Goal: Task Accomplishment & Management: Manage account settings

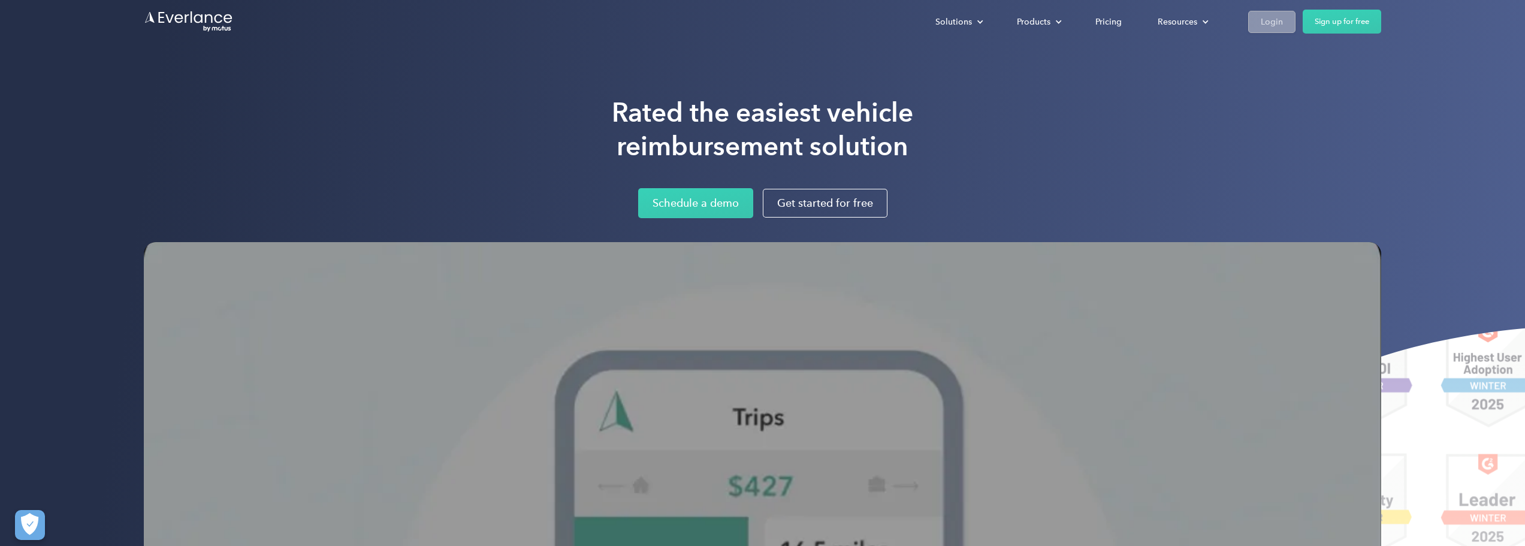
drag, startPoint x: 1283, startPoint y: 9, endPoint x: 1286, endPoint y: 16, distance: 8.0
click at [1283, 10] on div "Solutions For companies Easy vehicle reimbursements For self-employed Maximize …" at bounding box center [762, 21] width 1237 height 43
click at [1284, 20] on link "Login" at bounding box center [1271, 22] width 47 height 22
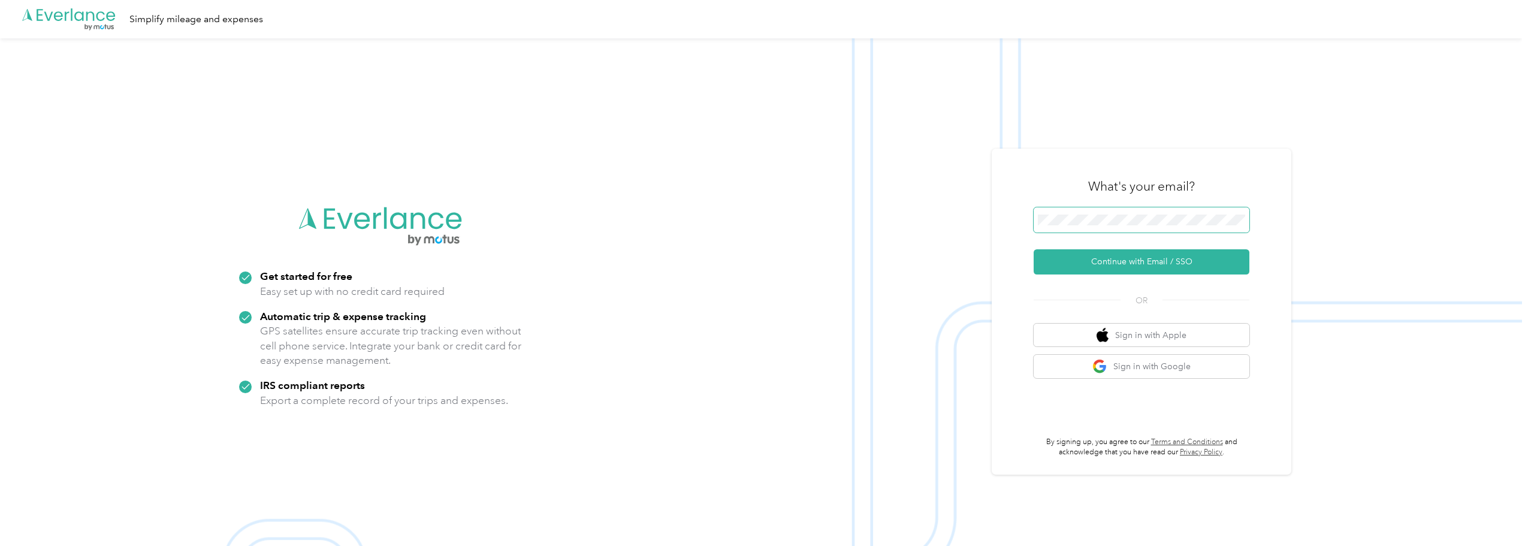
click at [1072, 211] on span at bounding box center [1142, 219] width 216 height 25
click at [1131, 262] on button "Continue with Email / SSO" at bounding box center [1142, 261] width 216 height 25
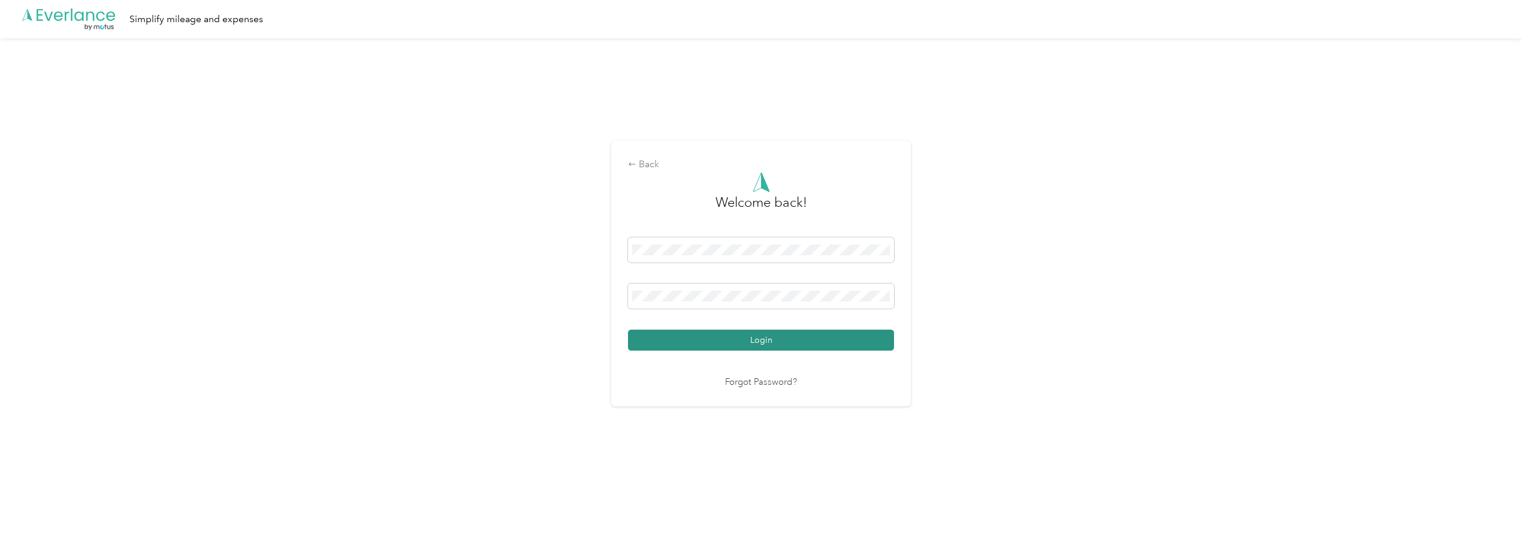
click at [740, 340] on button "Login" at bounding box center [761, 340] width 266 height 21
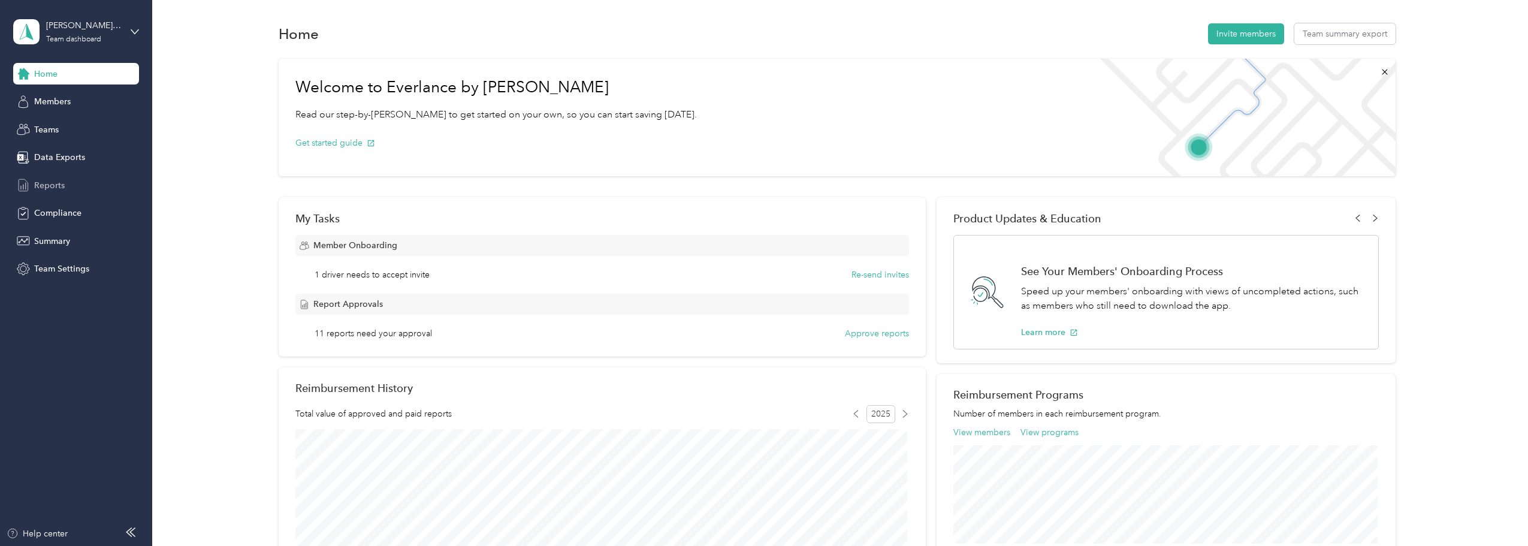
click at [41, 188] on span "Reports" at bounding box center [49, 185] width 31 height 13
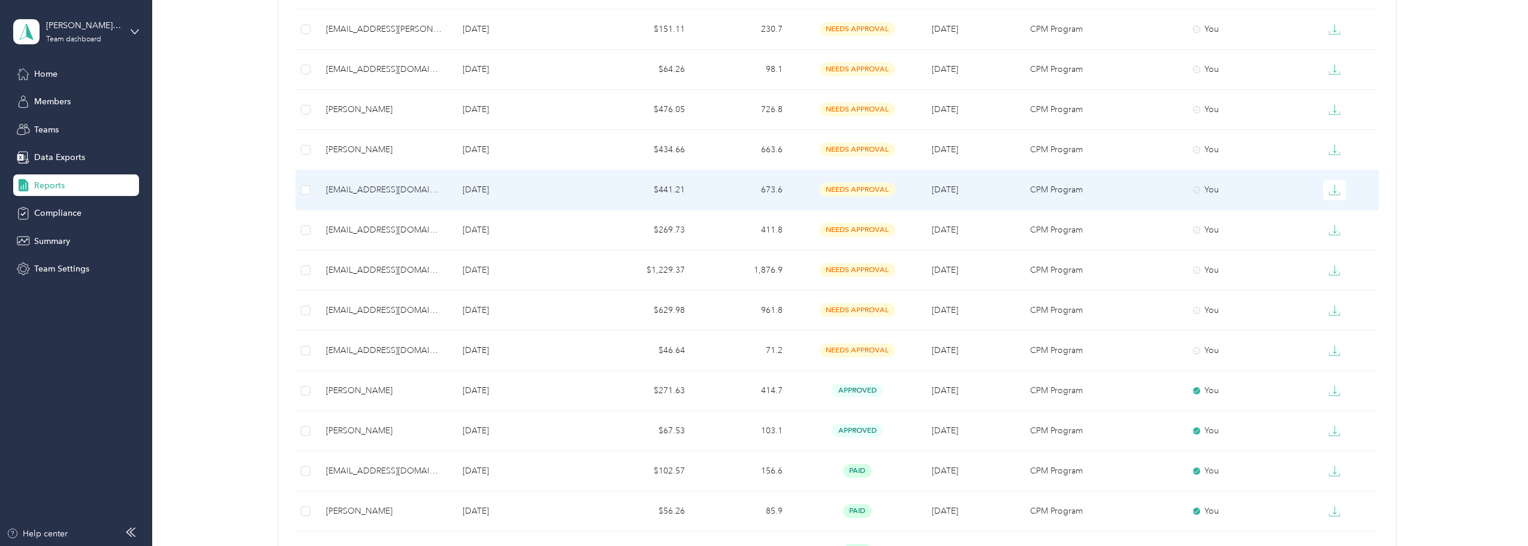
scroll to position [359, 0]
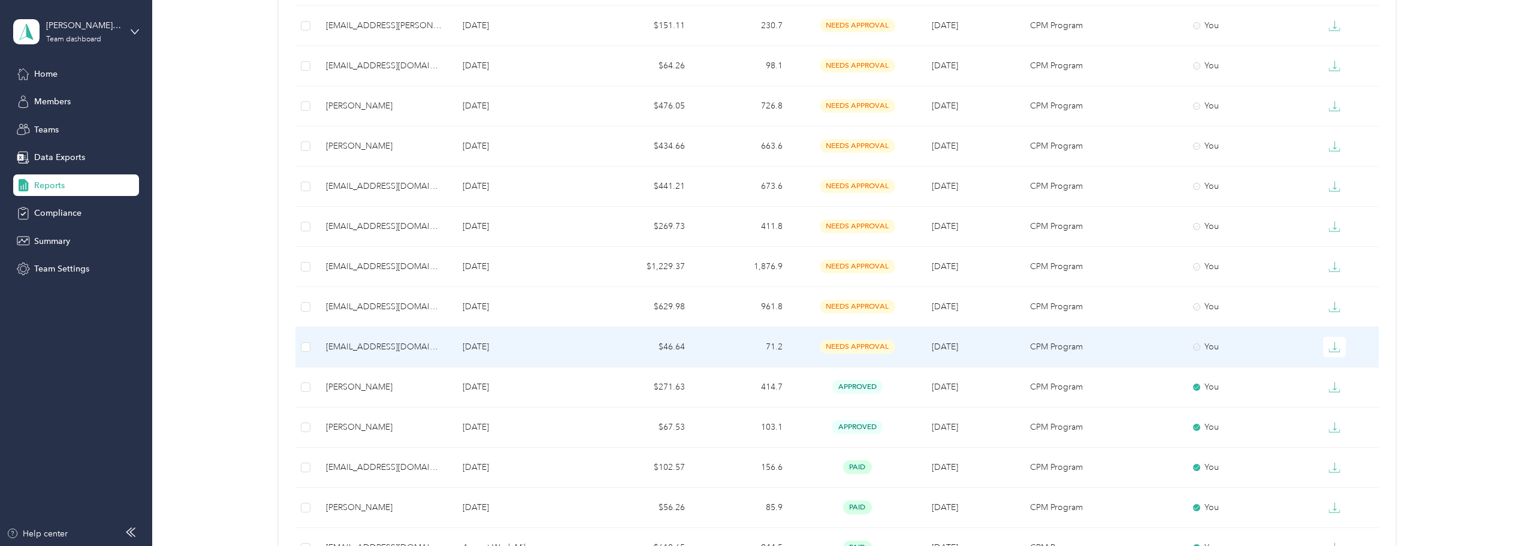
click at [367, 347] on div "[EMAIL_ADDRESS][DOMAIN_NAME]" at bounding box center [384, 346] width 117 height 13
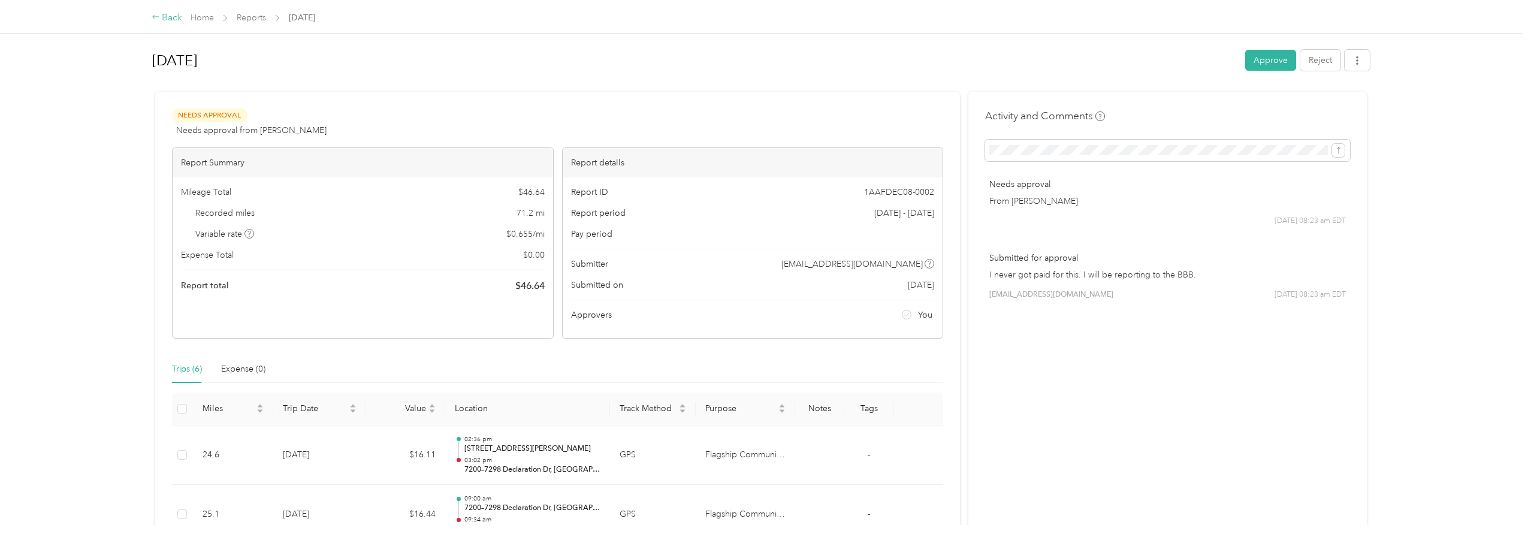
click at [164, 12] on div "Back" at bounding box center [167, 18] width 31 height 14
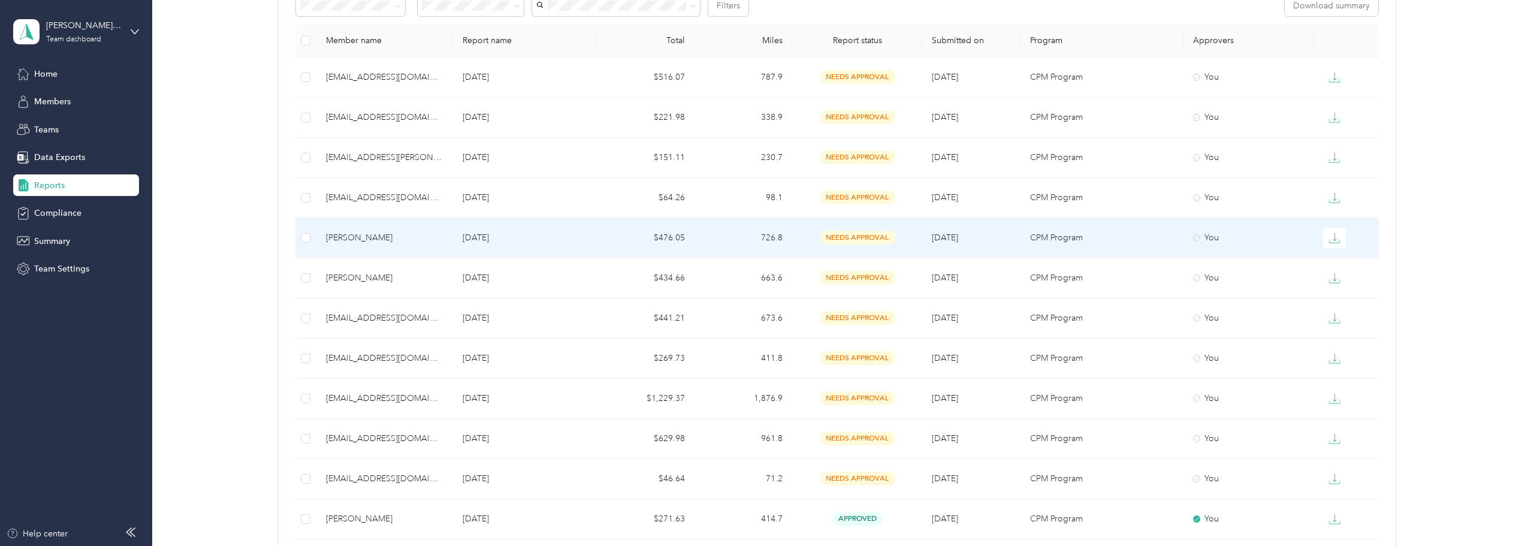
scroll to position [300, 0]
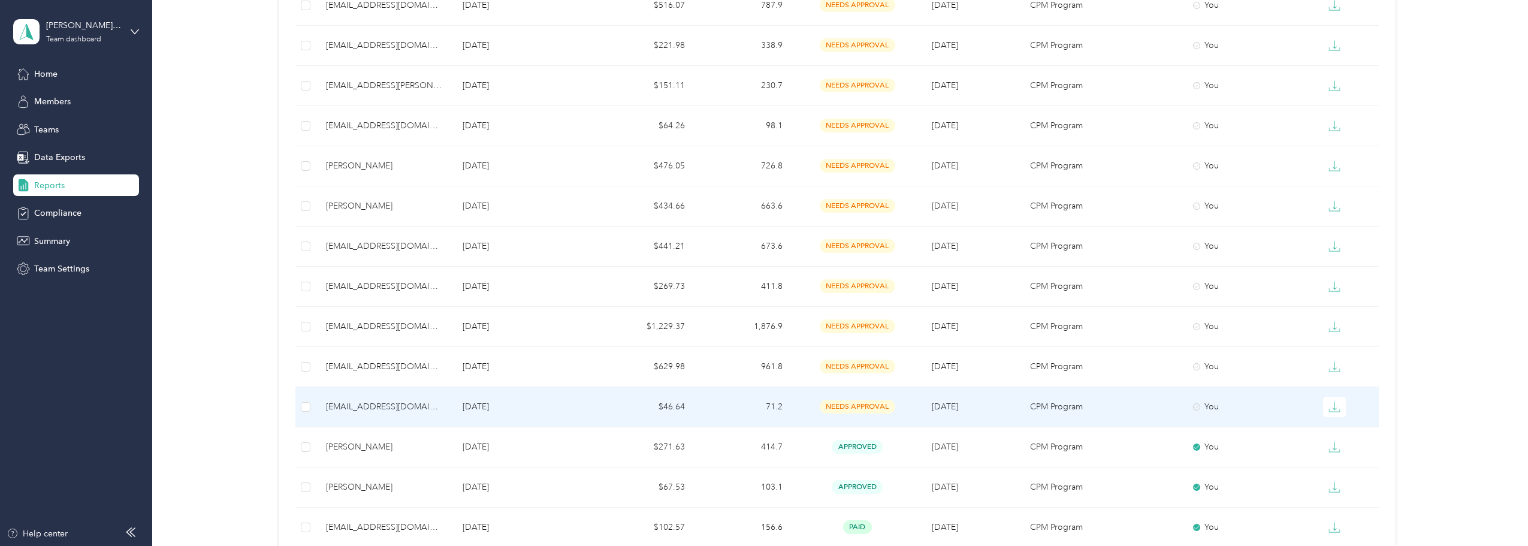
click at [376, 404] on div "[EMAIL_ADDRESS][DOMAIN_NAME]" at bounding box center [384, 406] width 117 height 13
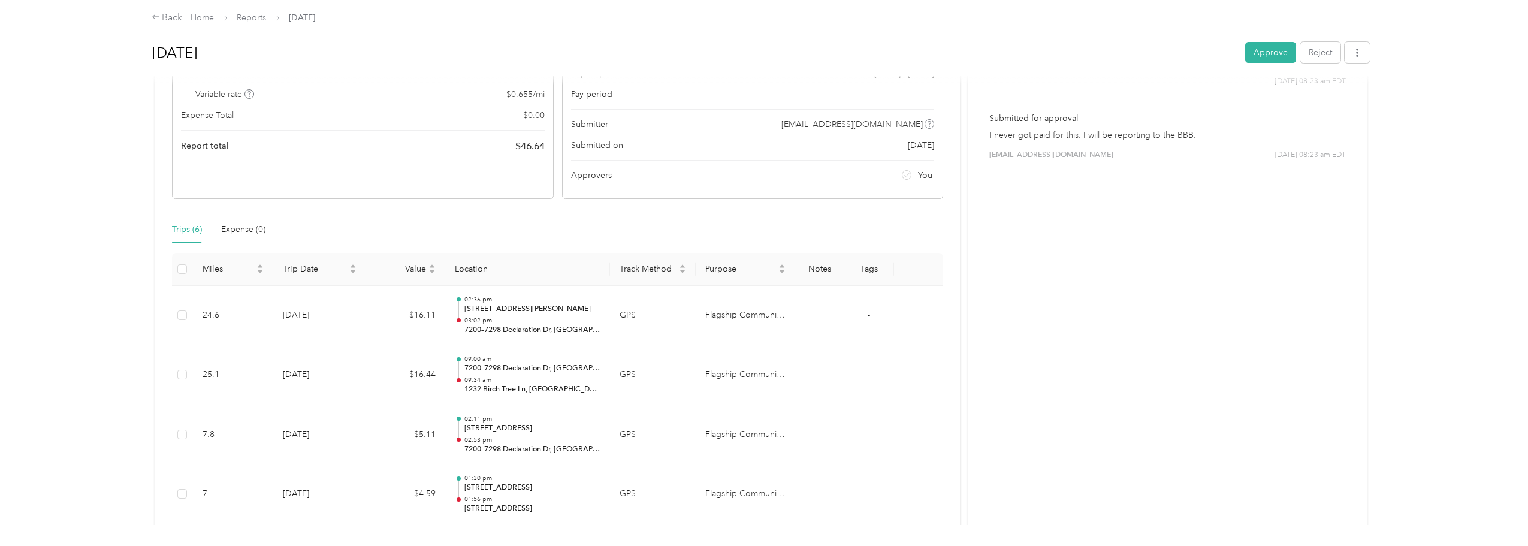
scroll to position [180, 0]
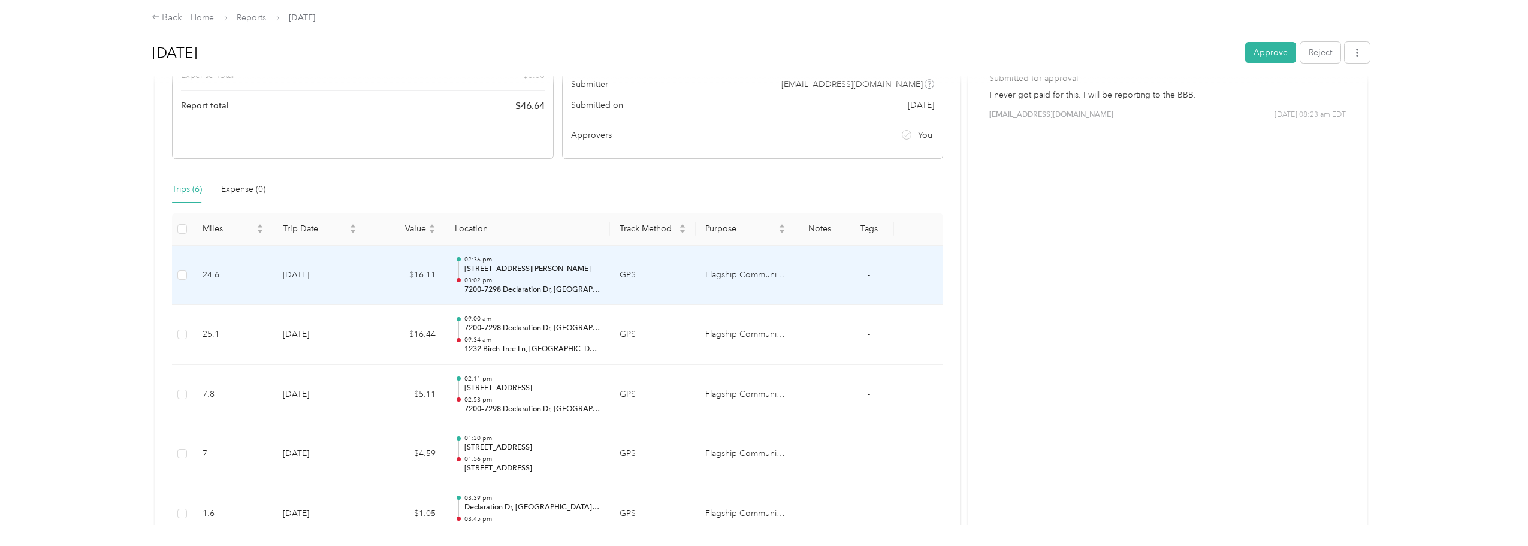
click at [844, 277] on td "-" at bounding box center [869, 276] width 50 height 60
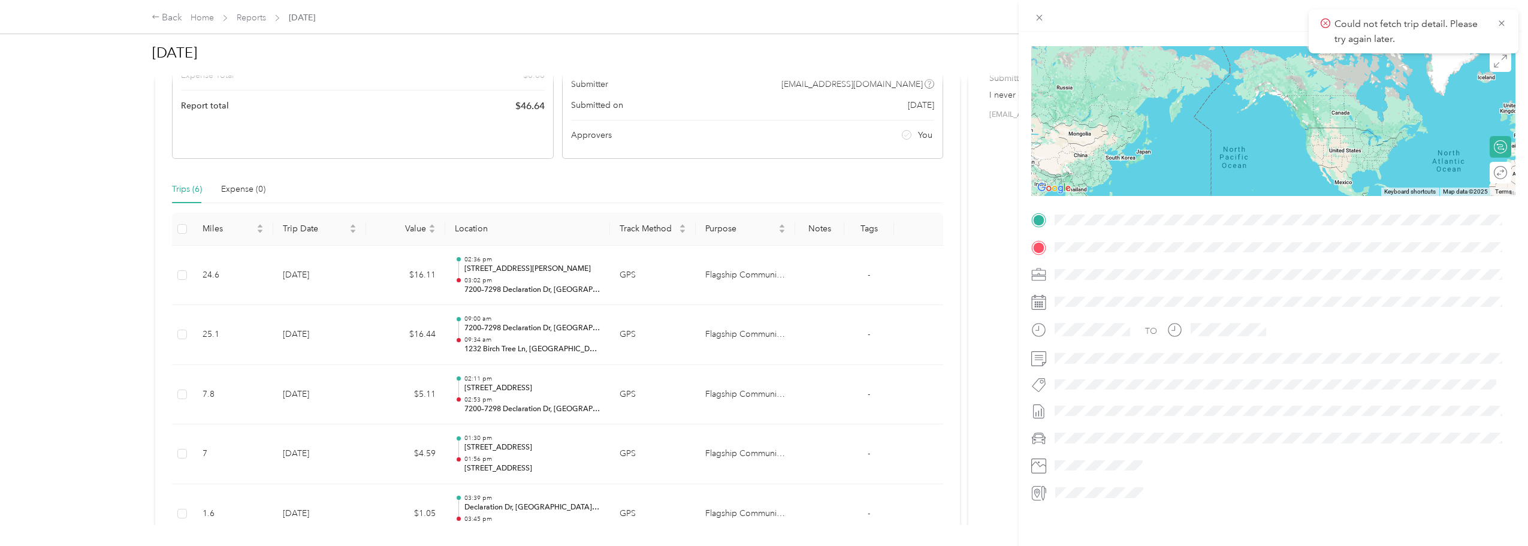
scroll to position [81, 0]
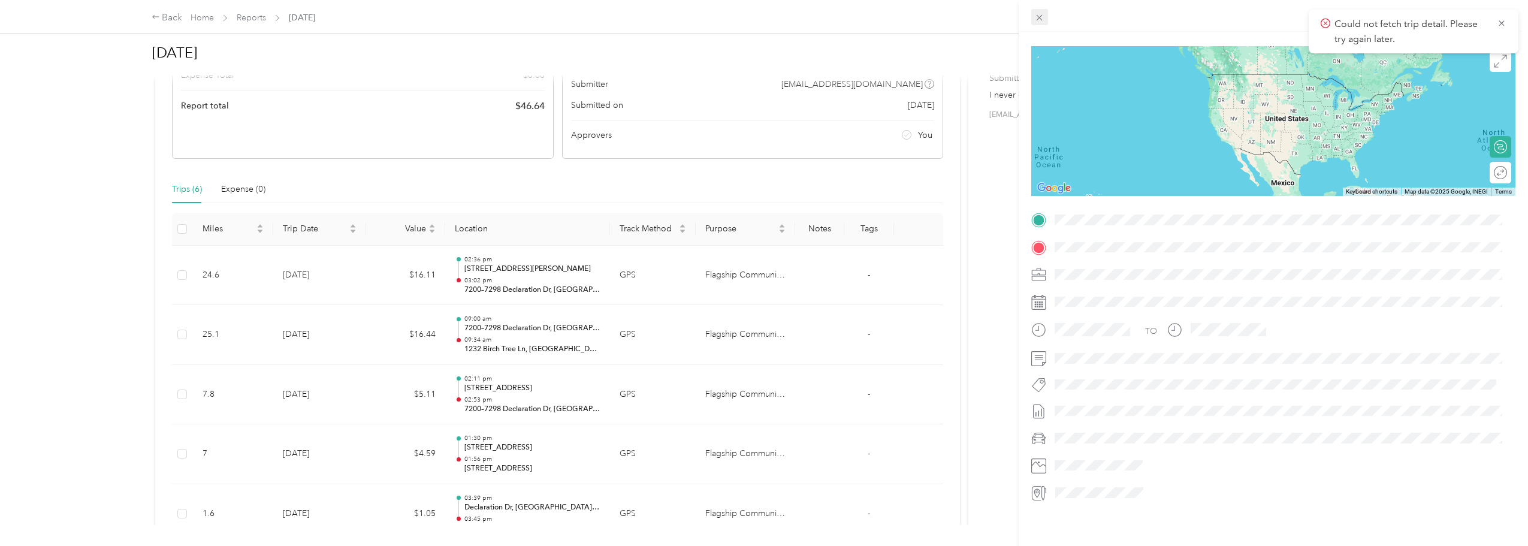
click at [1035, 17] on icon at bounding box center [1039, 18] width 10 height 10
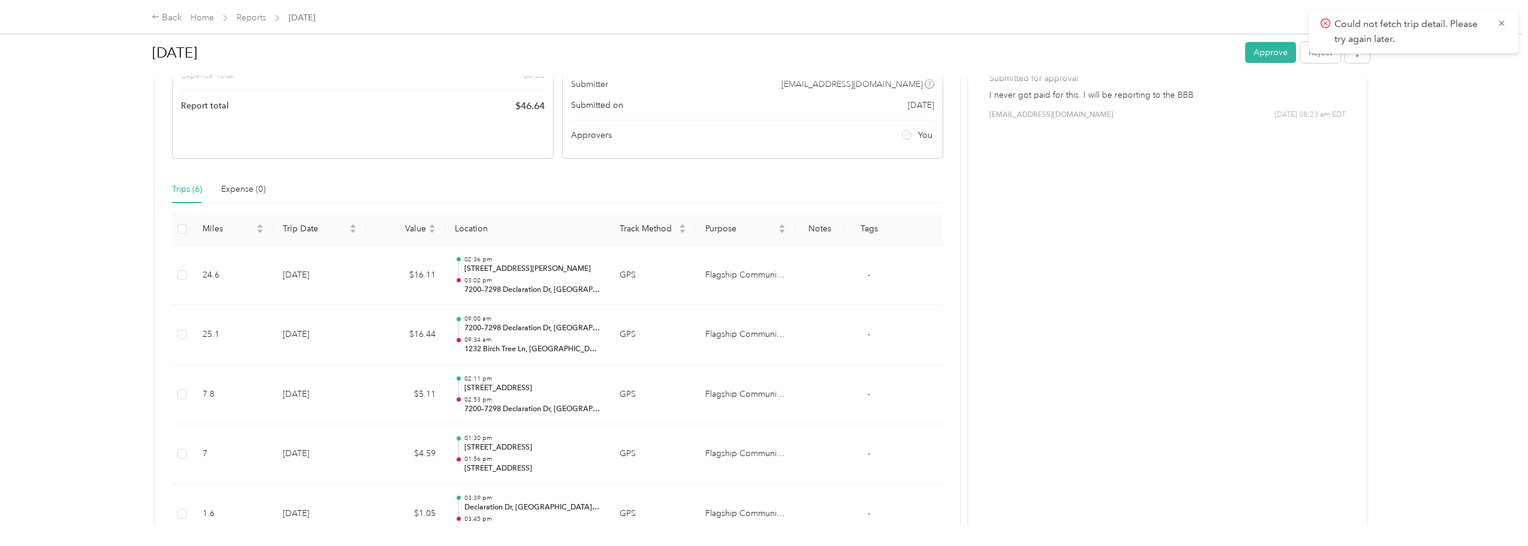
scroll to position [39, 0]
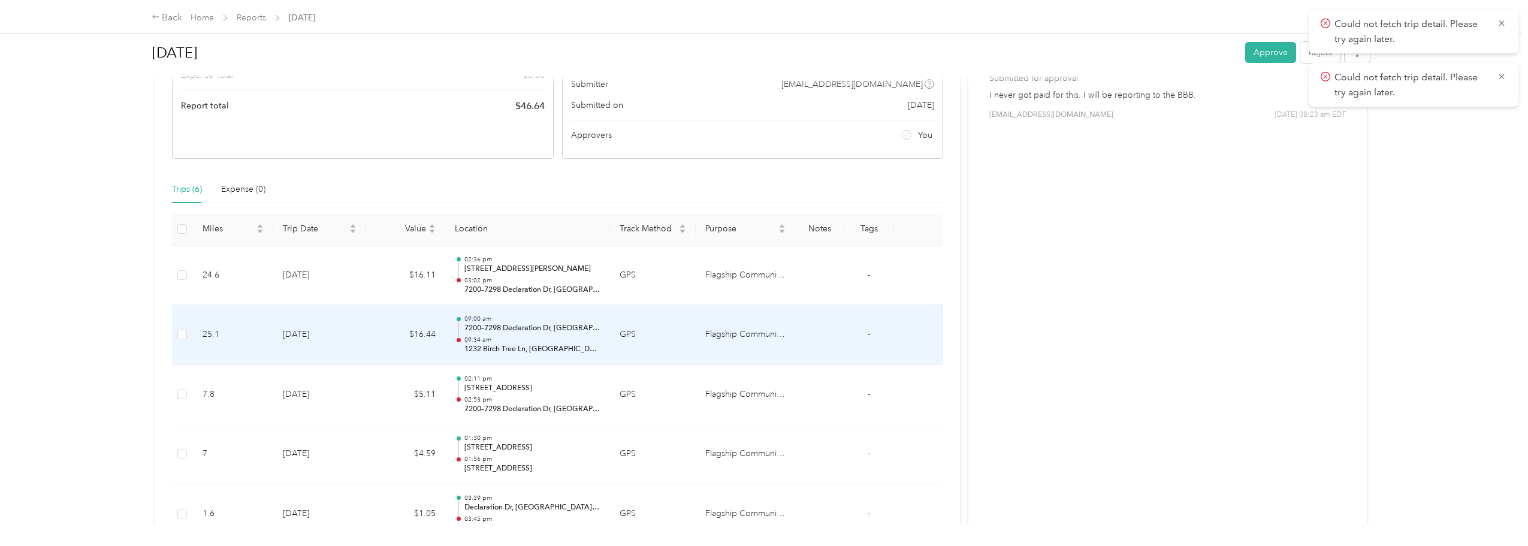
click at [482, 336] on p "09:34 am" at bounding box center [532, 340] width 136 height 8
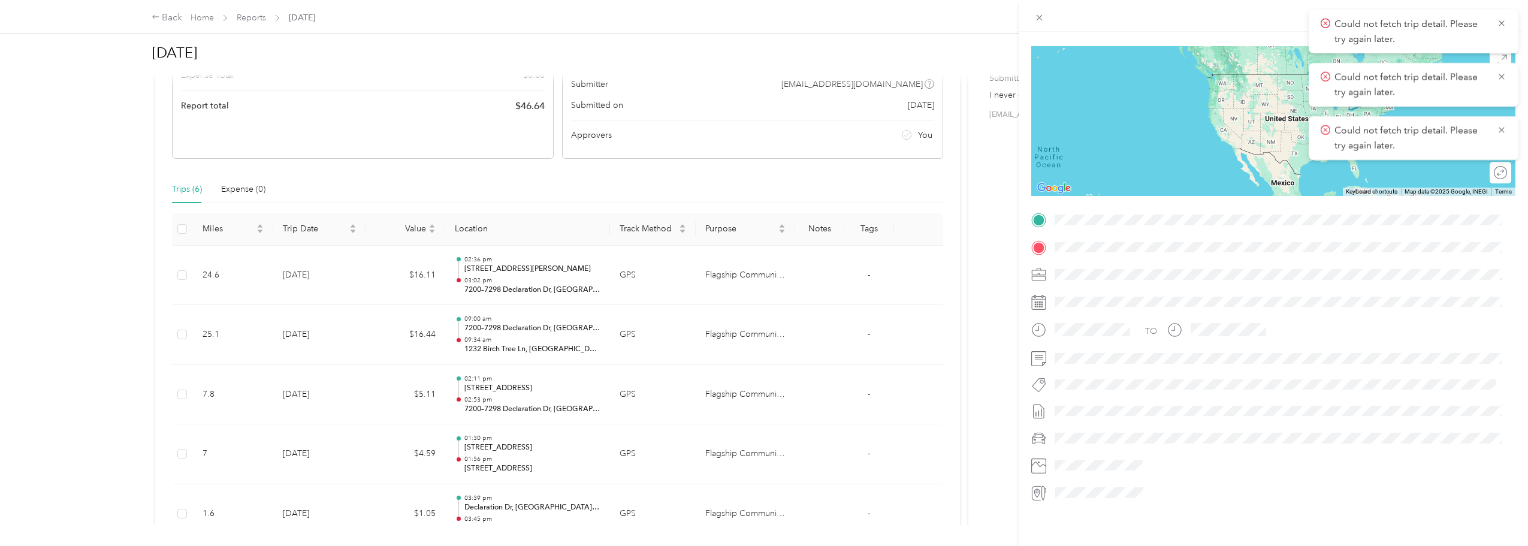
scroll to position [0, 0]
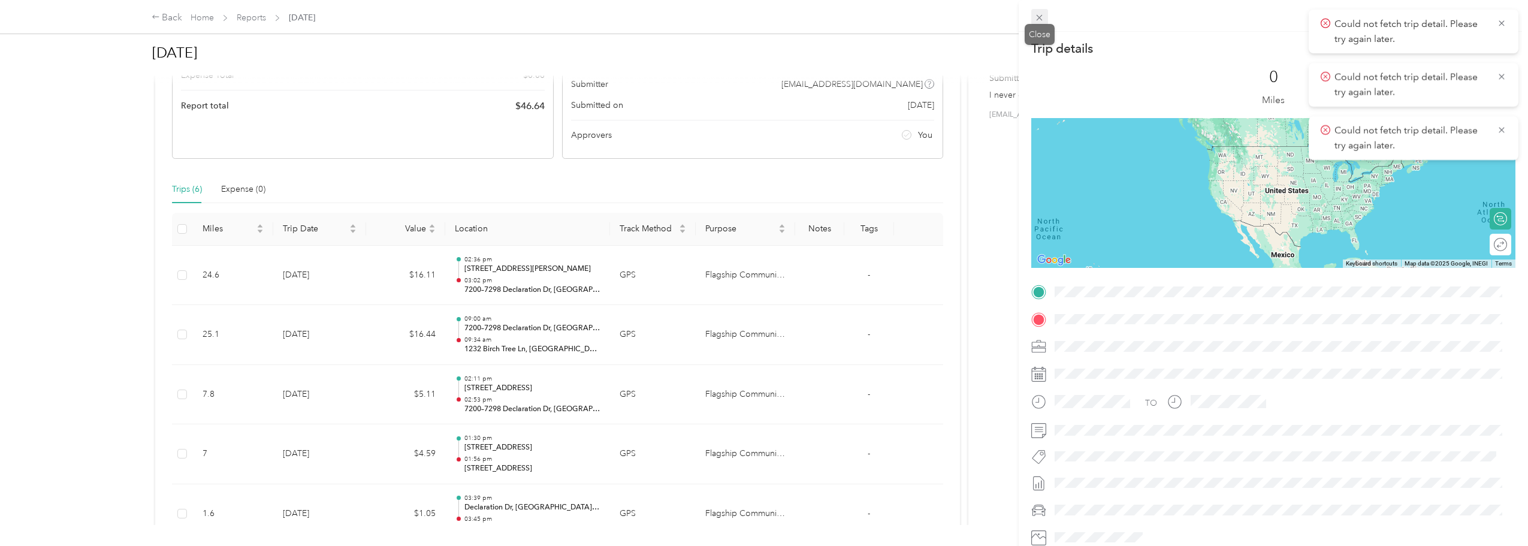
click at [1041, 23] on span at bounding box center [1039, 17] width 17 height 17
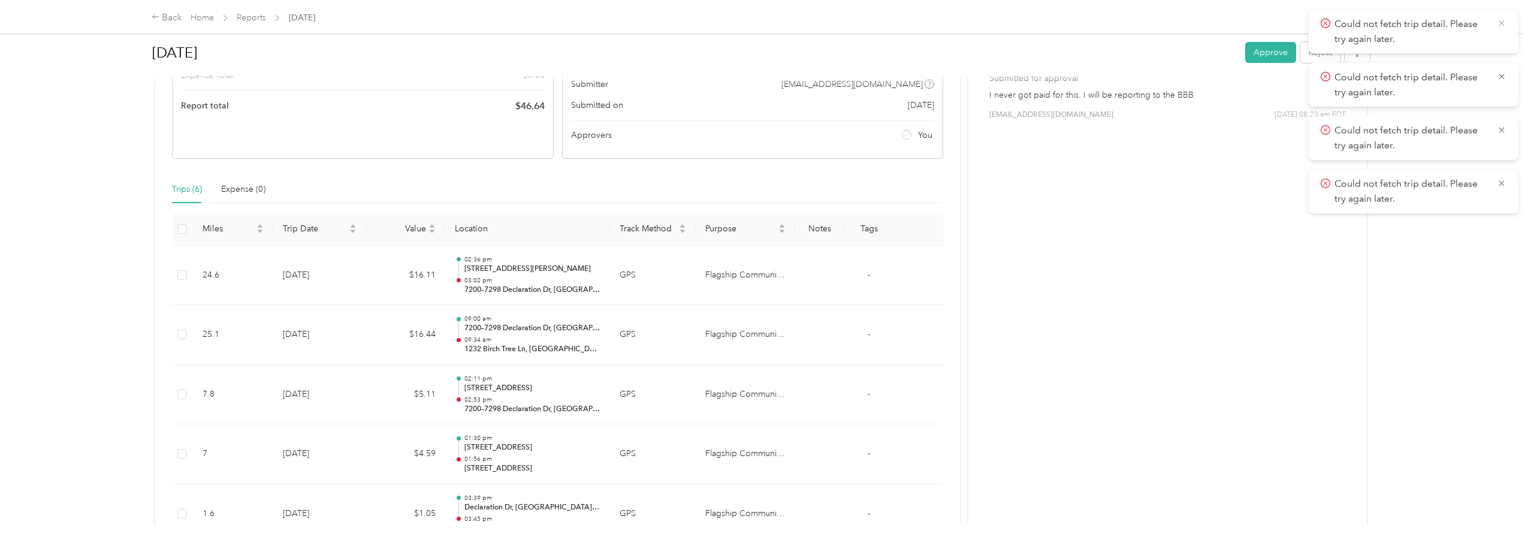
click at [1501, 22] on icon at bounding box center [1502, 23] width 10 height 11
click at [1503, 24] on icon at bounding box center [1502, 23] width 10 height 11
click at [1504, 33] on span "Could not fetch trip detail. Please try again later." at bounding box center [1413, 31] width 186 height 29
click at [1500, 22] on icon at bounding box center [1502, 23] width 10 height 11
click at [1500, 28] on icon at bounding box center [1502, 23] width 10 height 11
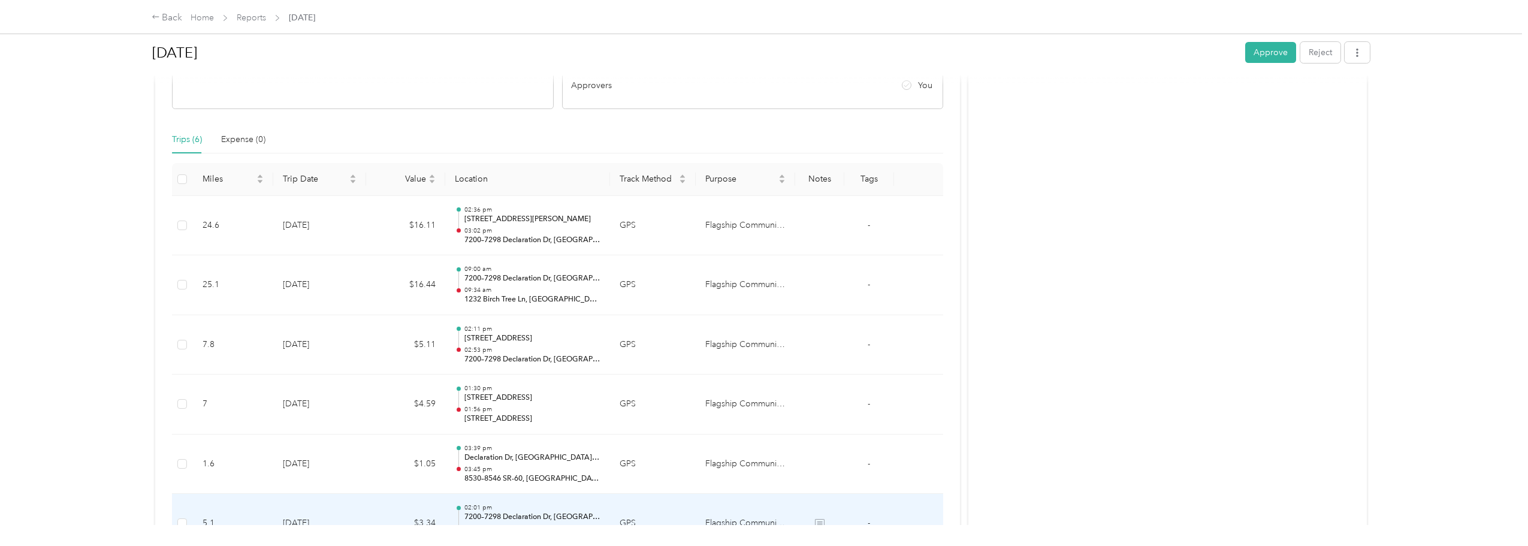
scroll to position [108, 0]
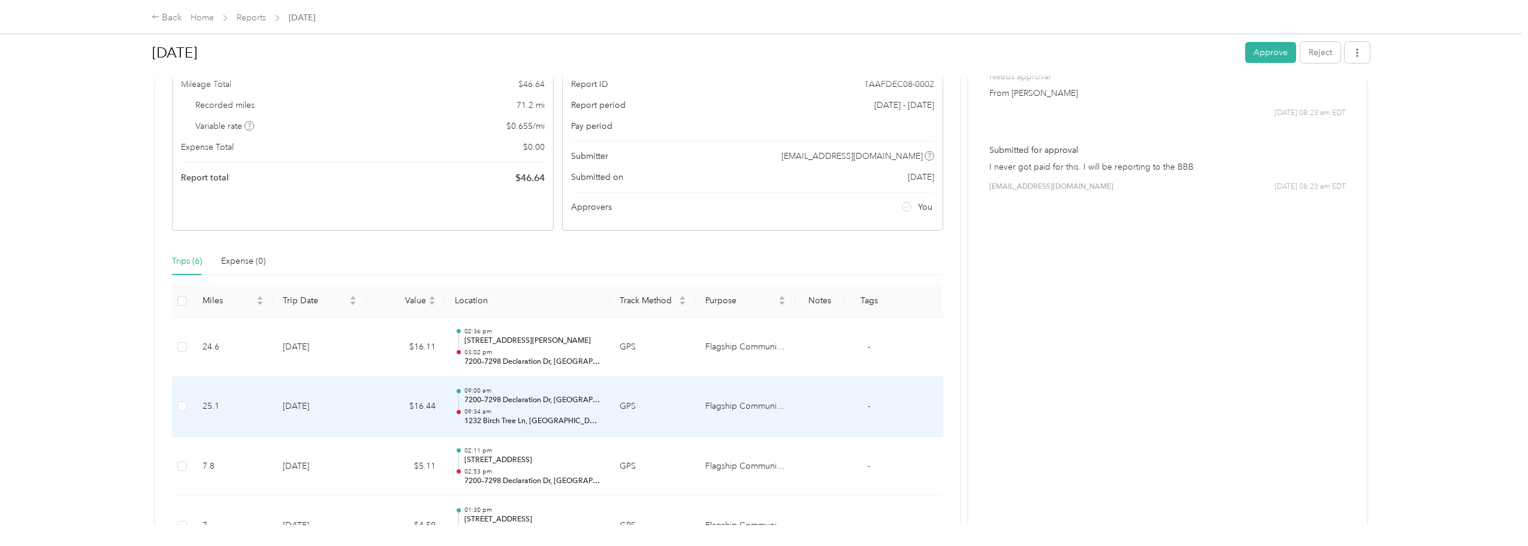
click at [676, 415] on td "GPS" at bounding box center [653, 407] width 86 height 60
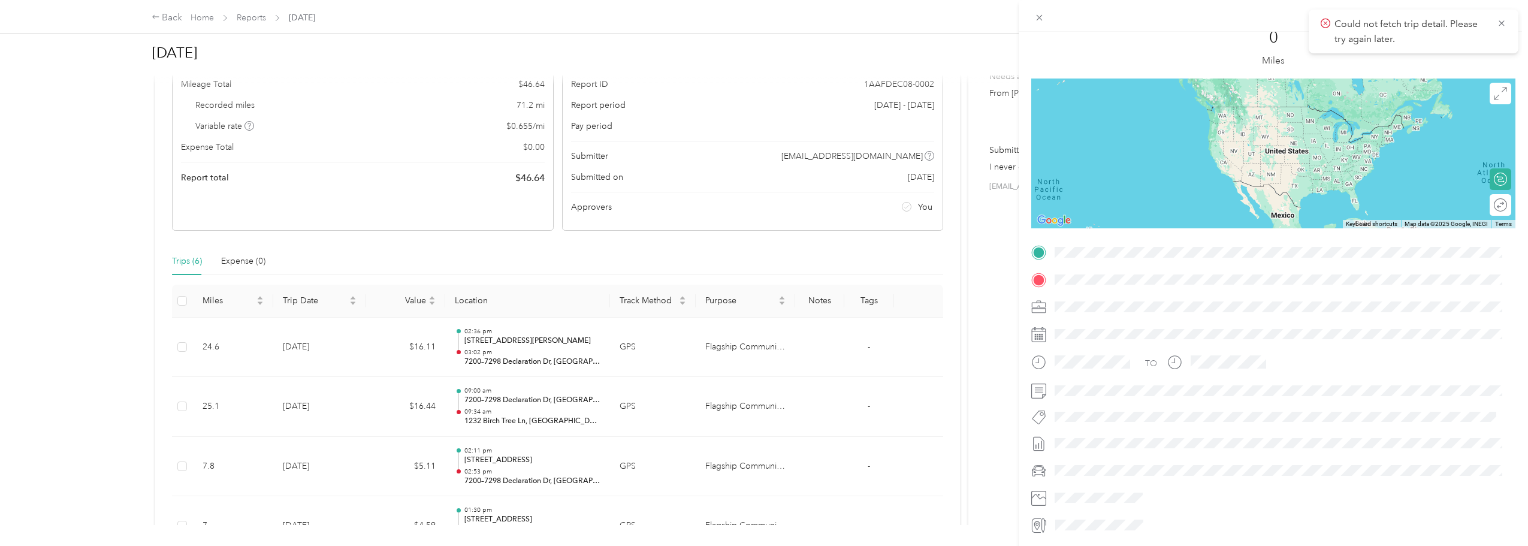
scroll to position [0, 0]
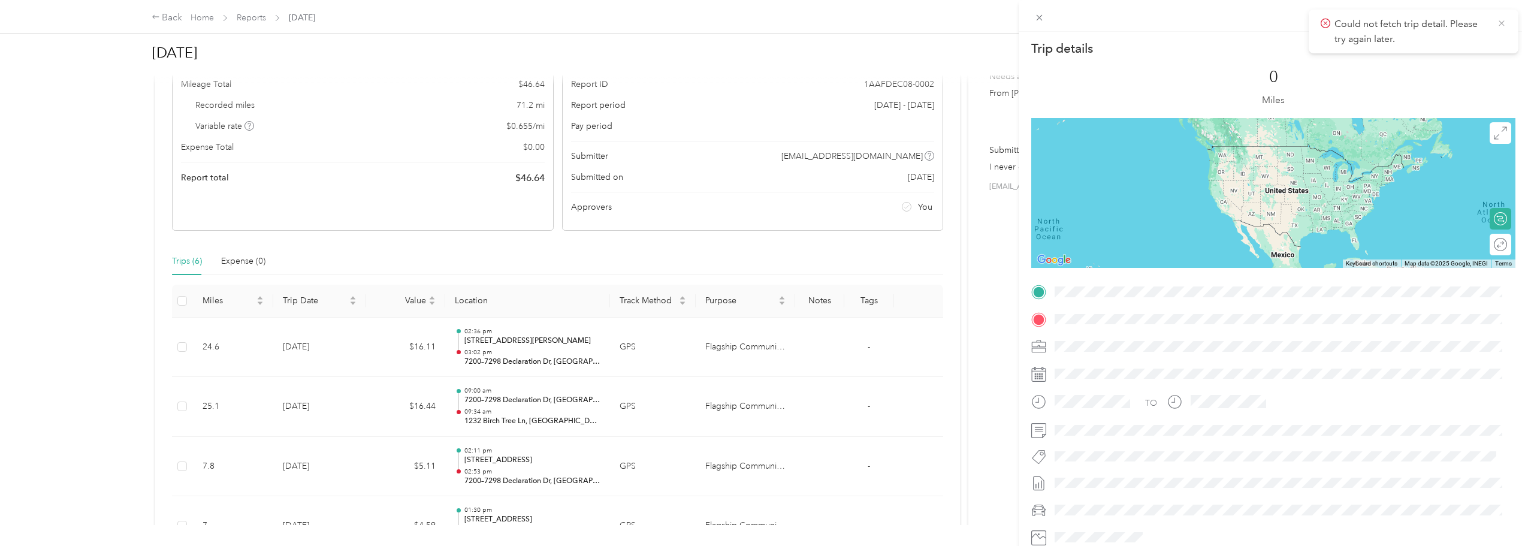
click at [1502, 25] on icon at bounding box center [1502, 23] width 10 height 11
click at [1042, 16] on icon at bounding box center [1039, 18] width 10 height 10
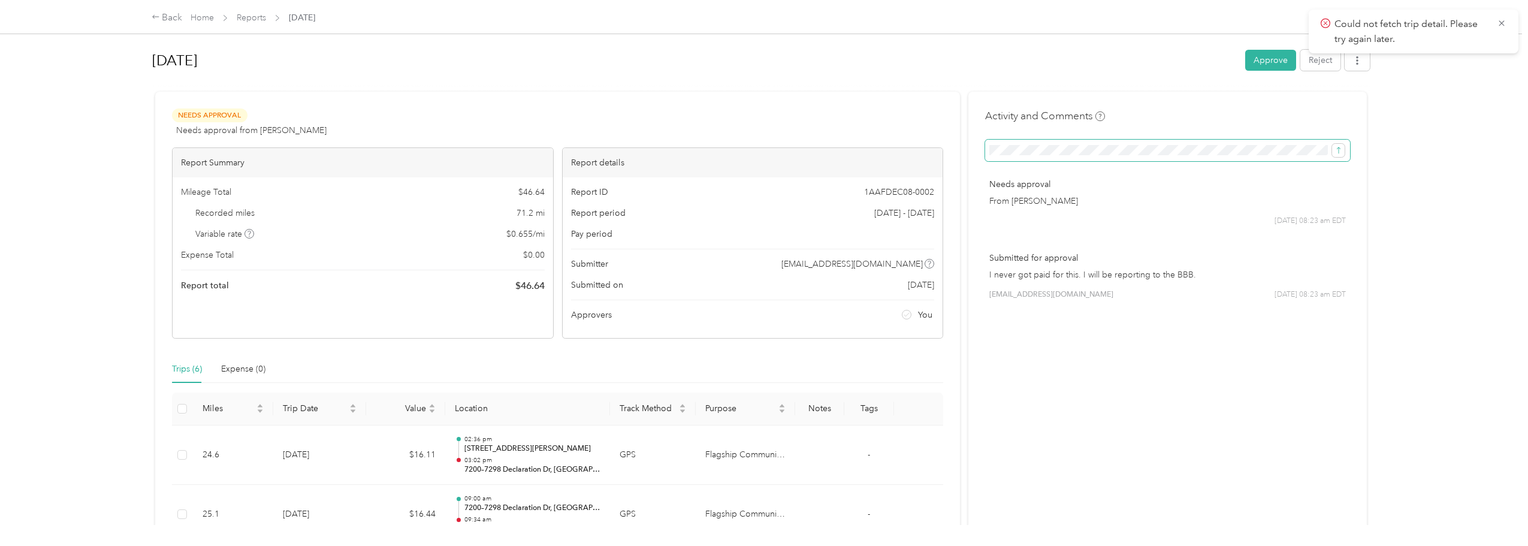
scroll to position [0, 11]
drag, startPoint x: 1166, startPoint y: 144, endPoint x: 1323, endPoint y: 158, distance: 158.2
click at [1323, 158] on span at bounding box center [1167, 151] width 365 height 22
click at [1314, 68] on button "Reject" at bounding box center [1320, 60] width 40 height 21
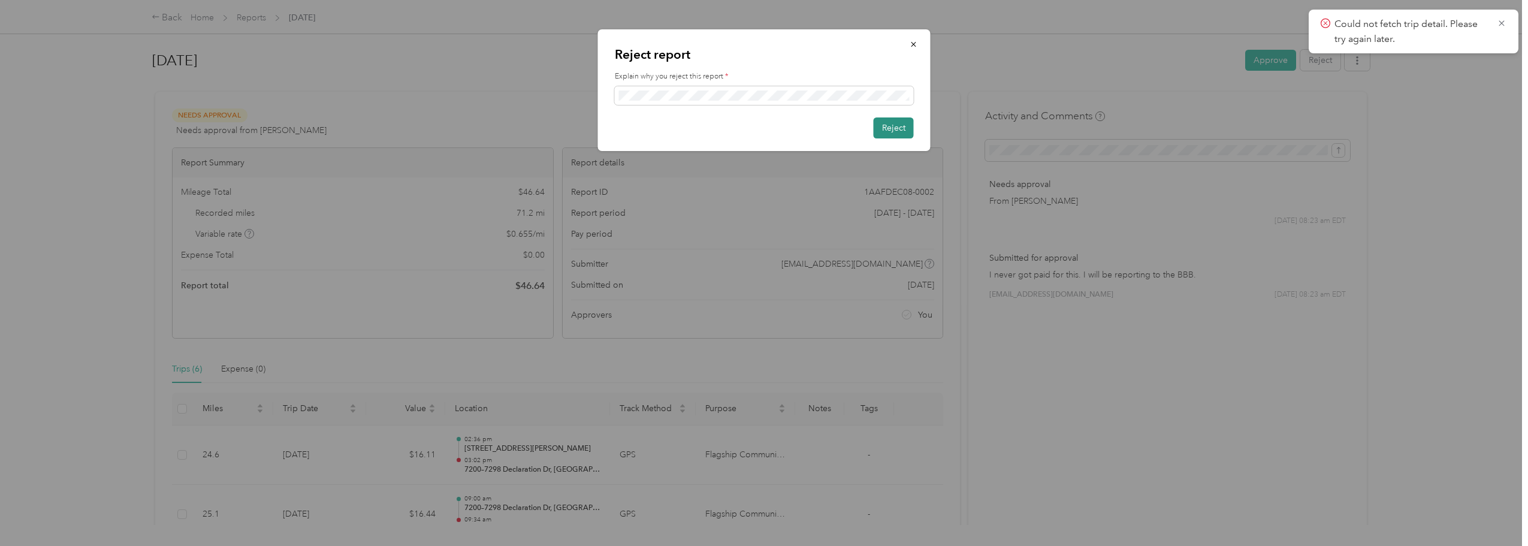
scroll to position [0, 0]
click at [878, 128] on button "Reject" at bounding box center [894, 127] width 40 height 21
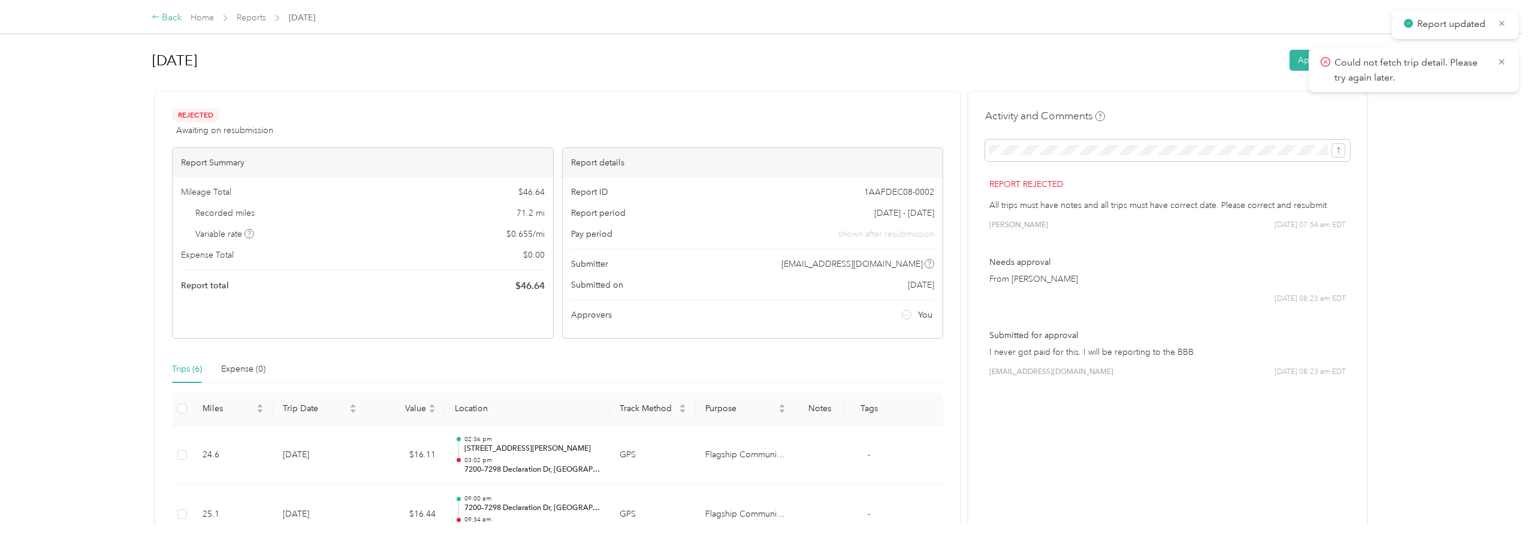
click at [173, 11] on div "Back" at bounding box center [167, 18] width 31 height 14
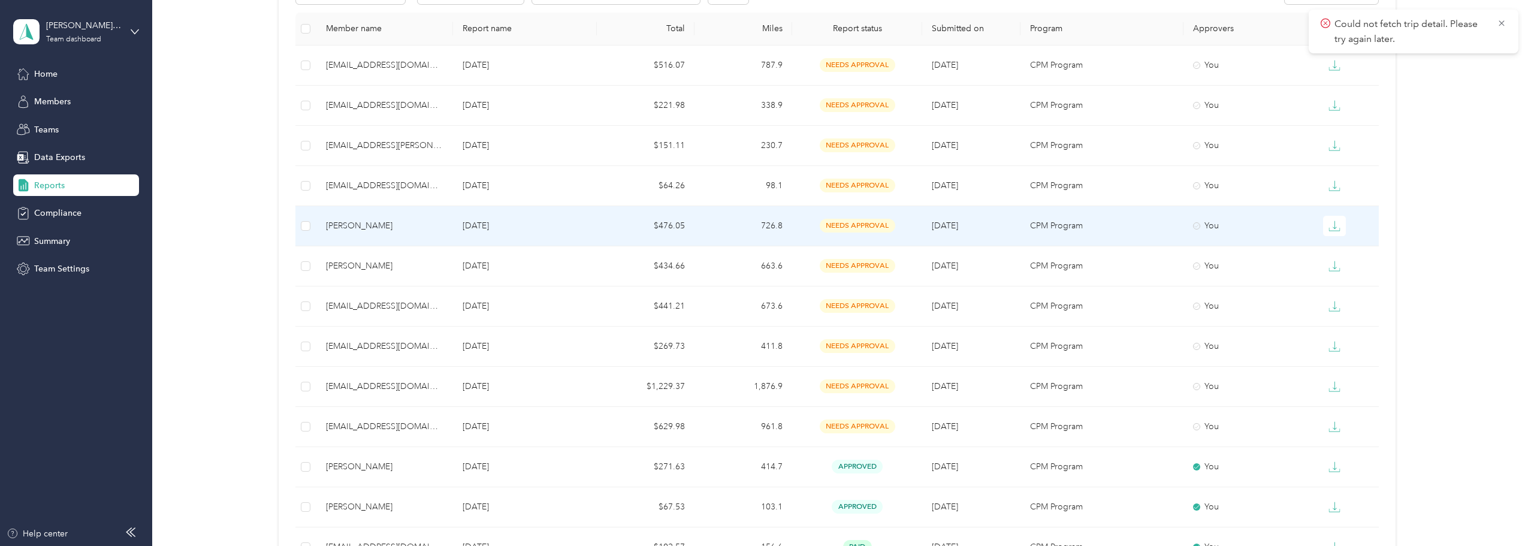
scroll to position [300, 0]
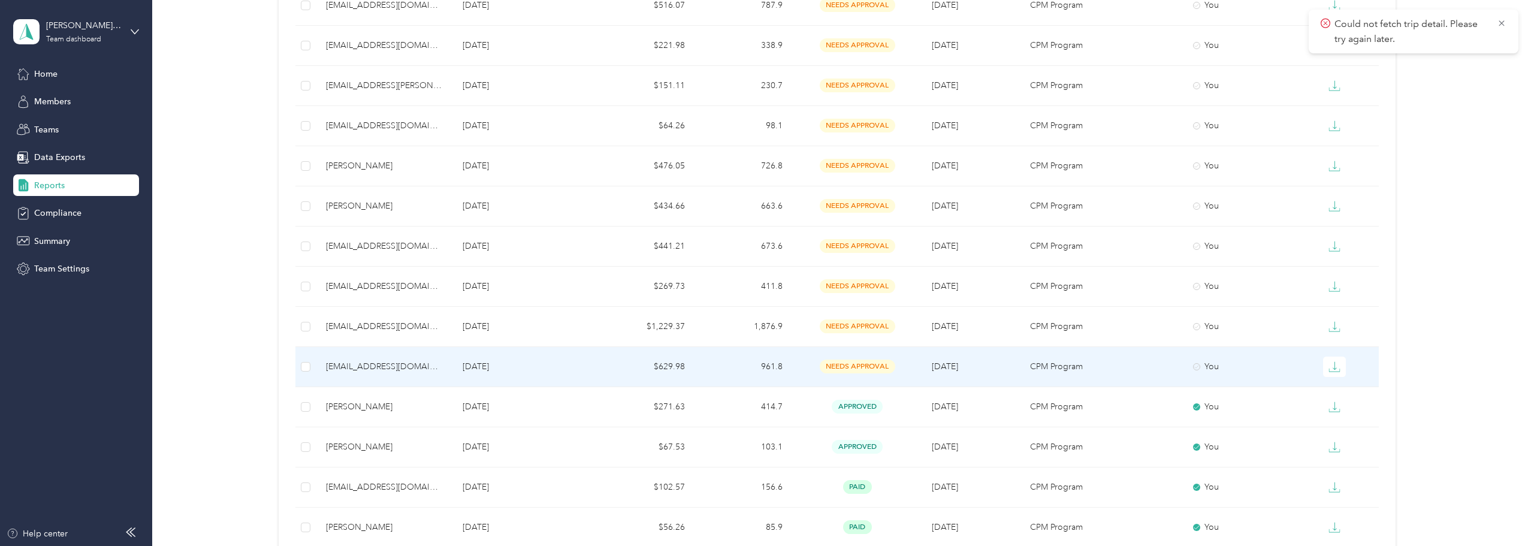
click at [384, 364] on div "[EMAIL_ADDRESS][DOMAIN_NAME]" at bounding box center [384, 366] width 117 height 13
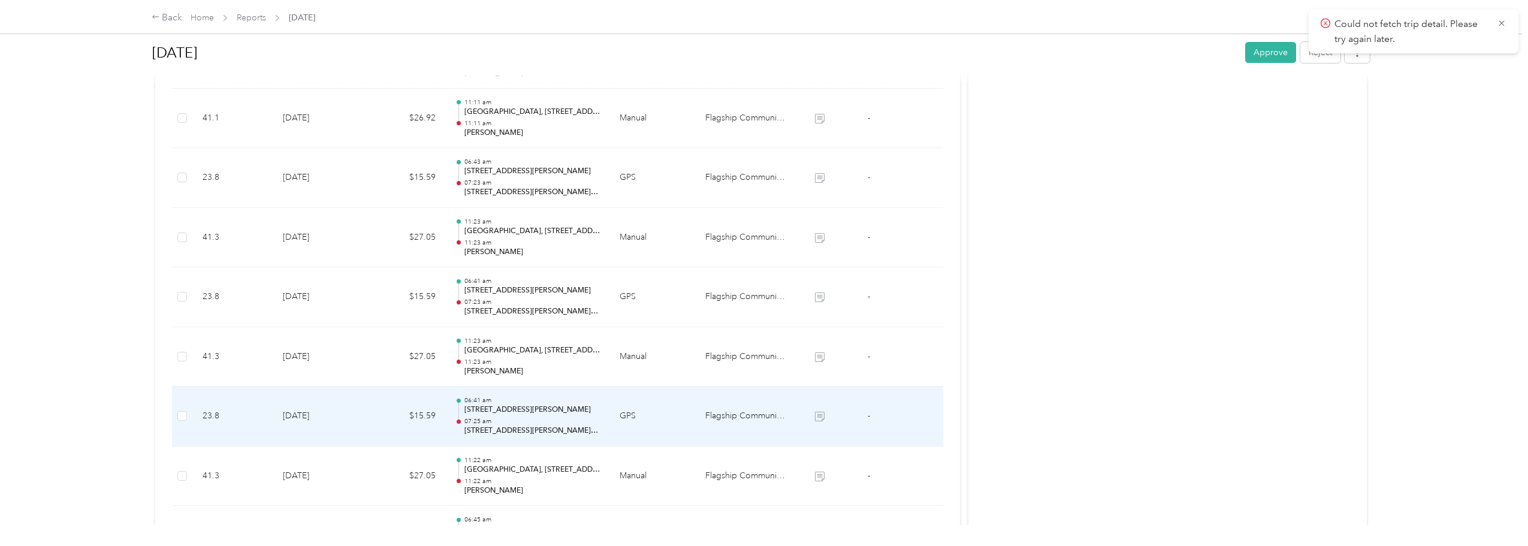
scroll to position [719, 0]
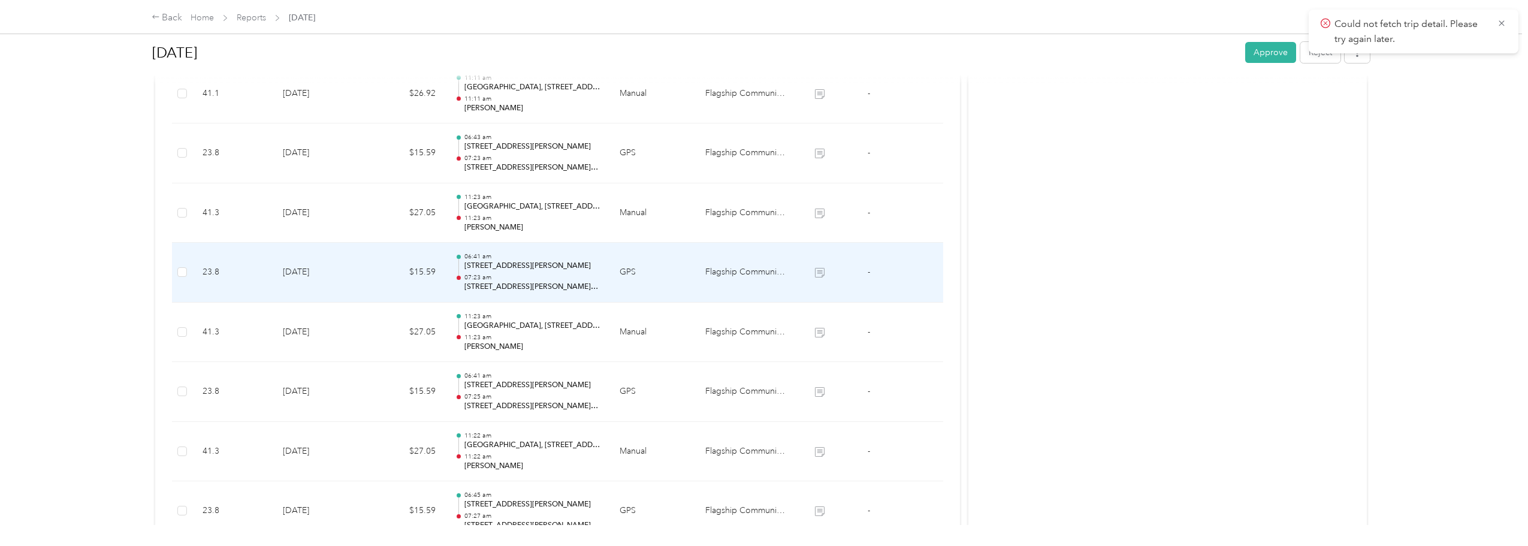
click at [680, 286] on td "GPS" at bounding box center [653, 273] width 86 height 60
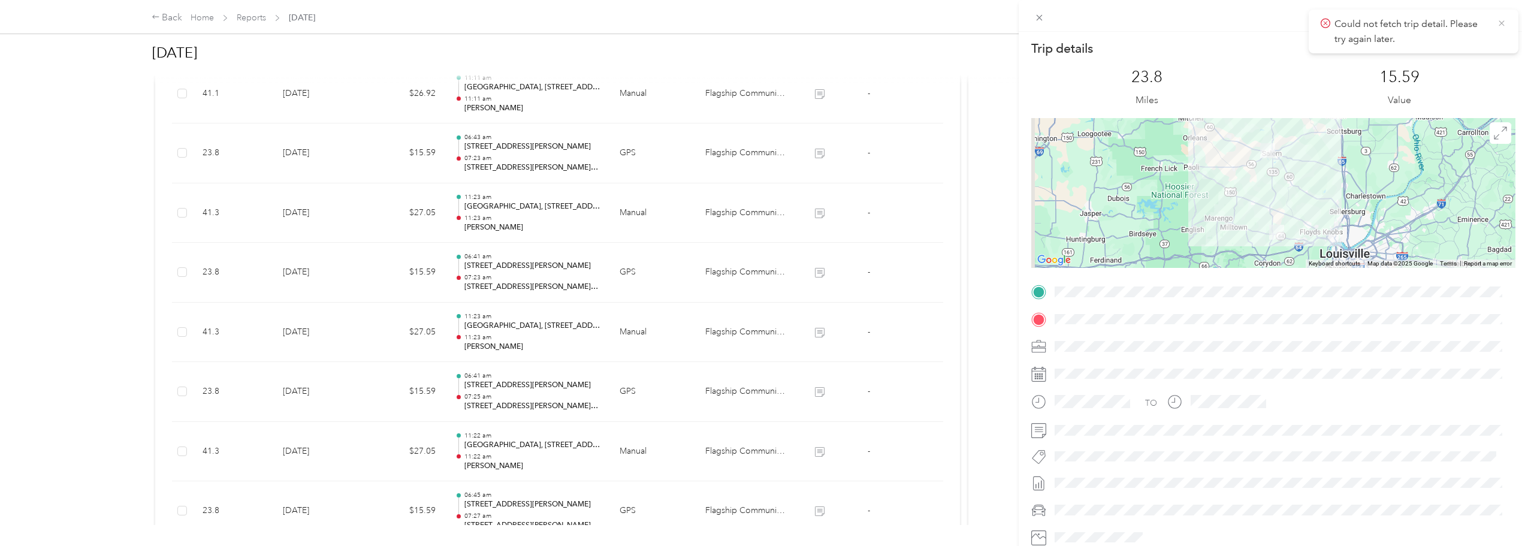
click at [1501, 23] on icon at bounding box center [1500, 22] width 5 height 5
click at [509, 391] on div "Trip details This trip cannot be edited because it is either under review, appr…" at bounding box center [764, 273] width 1528 height 546
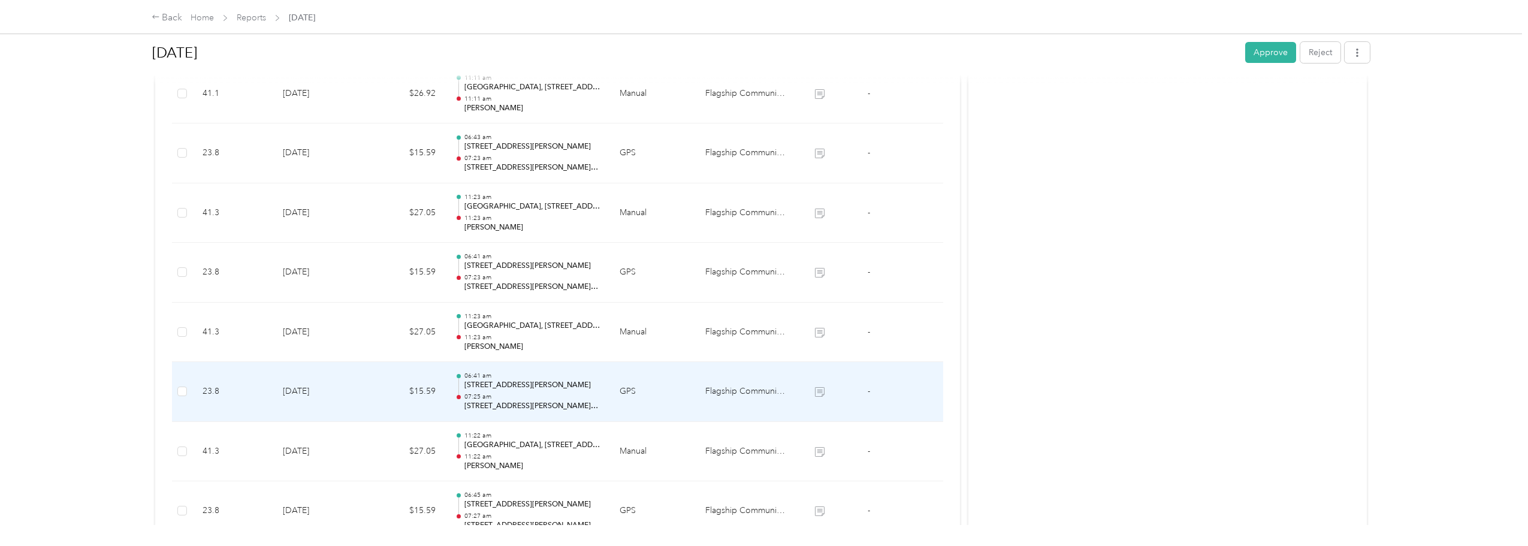
click at [681, 381] on td "GPS" at bounding box center [653, 392] width 86 height 60
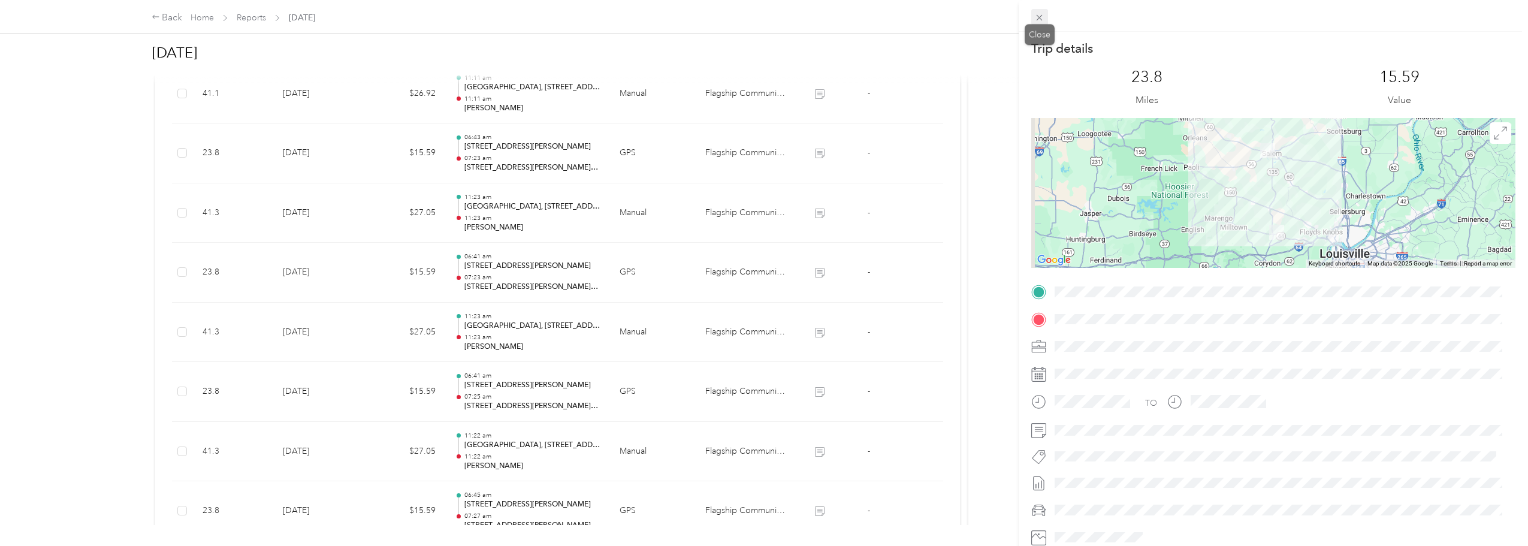
click at [1044, 22] on icon at bounding box center [1039, 18] width 10 height 10
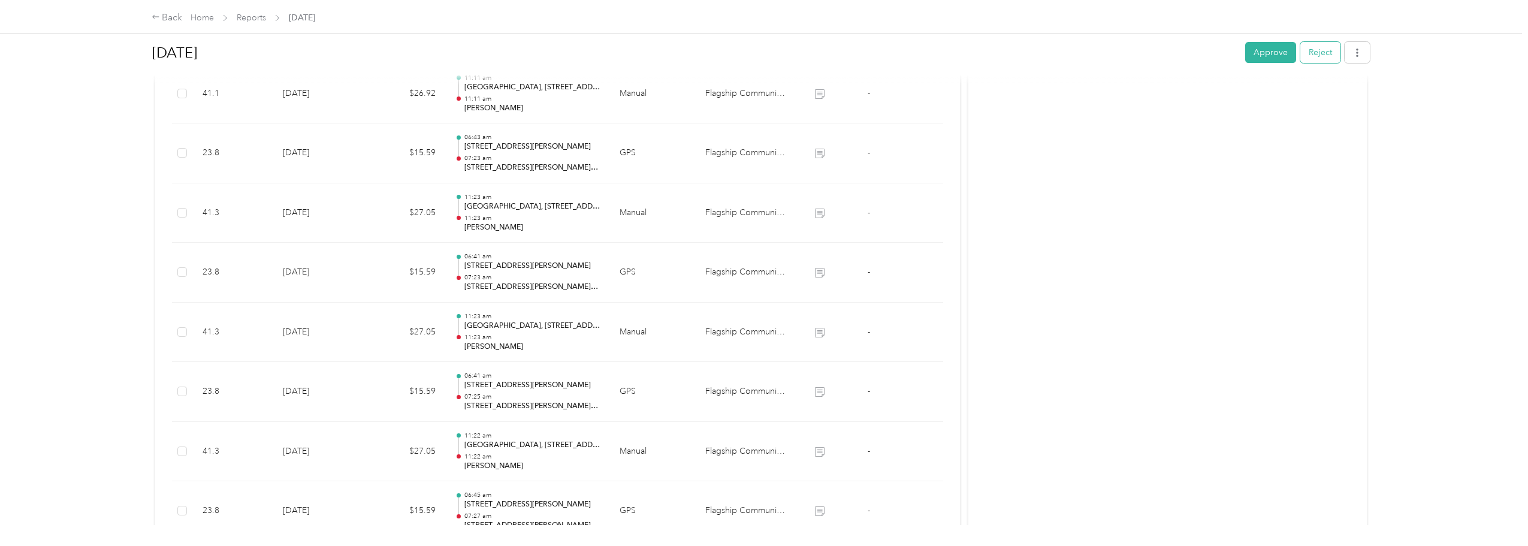
click at [1320, 43] on button "Reject" at bounding box center [1320, 52] width 40 height 21
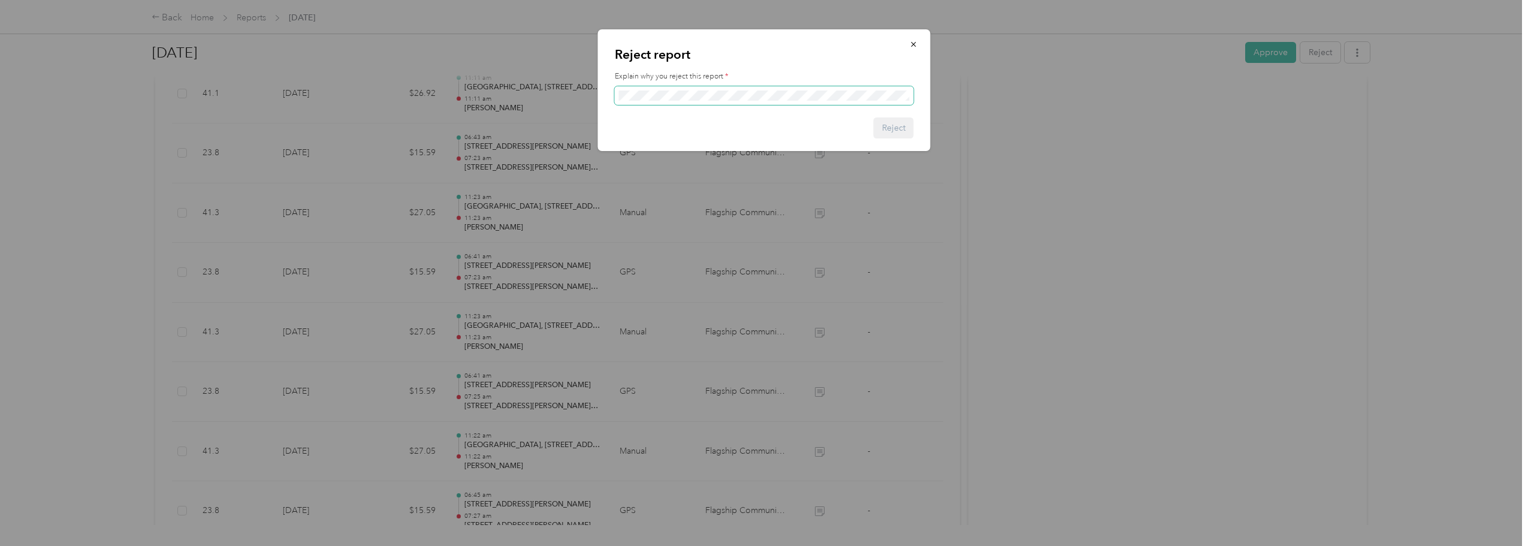
click at [666, 91] on span at bounding box center [764, 95] width 299 height 19
click at [663, 87] on span at bounding box center [764, 95] width 299 height 19
drag, startPoint x: 911, startPoint y: 117, endPoint x: 908, endPoint y: 123, distance: 7.2
click at [910, 117] on div "Reject report Explain why you reject this report * Reject" at bounding box center [764, 90] width 333 height 122
click at [908, 125] on button "Reject" at bounding box center [894, 127] width 40 height 21
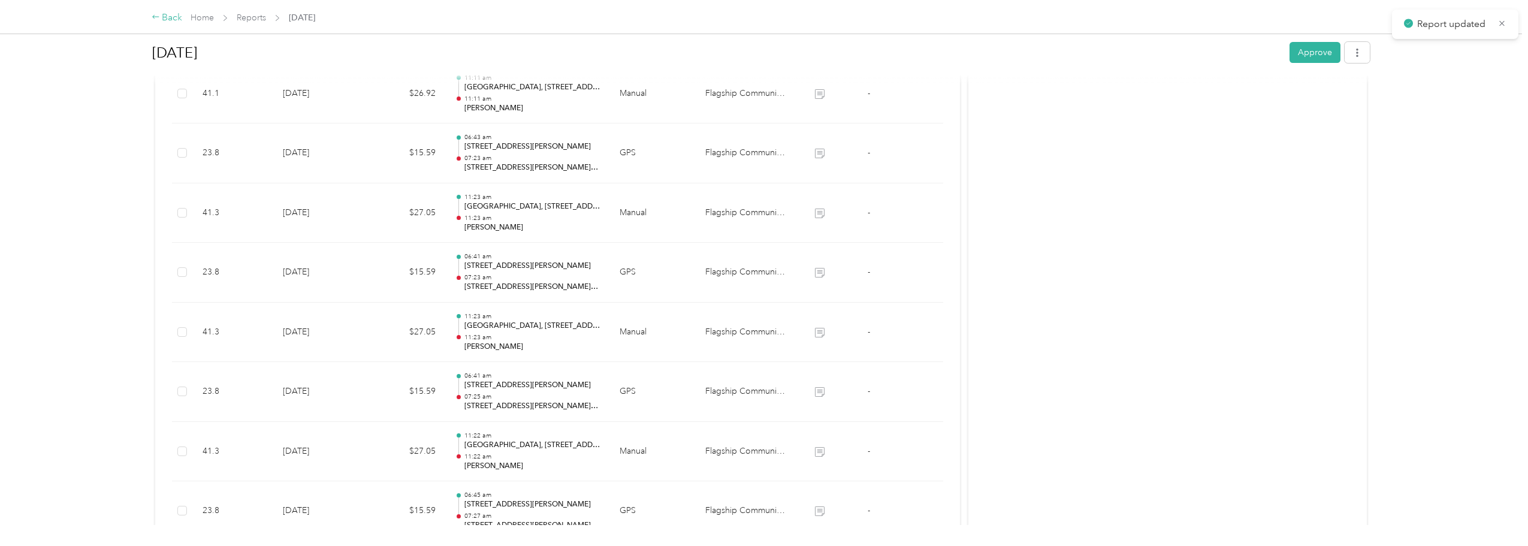
click at [170, 18] on div "Back" at bounding box center [167, 18] width 31 height 14
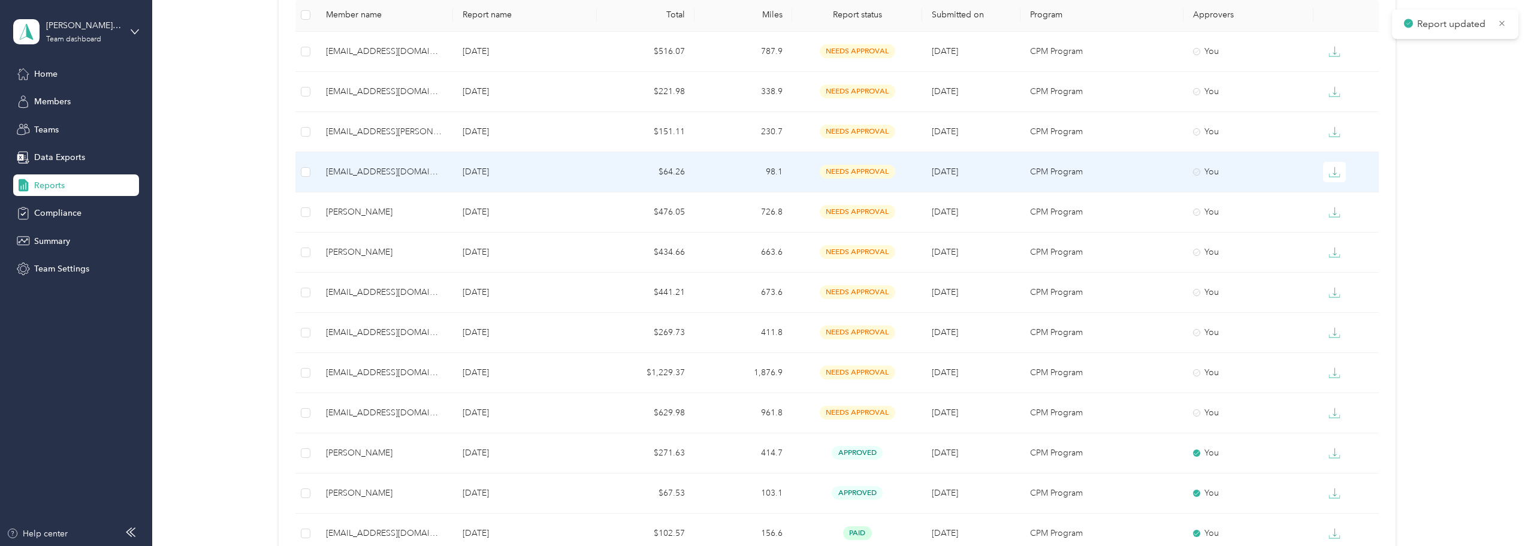
scroll to position [300, 0]
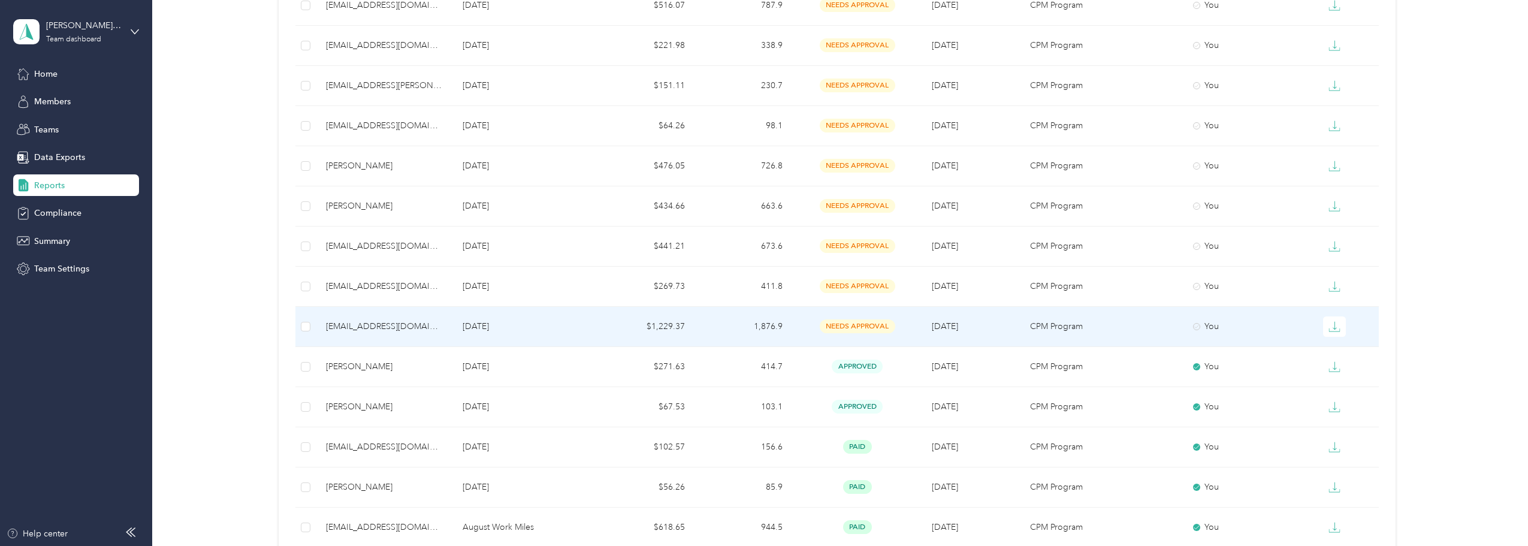
click at [343, 326] on div "[EMAIL_ADDRESS][DOMAIN_NAME]" at bounding box center [384, 326] width 117 height 13
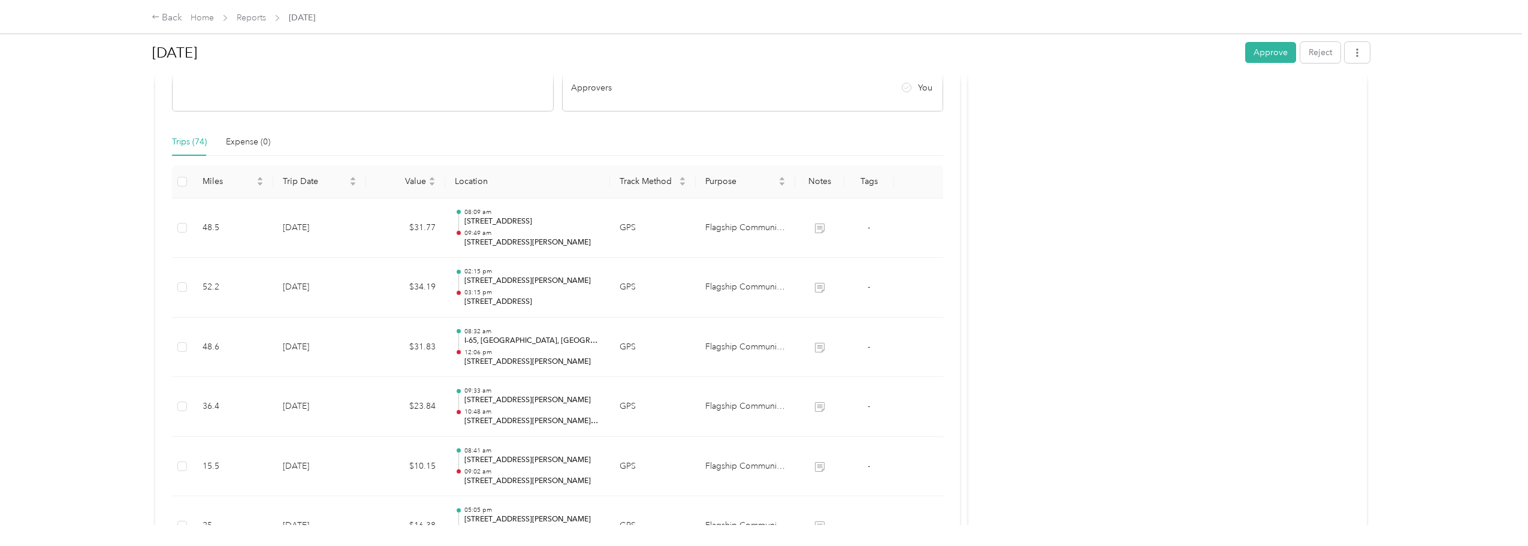
scroll to position [240, 0]
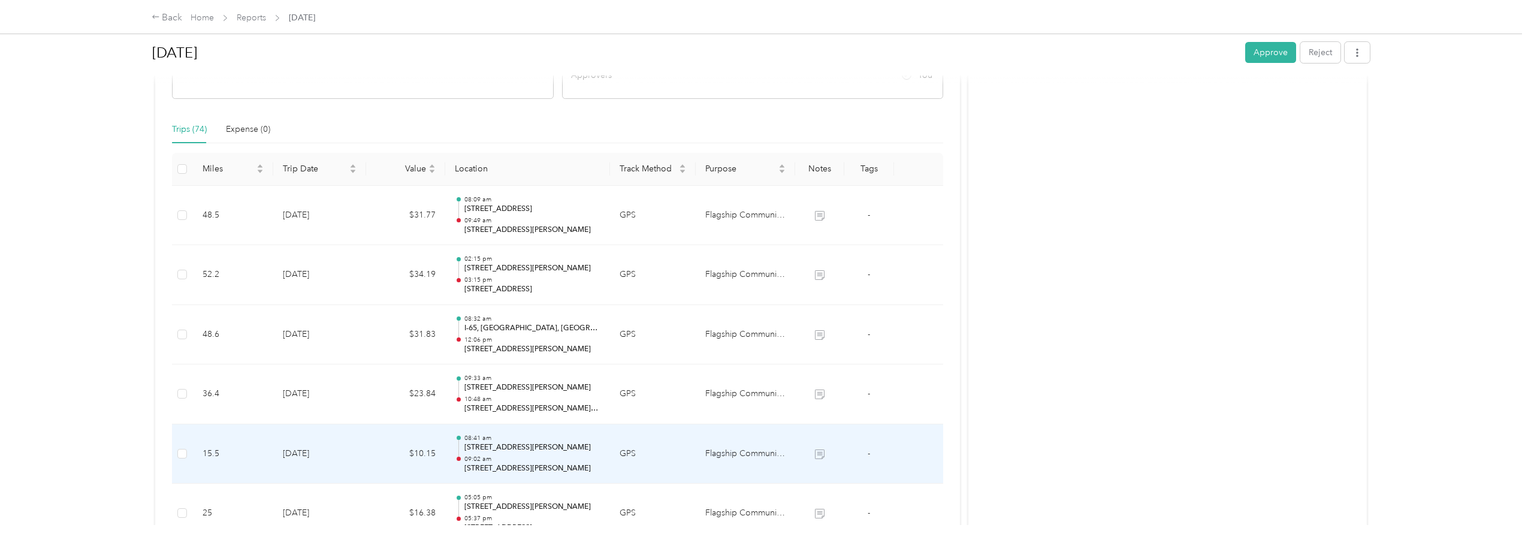
click at [853, 454] on td "-" at bounding box center [869, 454] width 50 height 60
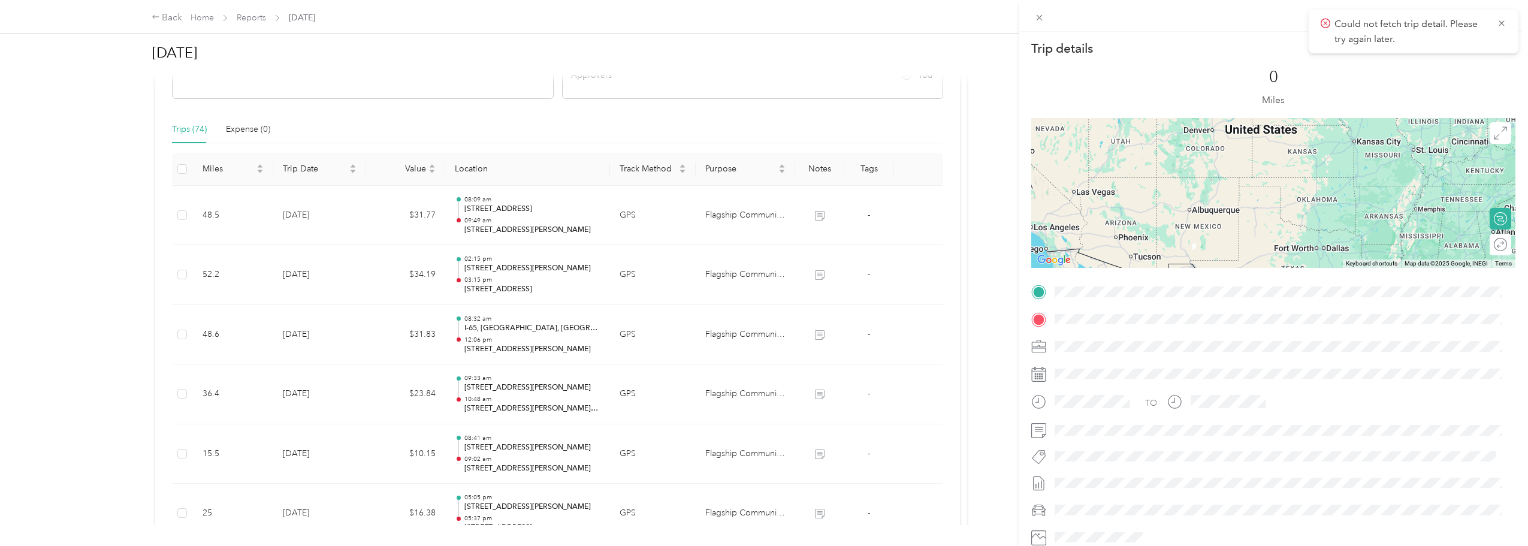
click at [1029, 11] on div at bounding box center [1273, 16] width 509 height 32
click at [1034, 17] on span at bounding box center [1039, 17] width 17 height 17
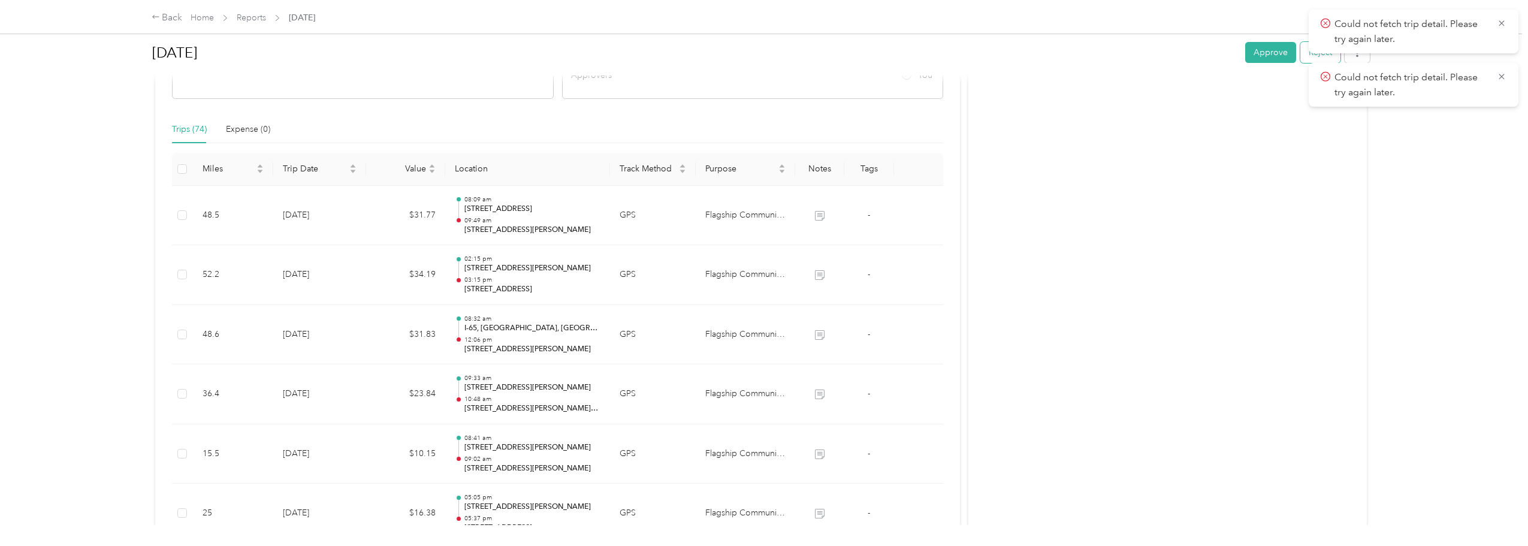
click at [1304, 57] on button "Reject" at bounding box center [1320, 52] width 40 height 21
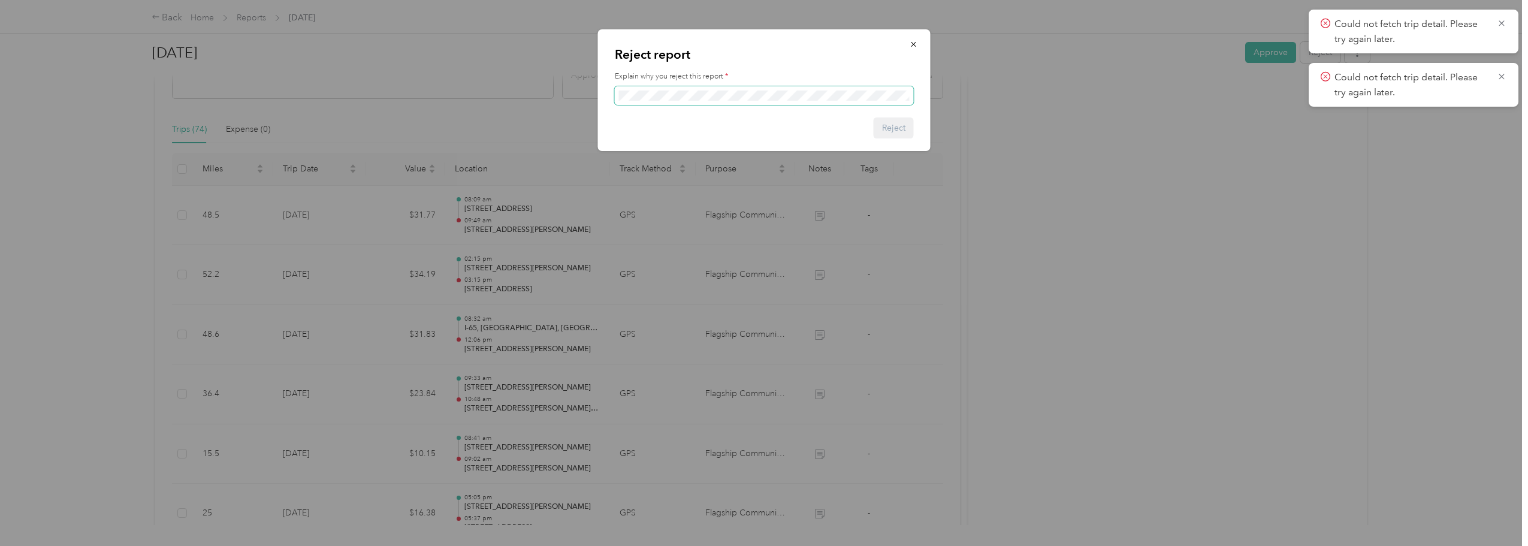
click at [672, 89] on span at bounding box center [764, 95] width 299 height 19
click at [904, 134] on button "Reject" at bounding box center [894, 127] width 40 height 21
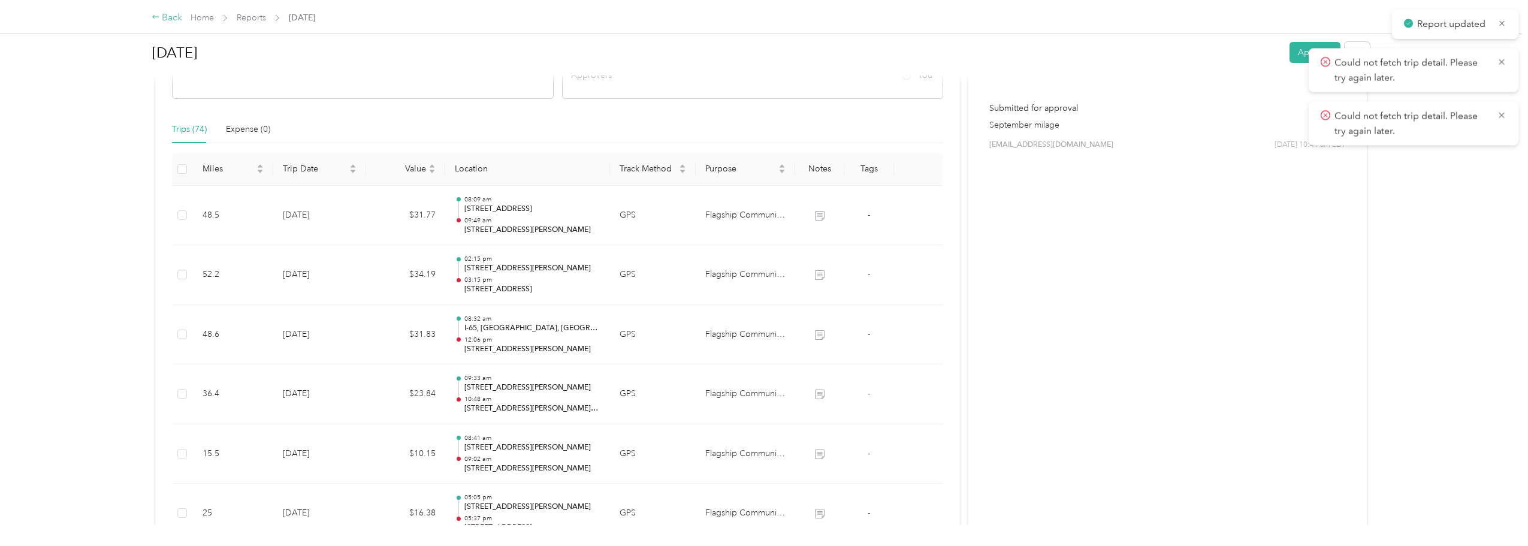
click at [165, 22] on div "Back" at bounding box center [167, 18] width 31 height 14
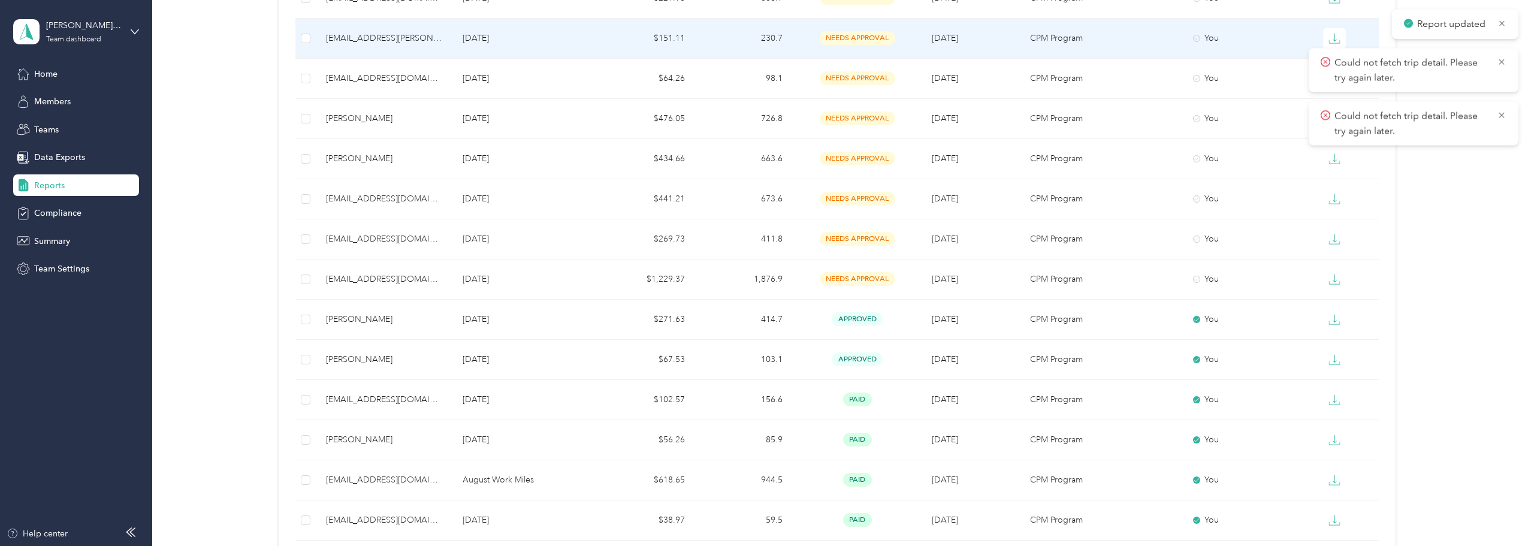
scroll to position [359, 0]
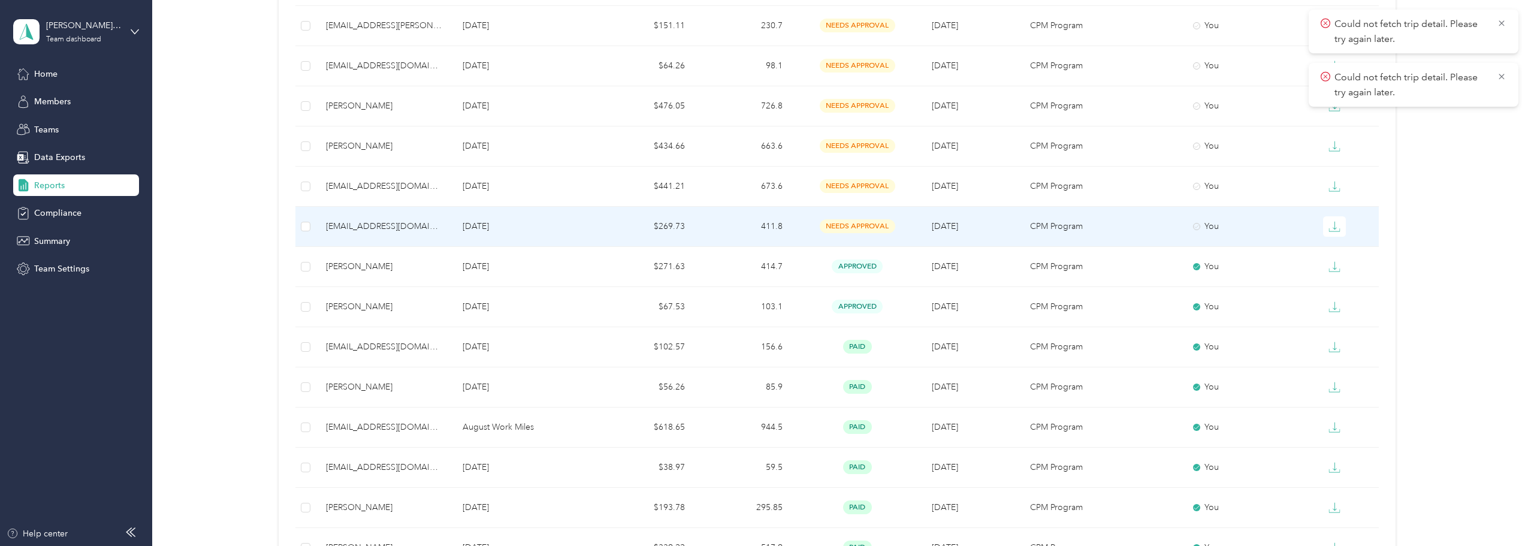
click at [357, 223] on div "[EMAIL_ADDRESS][DOMAIN_NAME]" at bounding box center [384, 226] width 117 height 13
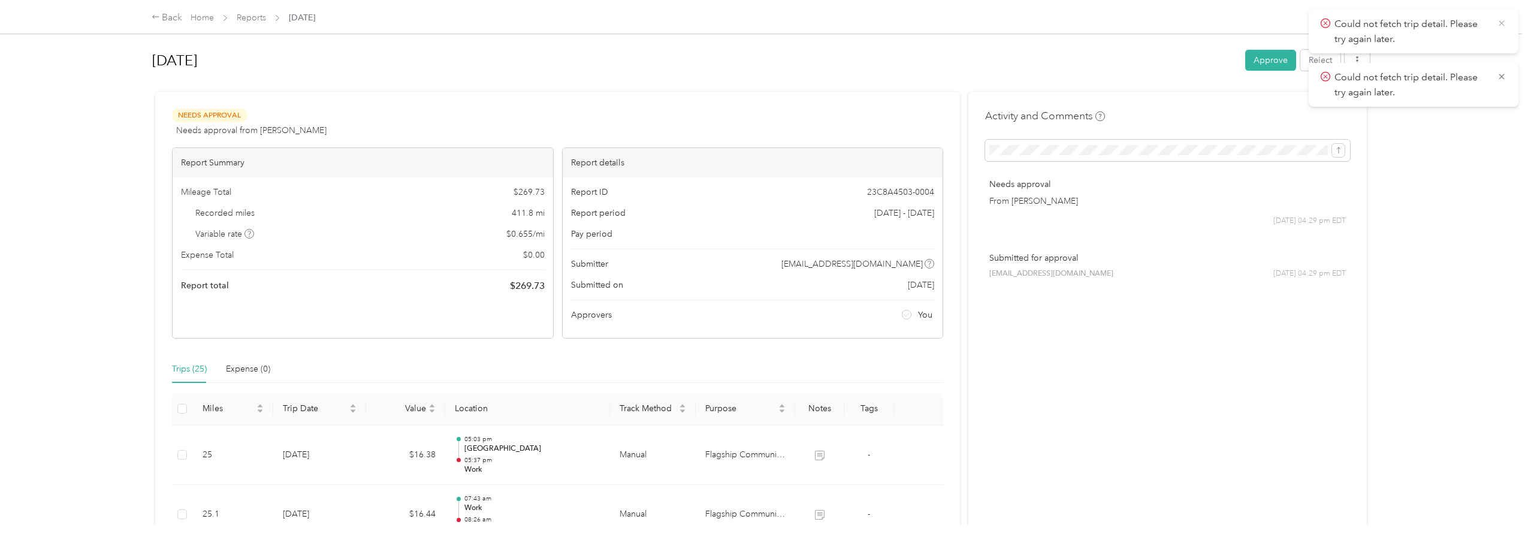
click at [1502, 25] on icon at bounding box center [1502, 23] width 10 height 11
click at [1502, 26] on icon at bounding box center [1502, 23] width 10 height 11
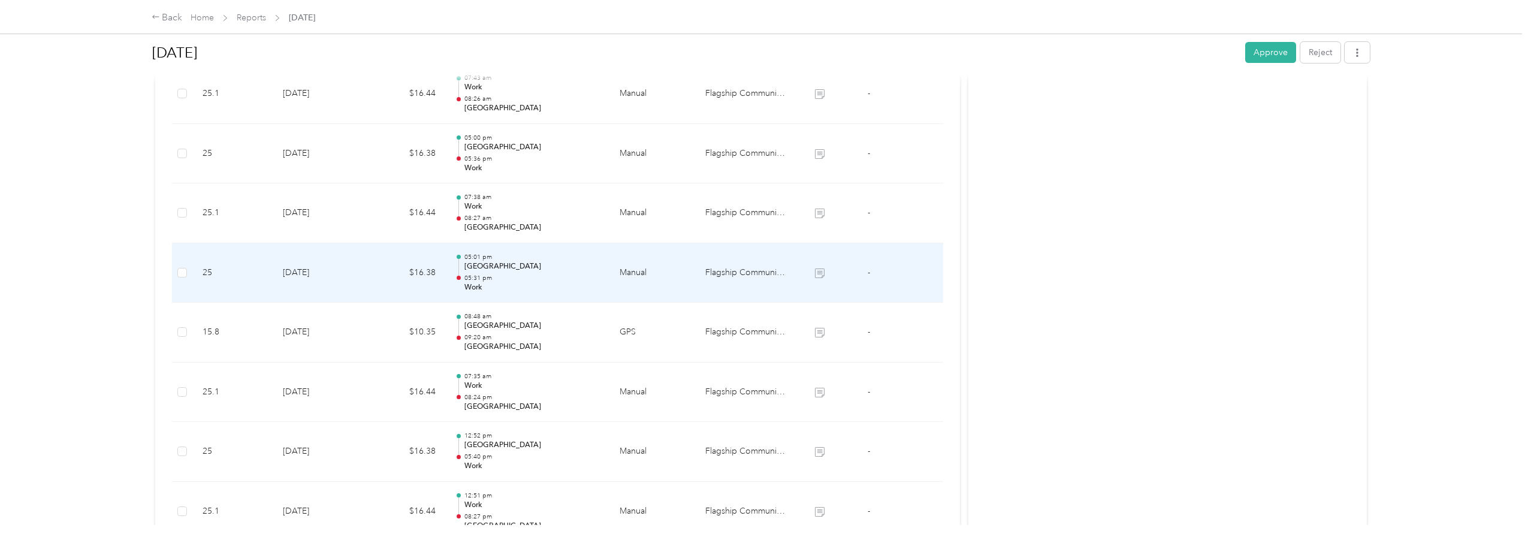
scroll to position [120, 0]
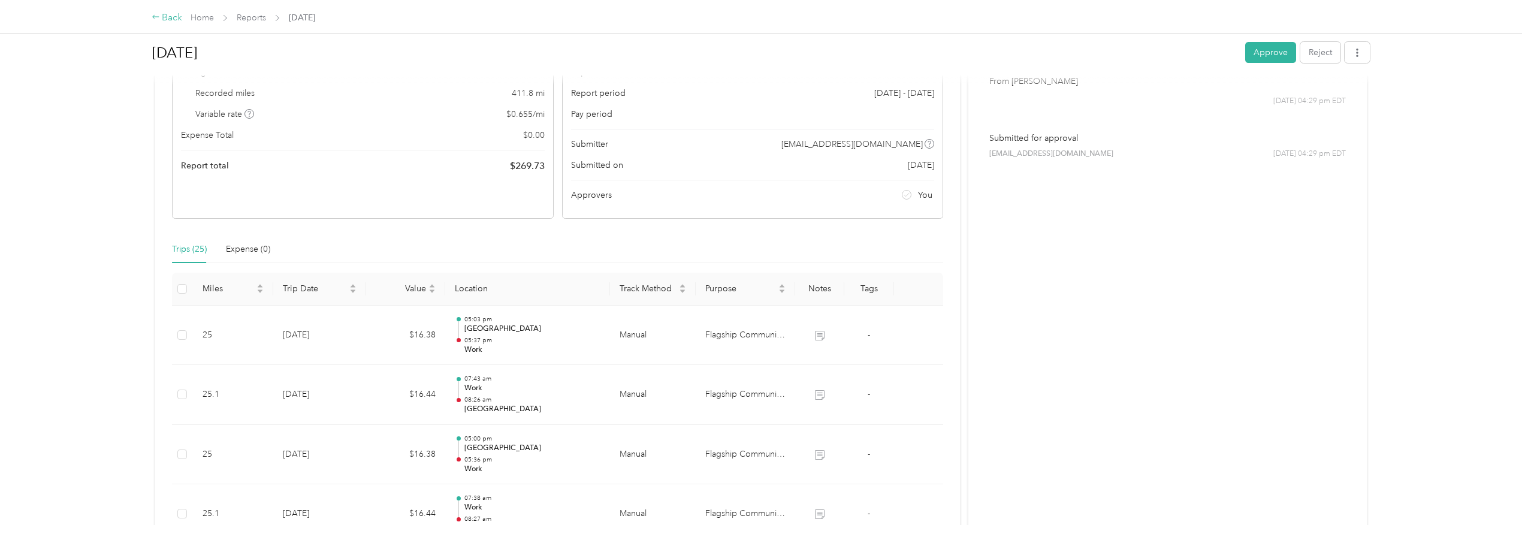
click at [168, 20] on div "Back" at bounding box center [167, 18] width 31 height 14
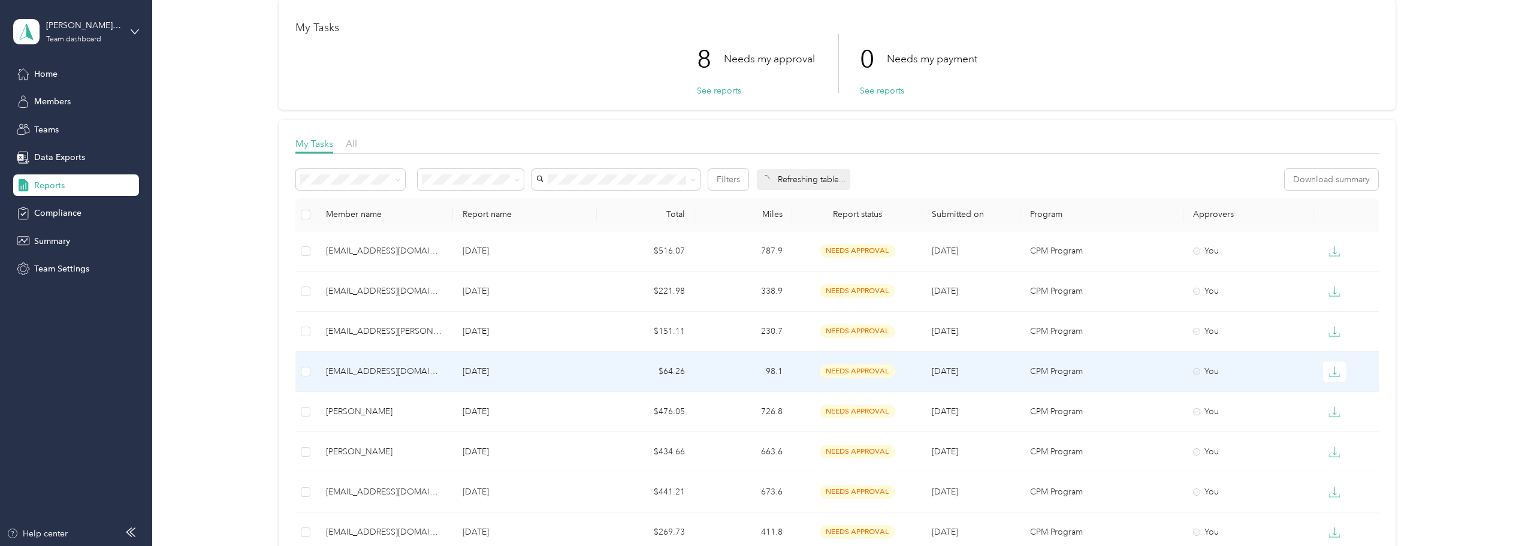
scroll to position [240, 0]
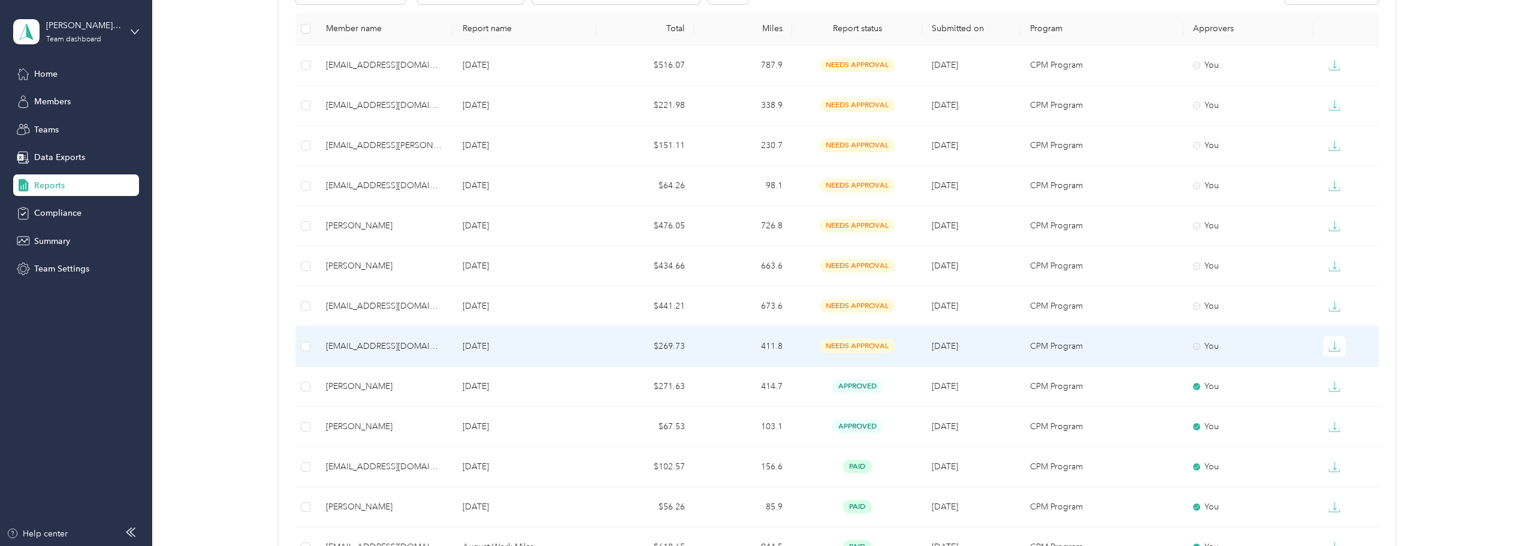
click at [361, 347] on div "[EMAIL_ADDRESS][DOMAIN_NAME]" at bounding box center [384, 346] width 117 height 13
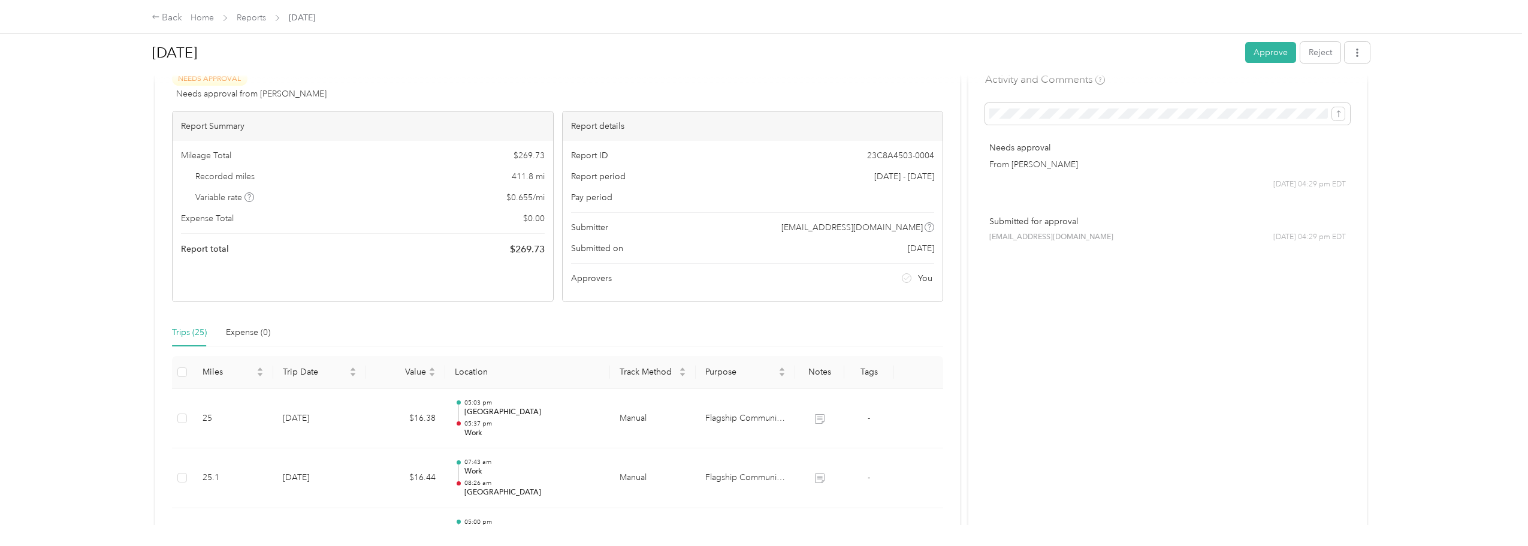
scroll to position [300, 0]
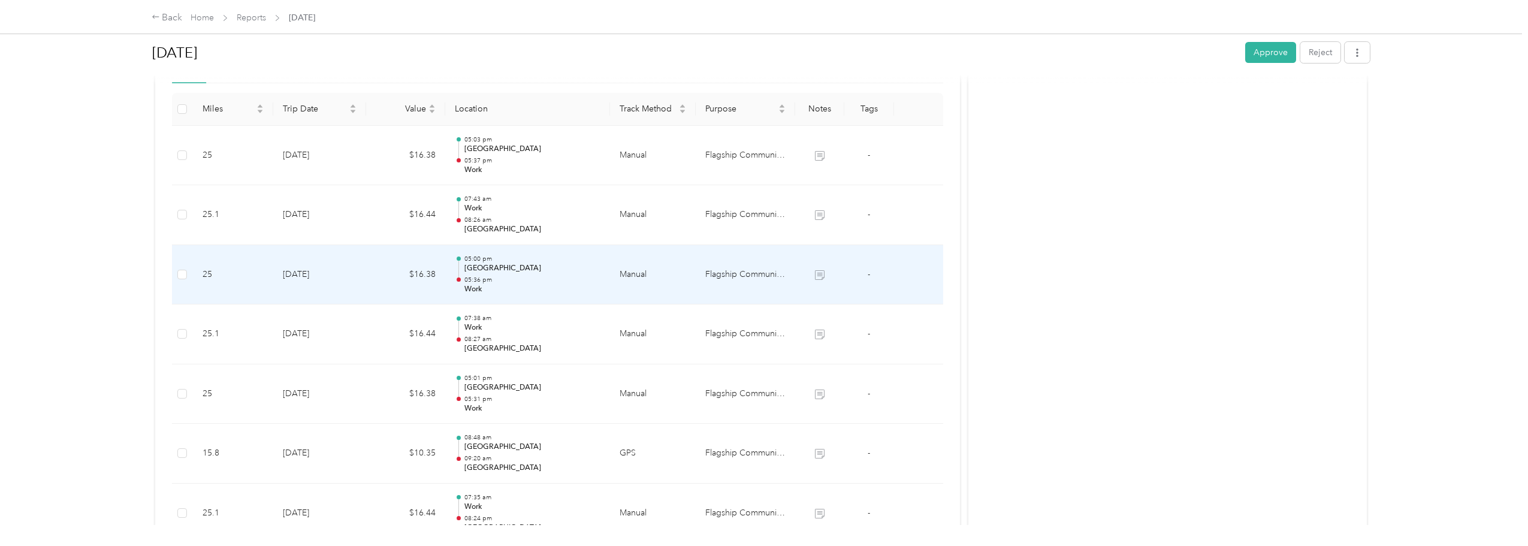
click at [567, 260] on p "05:00 pm" at bounding box center [532, 259] width 136 height 8
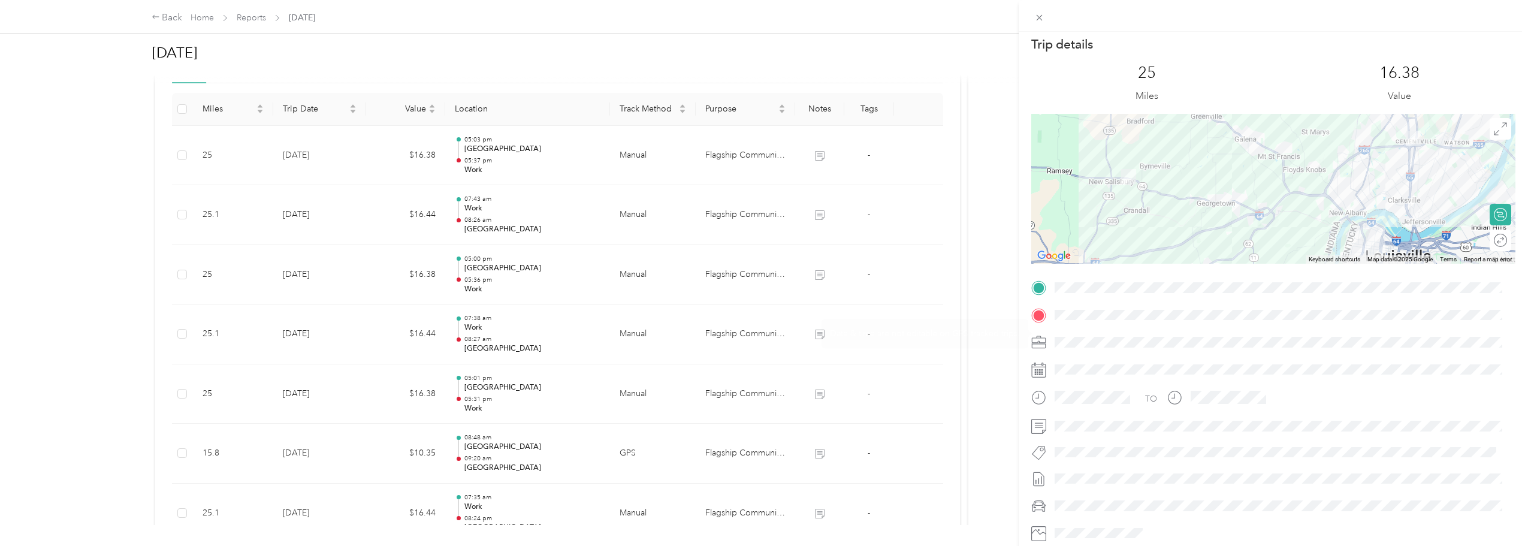
scroll to position [0, 0]
click at [1040, 18] on icon at bounding box center [1040, 18] width 6 height 6
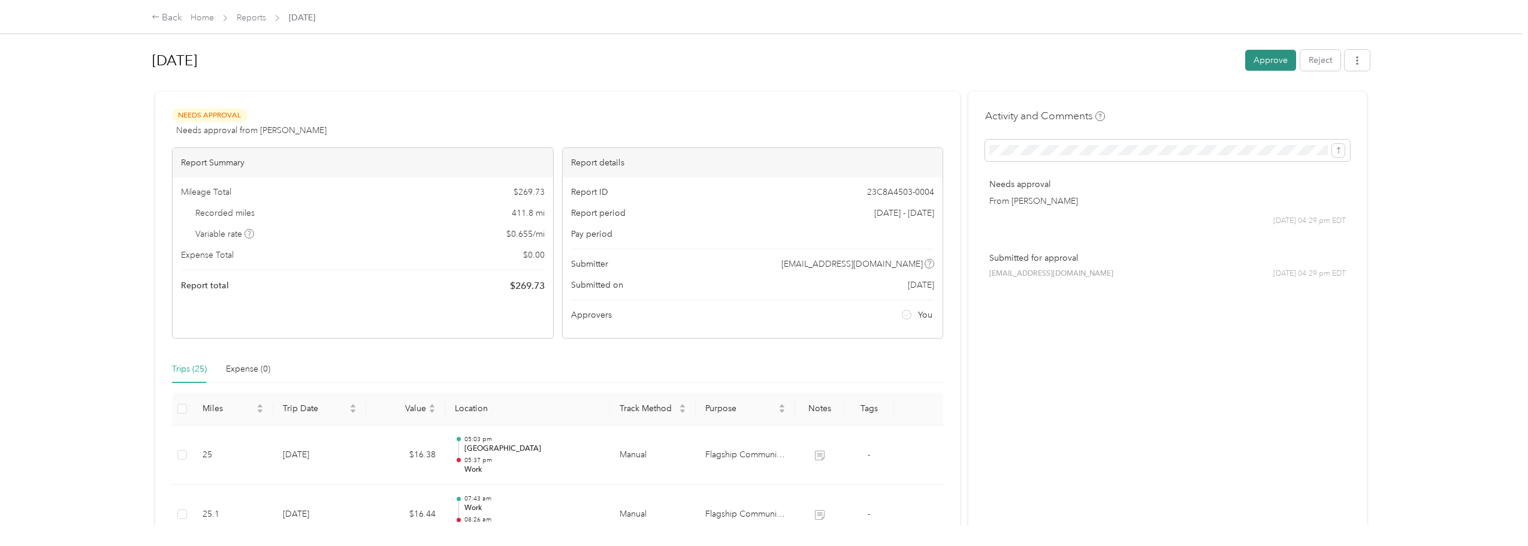
click at [1256, 56] on button "Approve" at bounding box center [1270, 60] width 51 height 21
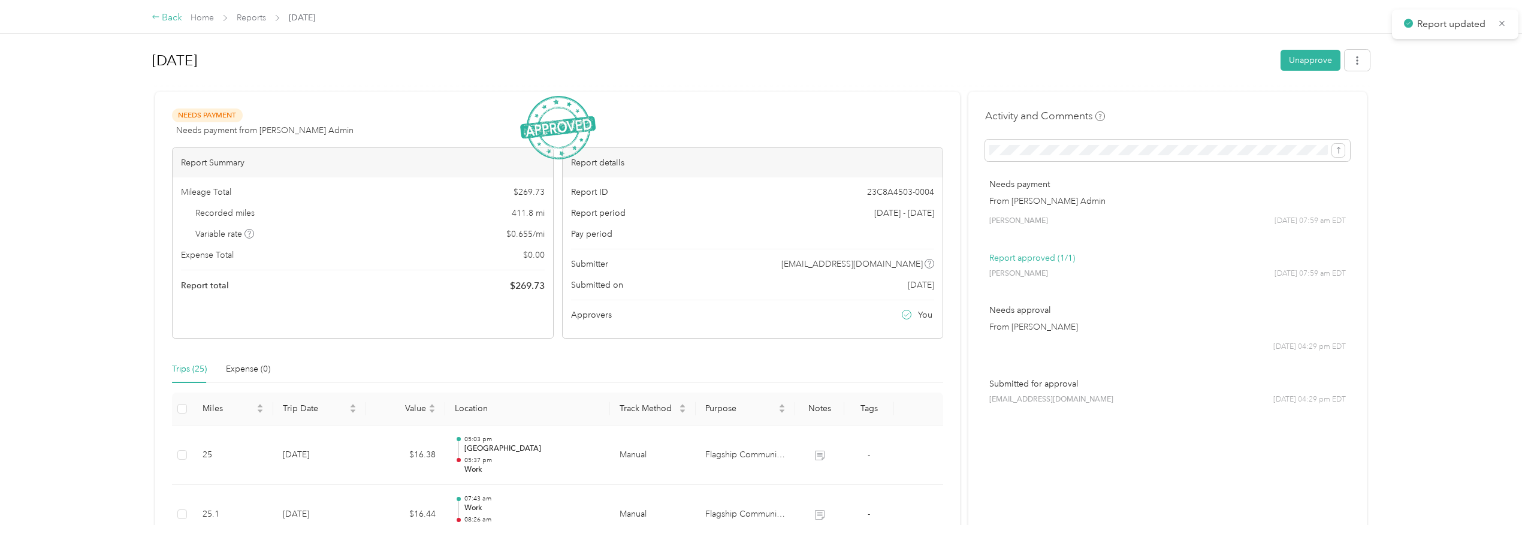
click at [163, 20] on div "Back" at bounding box center [167, 18] width 31 height 14
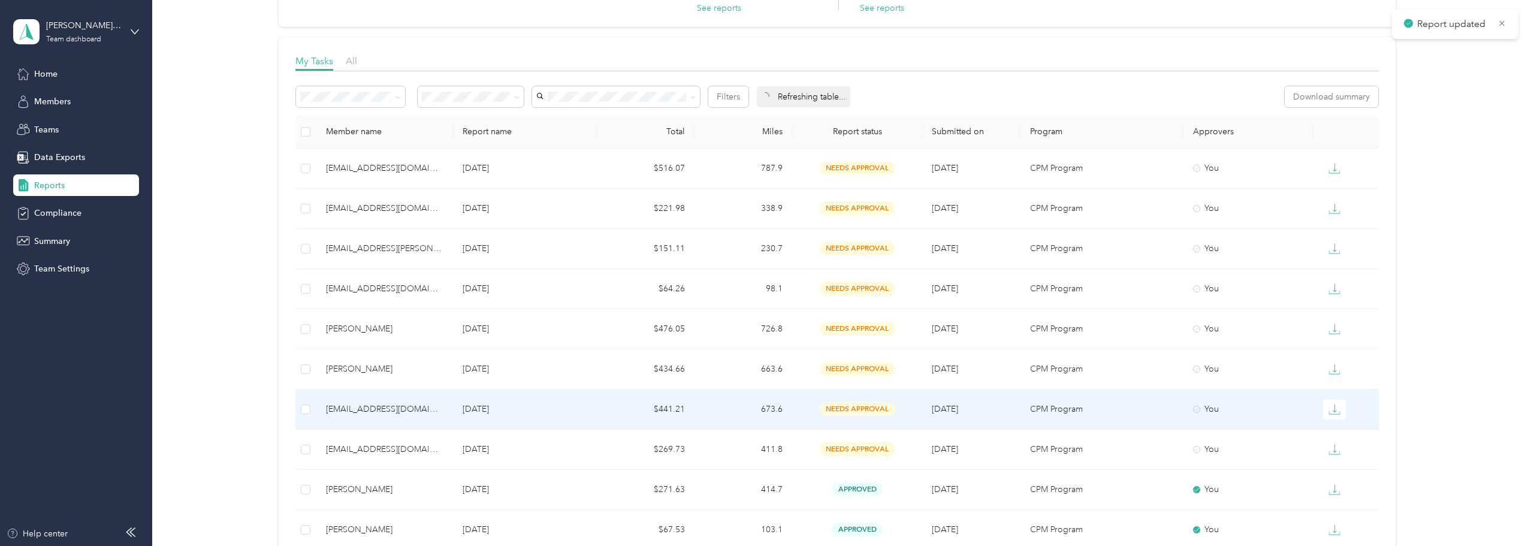
scroll to position [180, 0]
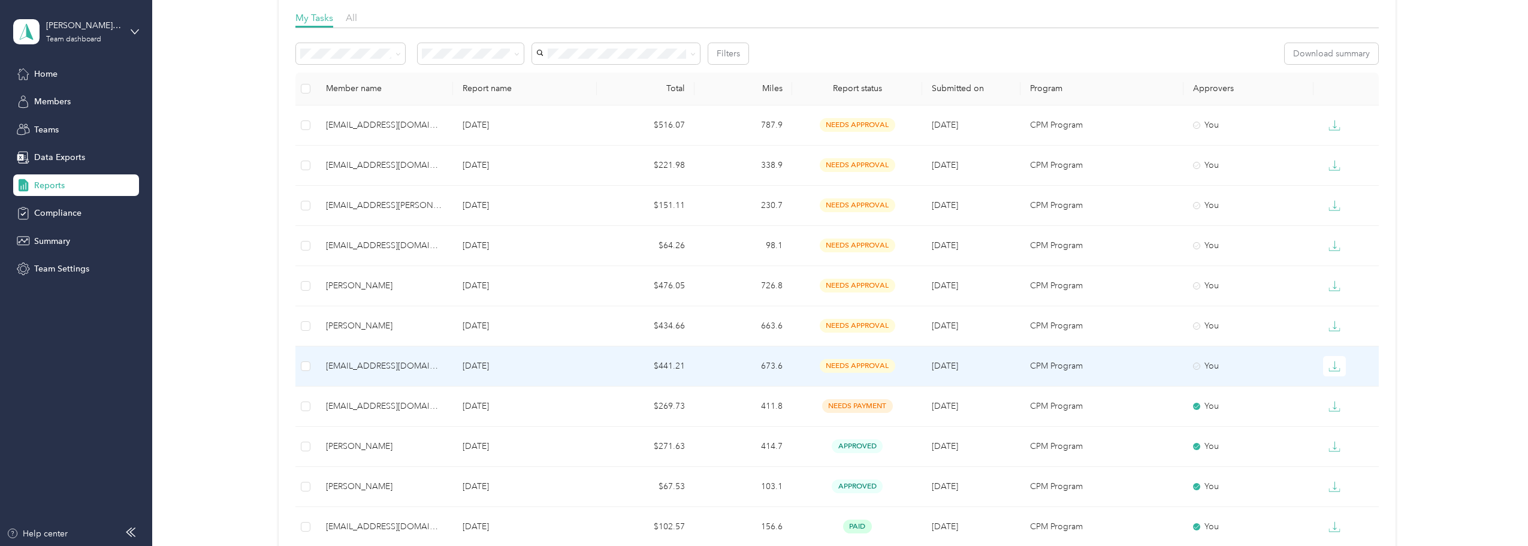
click at [361, 364] on div "[EMAIL_ADDRESS][DOMAIN_NAME]" at bounding box center [384, 365] width 117 height 13
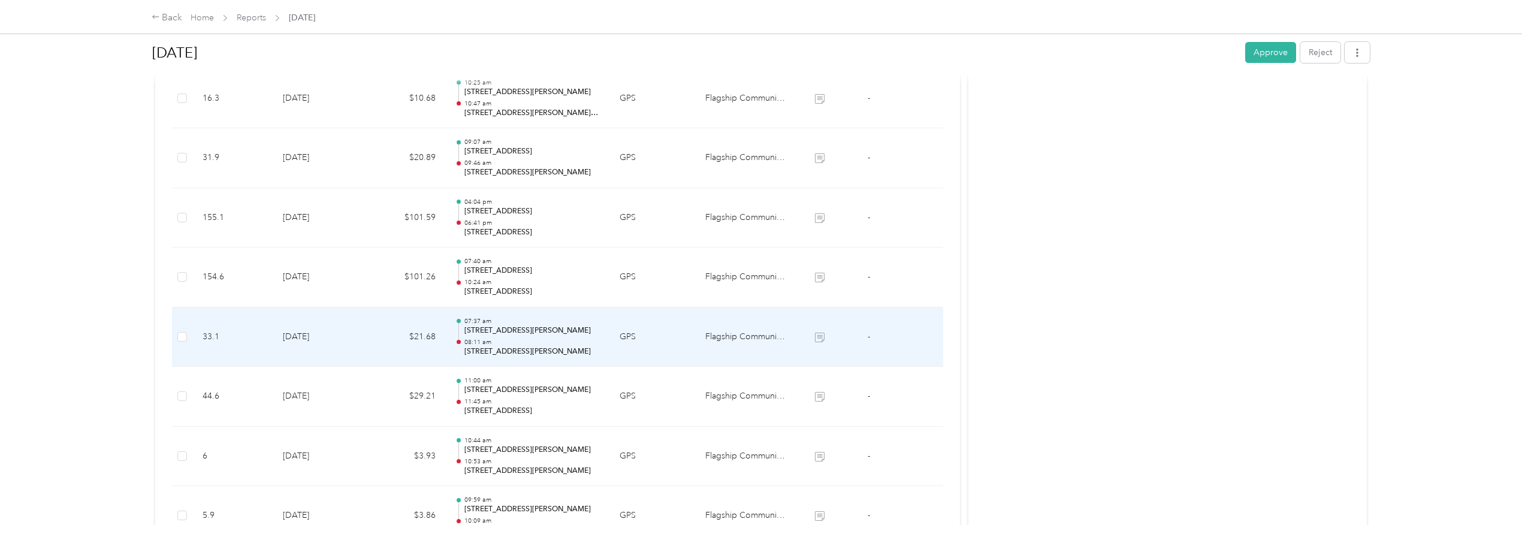
scroll to position [479, 0]
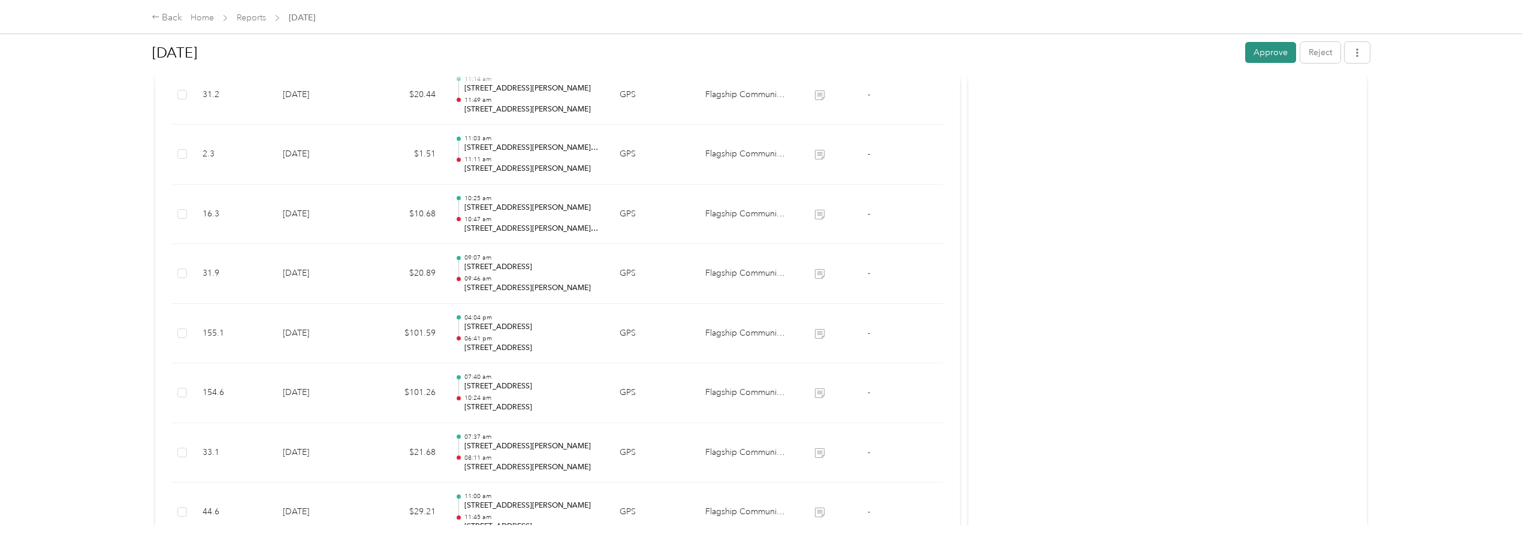
click at [1256, 55] on button "Approve" at bounding box center [1270, 52] width 51 height 21
click at [172, 19] on div "Back" at bounding box center [167, 18] width 31 height 14
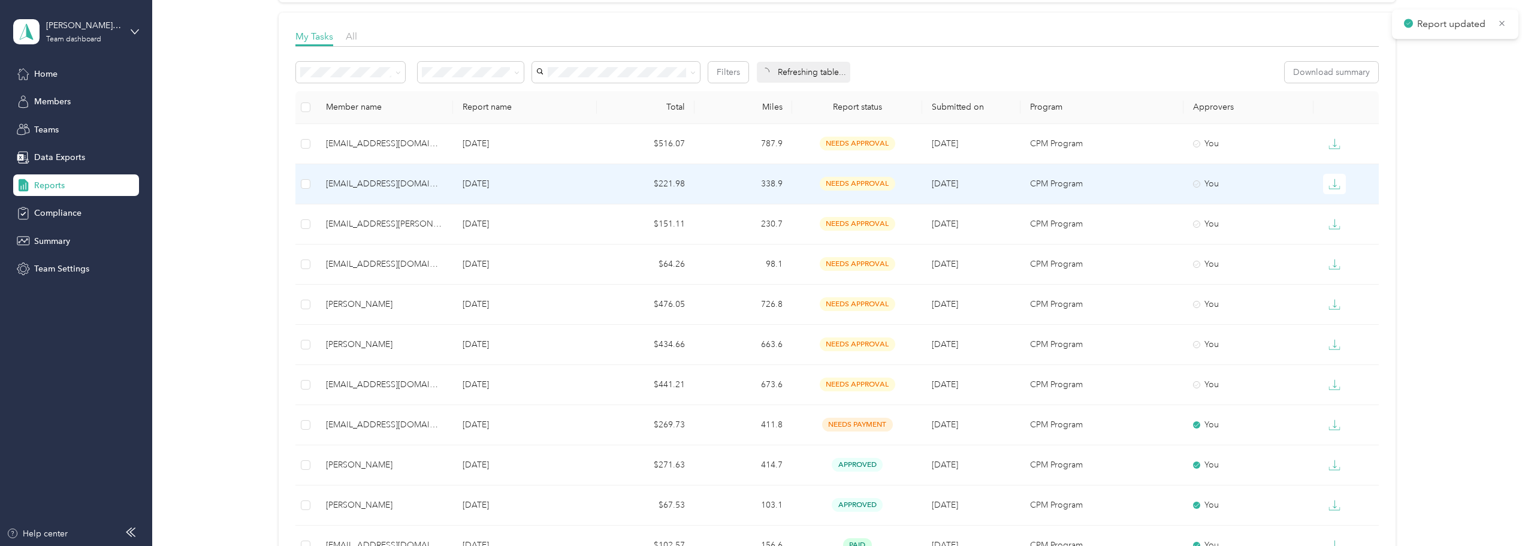
scroll to position [180, 0]
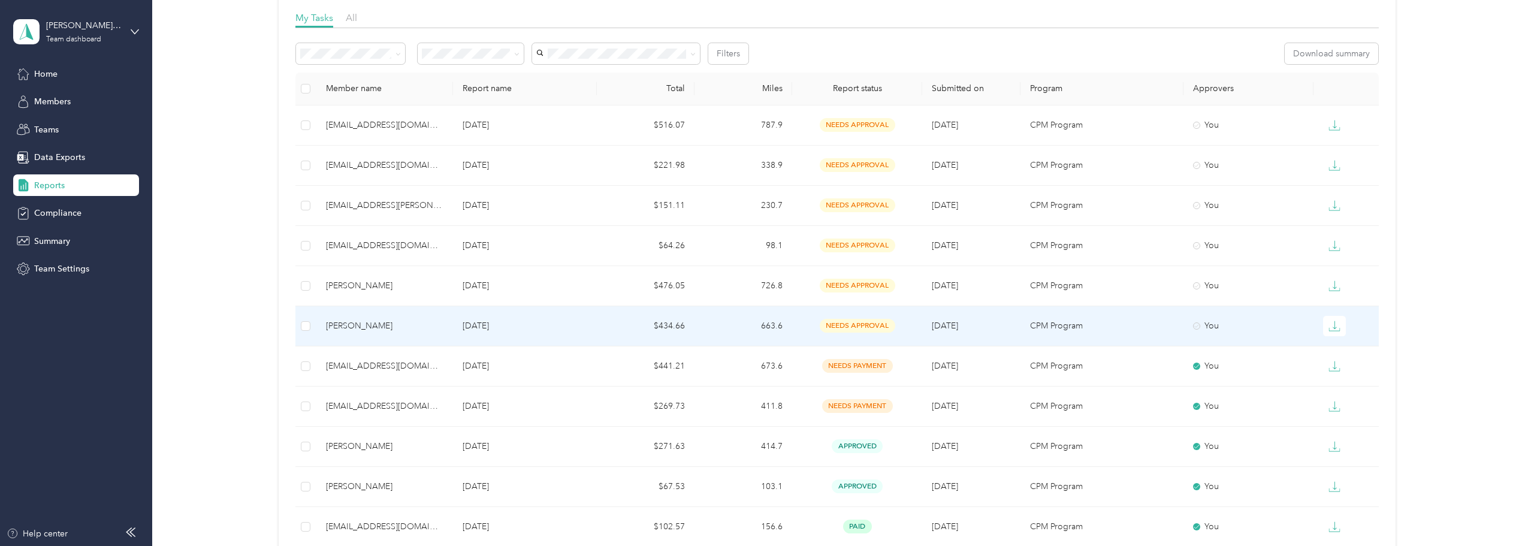
click at [353, 325] on div "[PERSON_NAME]" at bounding box center [384, 325] width 117 height 13
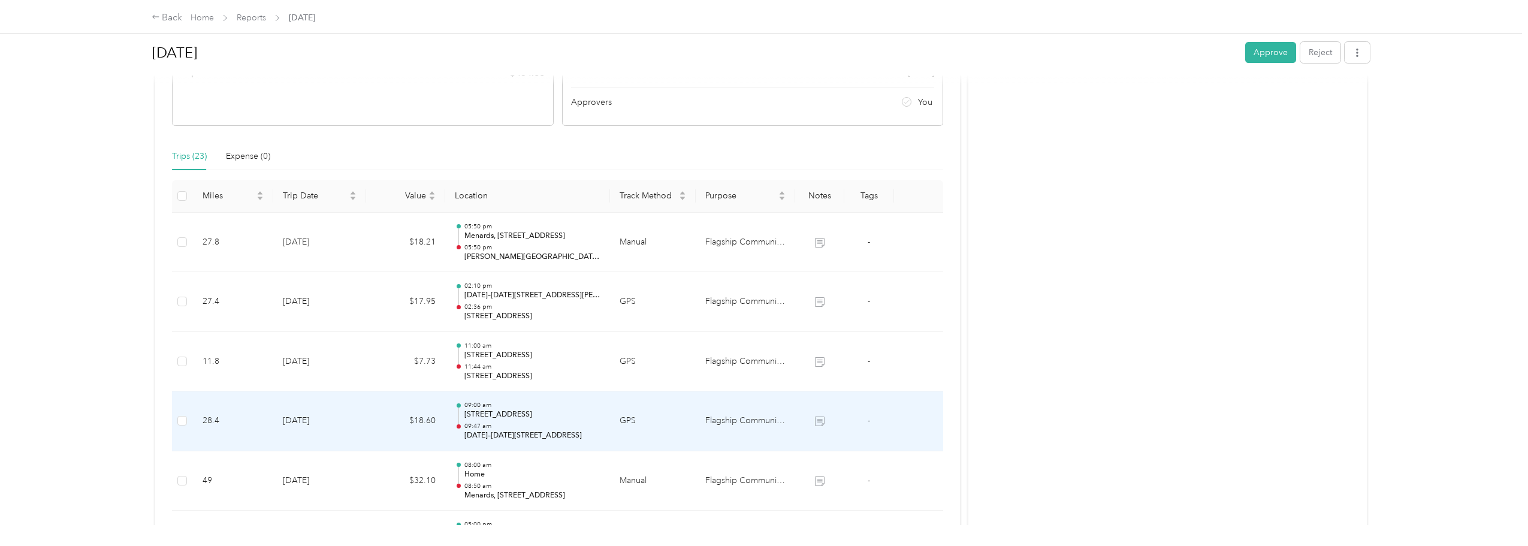
scroll to position [240, 0]
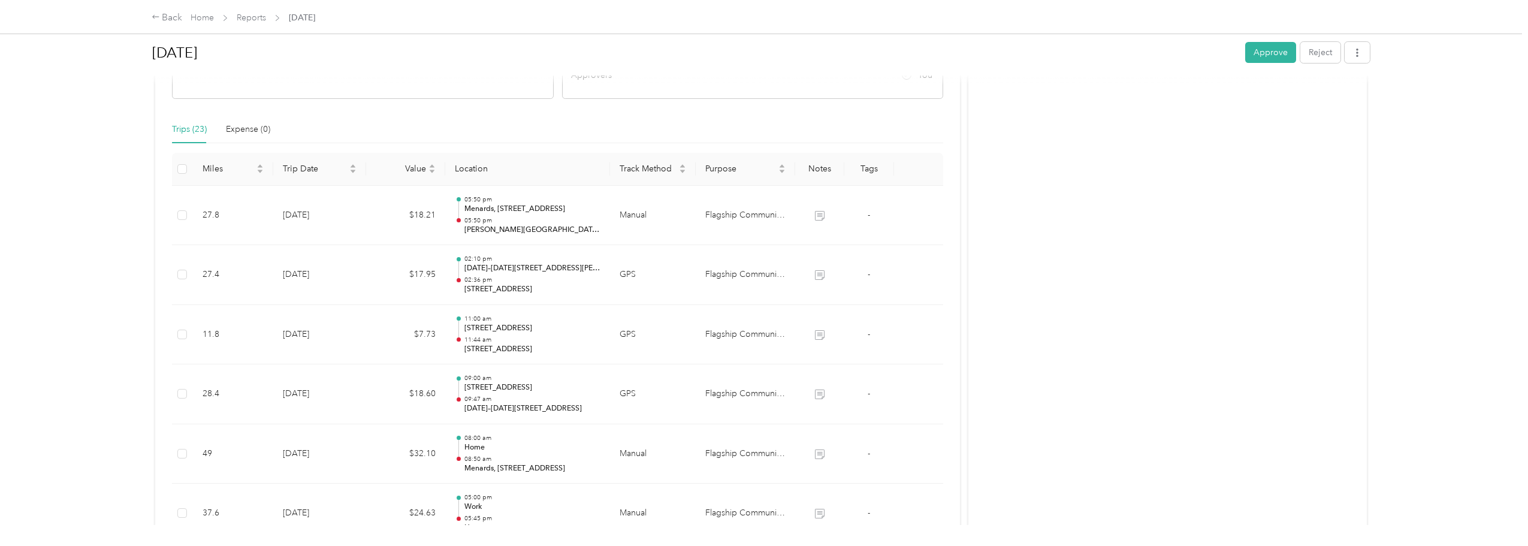
click at [1263, 64] on div "[DATE] Approve Reject" at bounding box center [761, 54] width 1218 height 35
click at [1259, 50] on button "Approve" at bounding box center [1270, 52] width 51 height 21
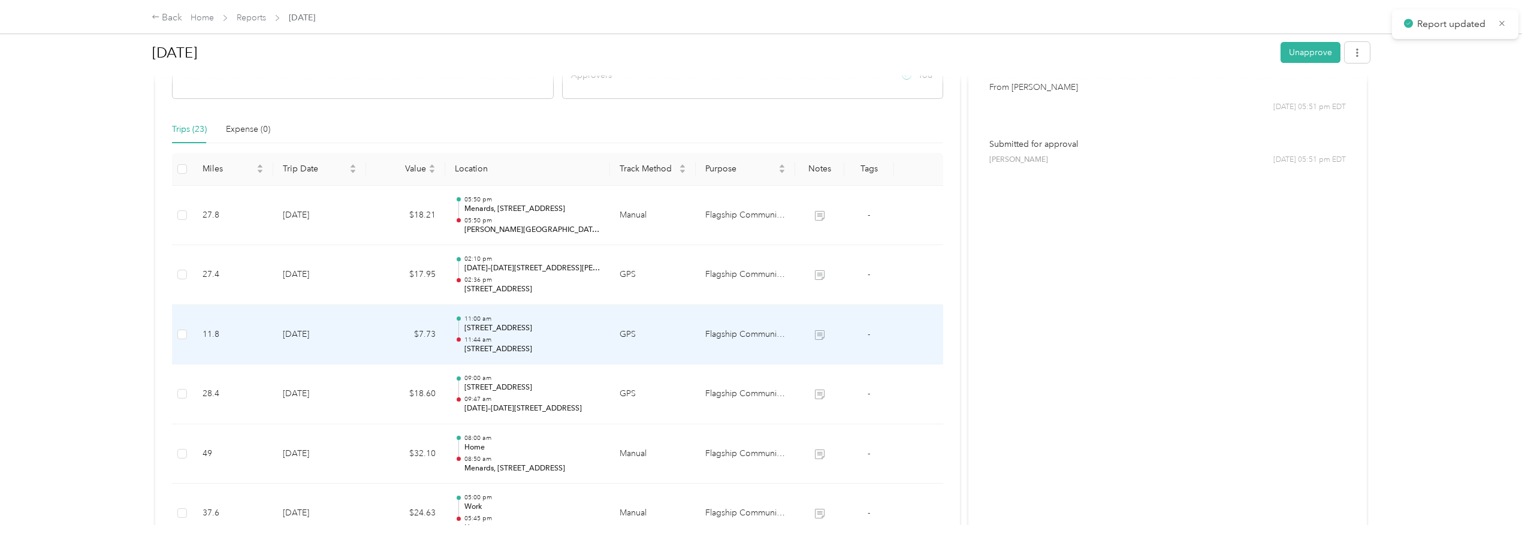
scroll to position [120, 0]
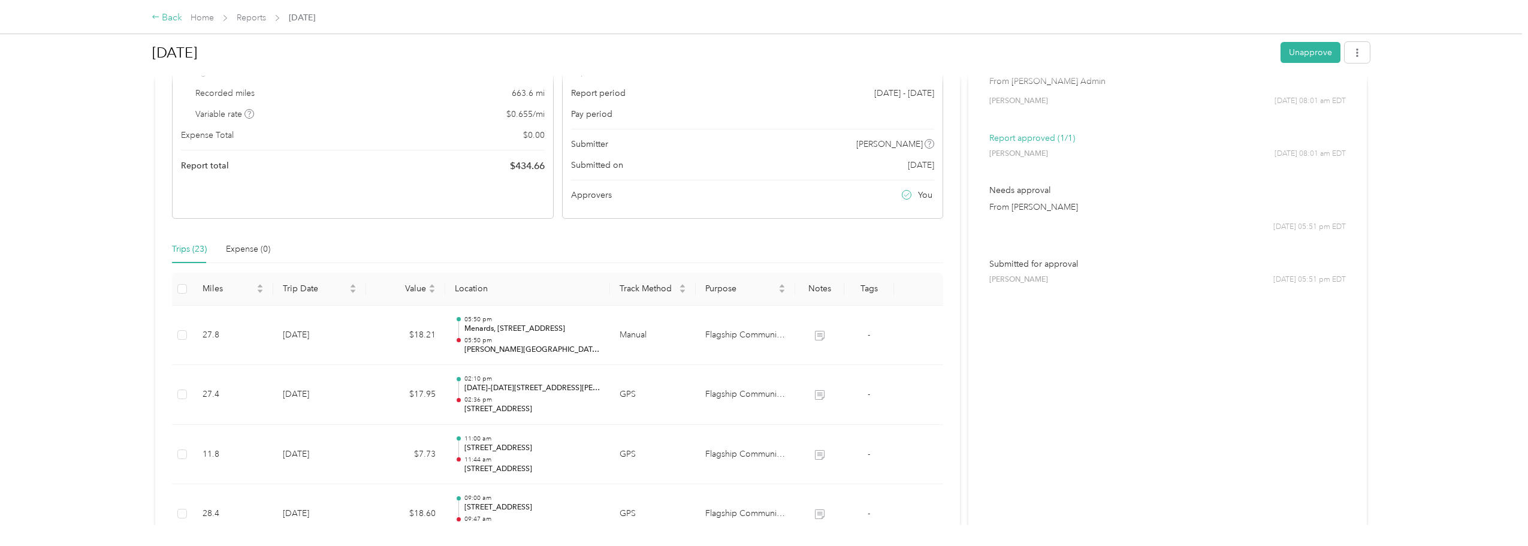
click at [164, 17] on div "Back" at bounding box center [167, 18] width 31 height 14
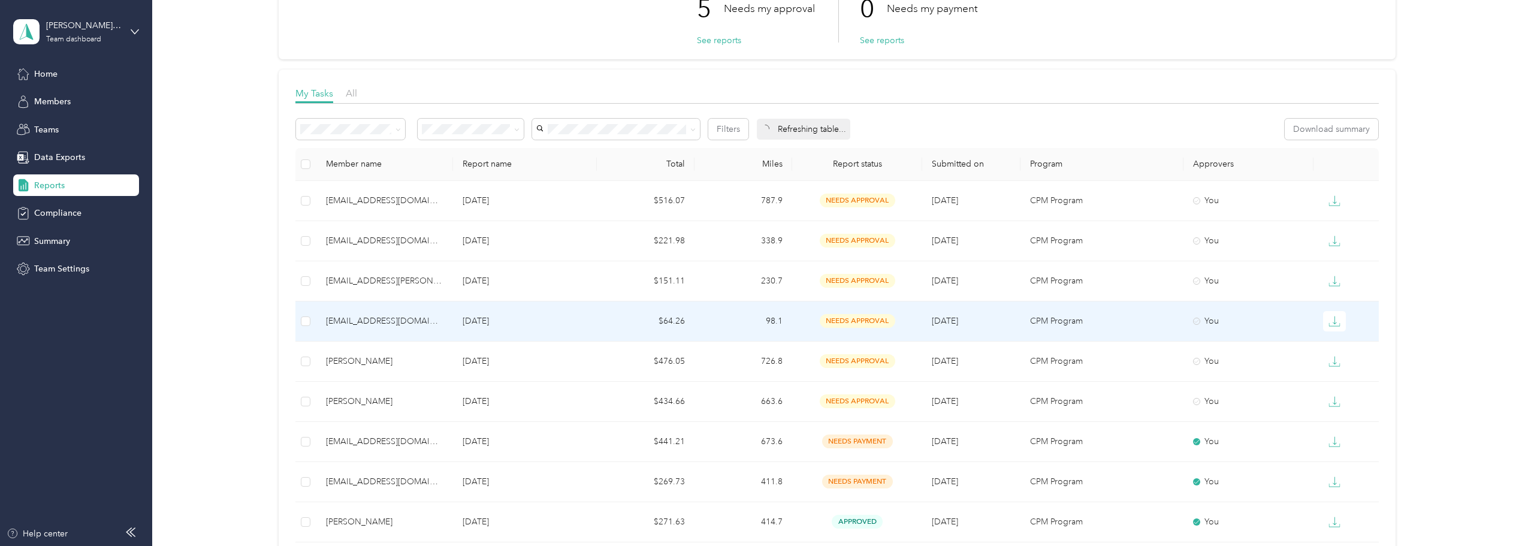
scroll to position [120, 0]
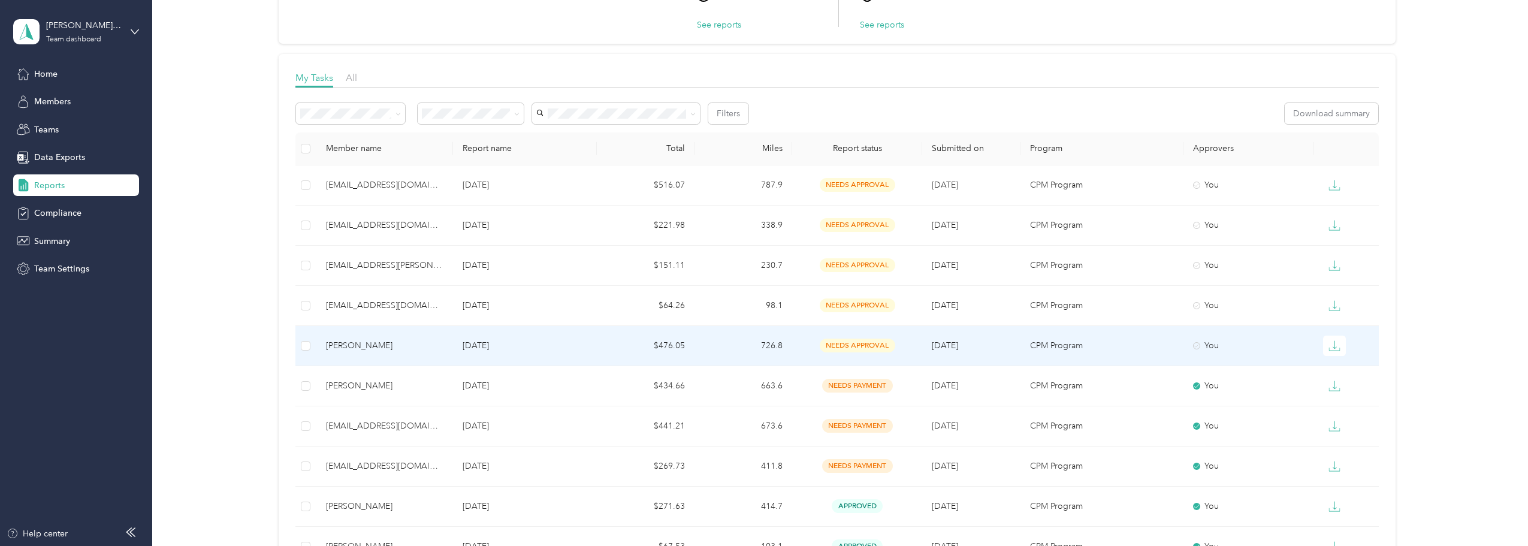
click at [336, 347] on div "[PERSON_NAME]" at bounding box center [384, 345] width 117 height 13
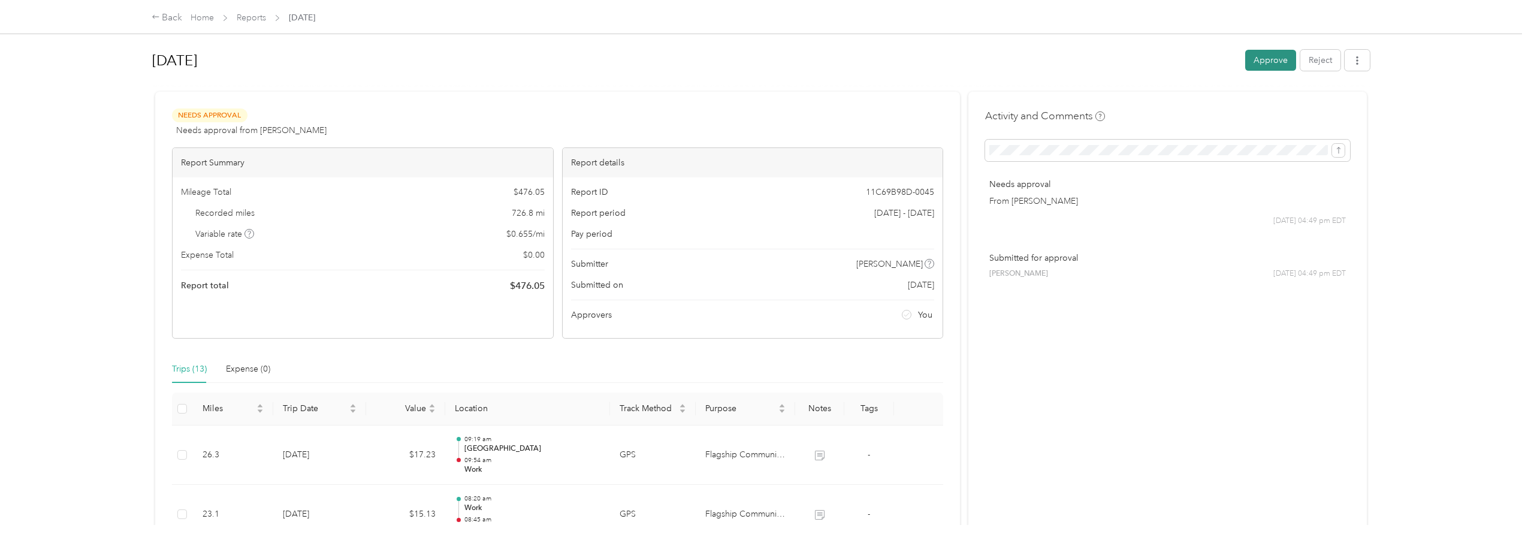
click at [1248, 62] on button "Approve" at bounding box center [1270, 60] width 51 height 21
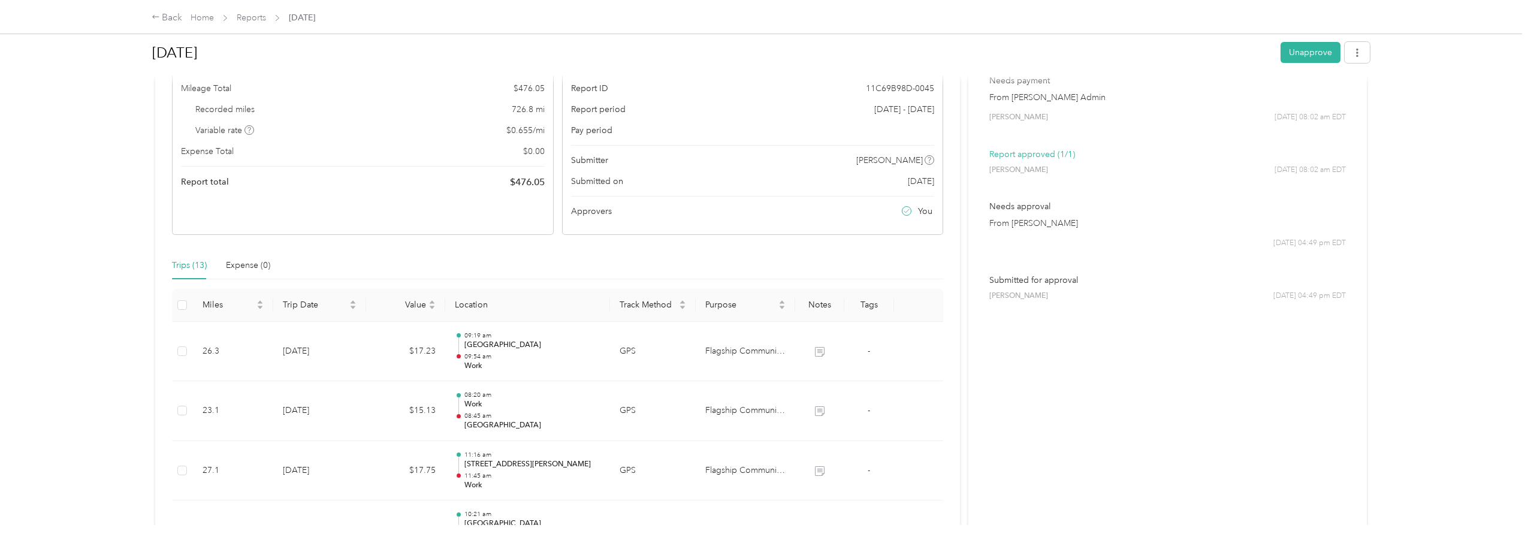
scroll to position [120, 0]
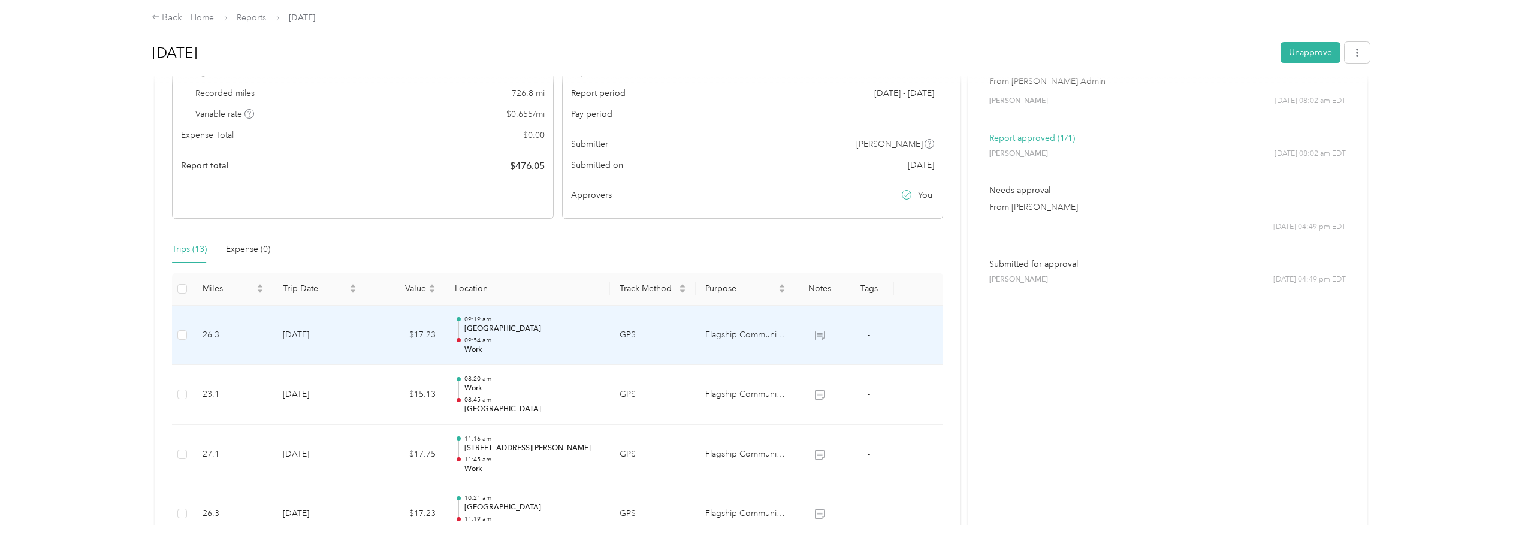
click at [534, 341] on p "09:54 am" at bounding box center [532, 340] width 136 height 8
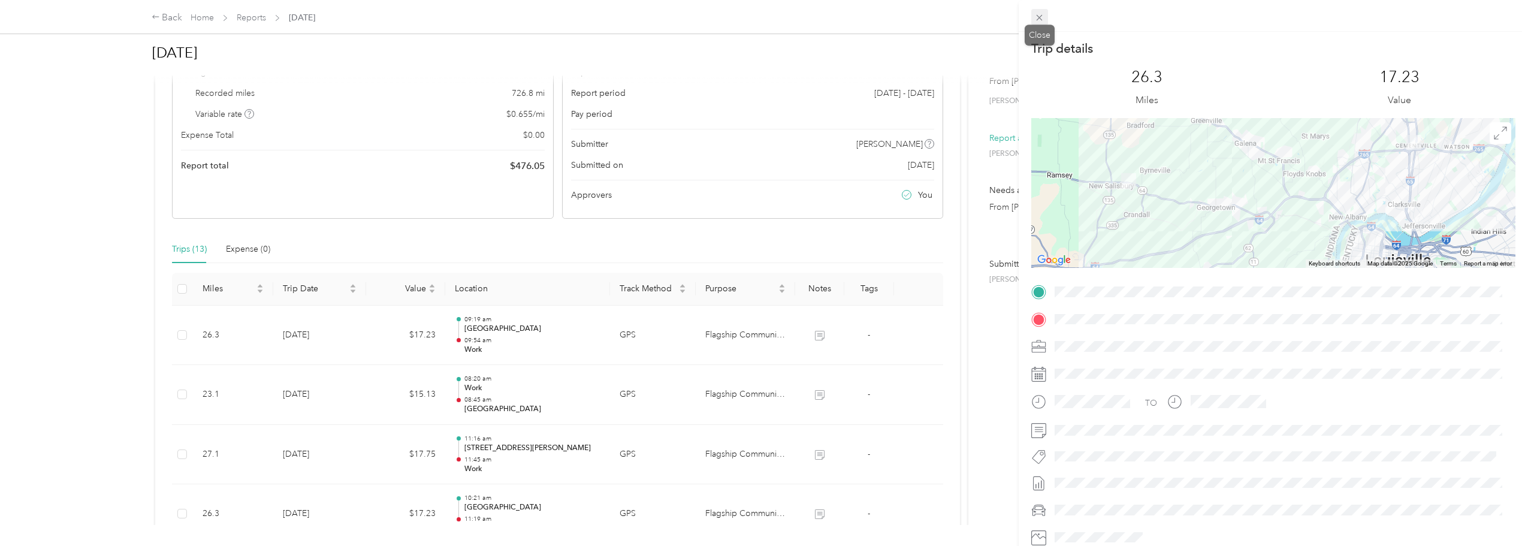
click at [1040, 14] on icon at bounding box center [1039, 18] width 10 height 10
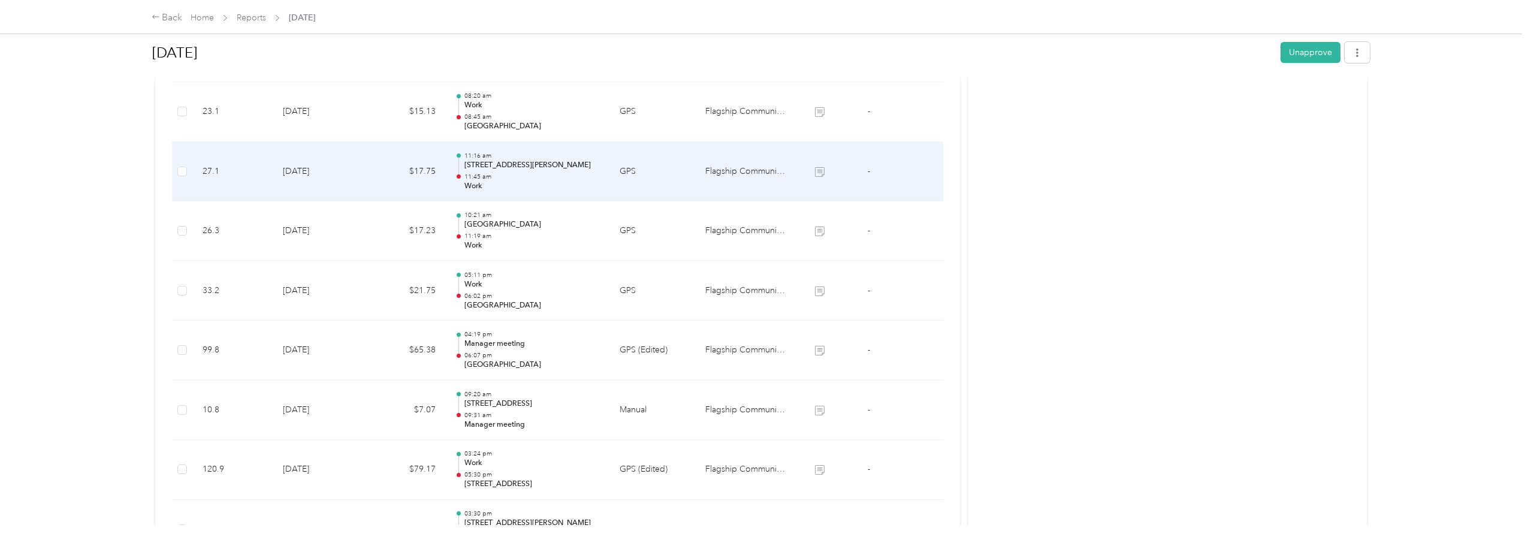
scroll to position [419, 0]
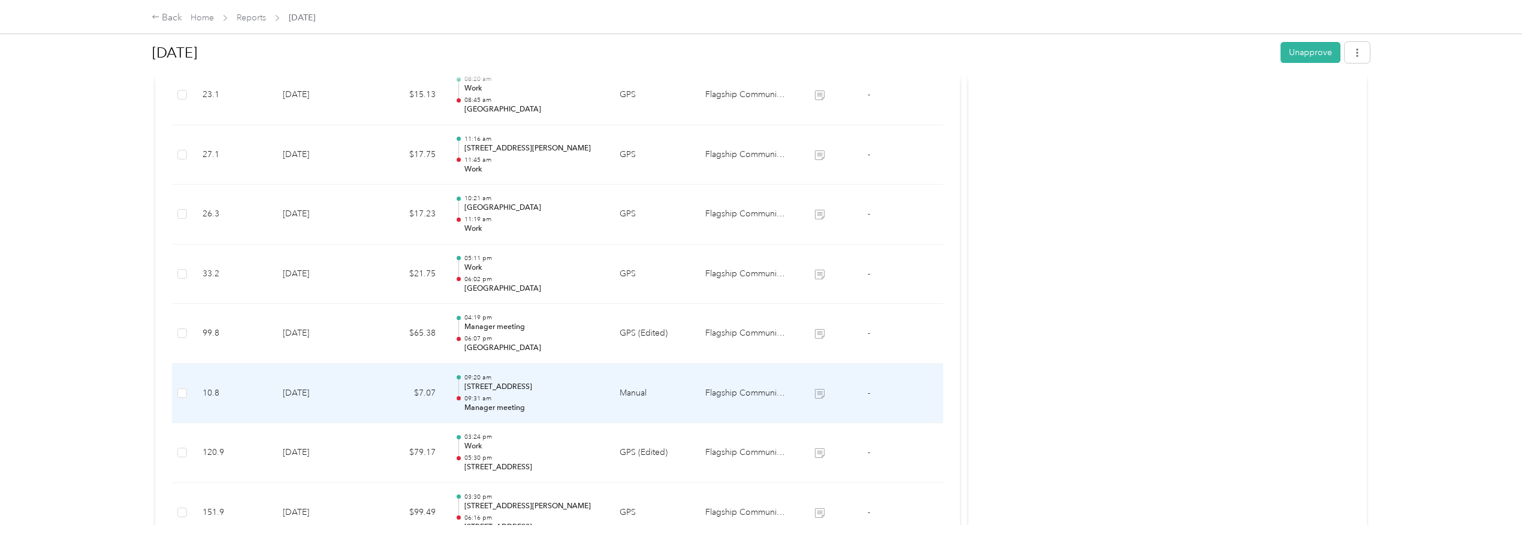
click at [586, 421] on td "09:20 am [STREET_ADDRESS] 09:31 am Manager meeting" at bounding box center [527, 394] width 165 height 60
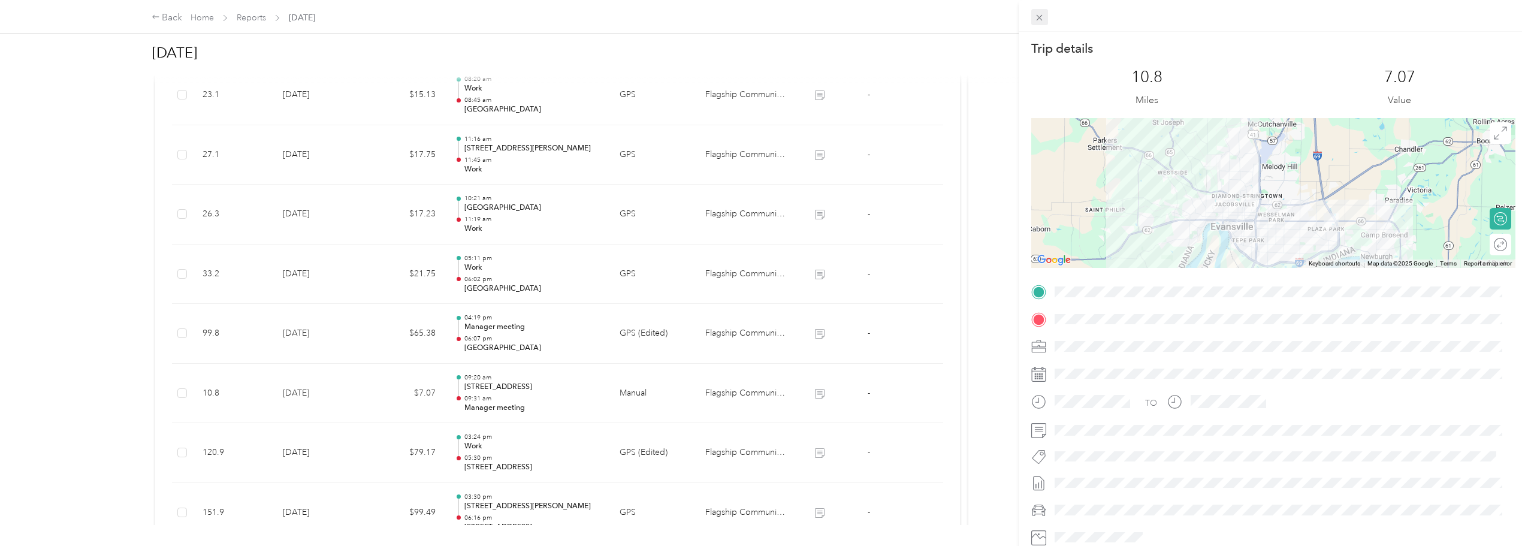
click at [1044, 14] on icon at bounding box center [1039, 18] width 10 height 10
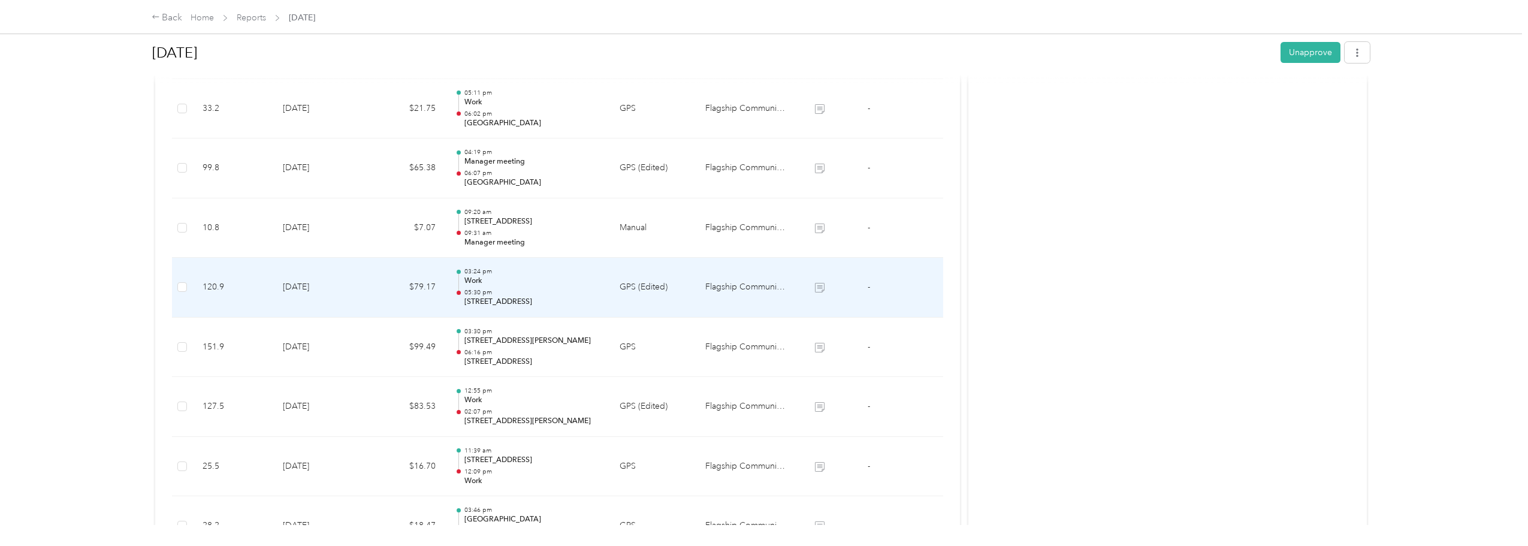
scroll to position [599, 0]
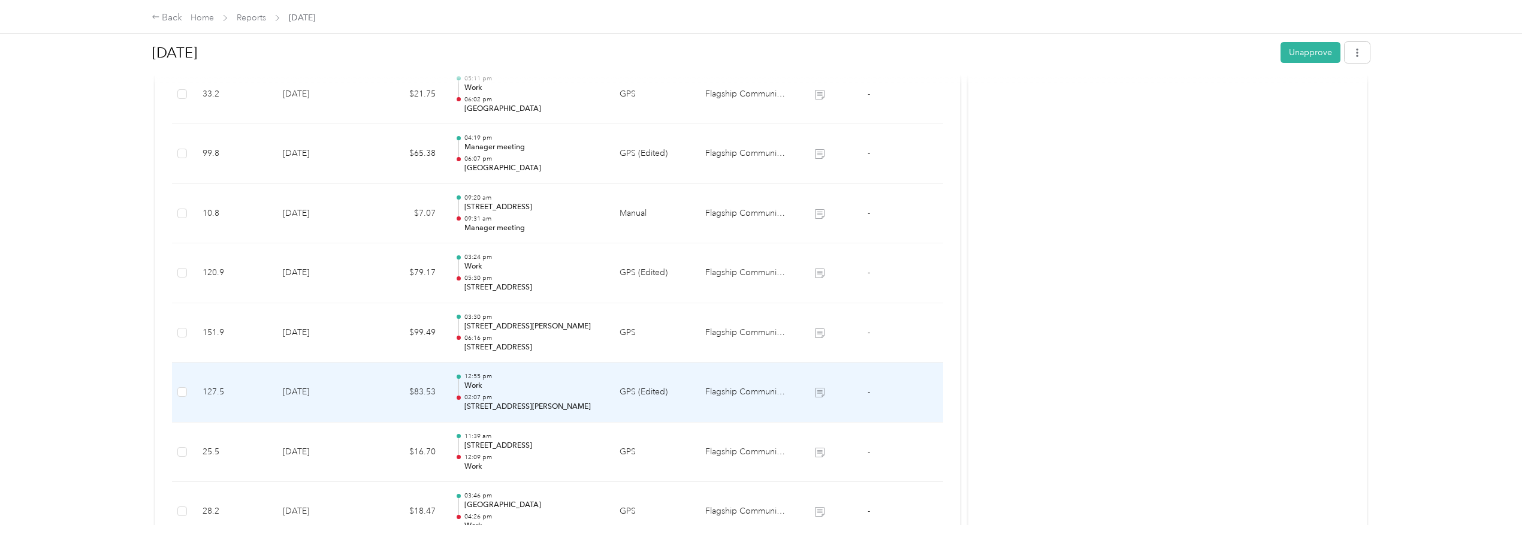
click at [543, 384] on p "Work" at bounding box center [532, 385] width 136 height 11
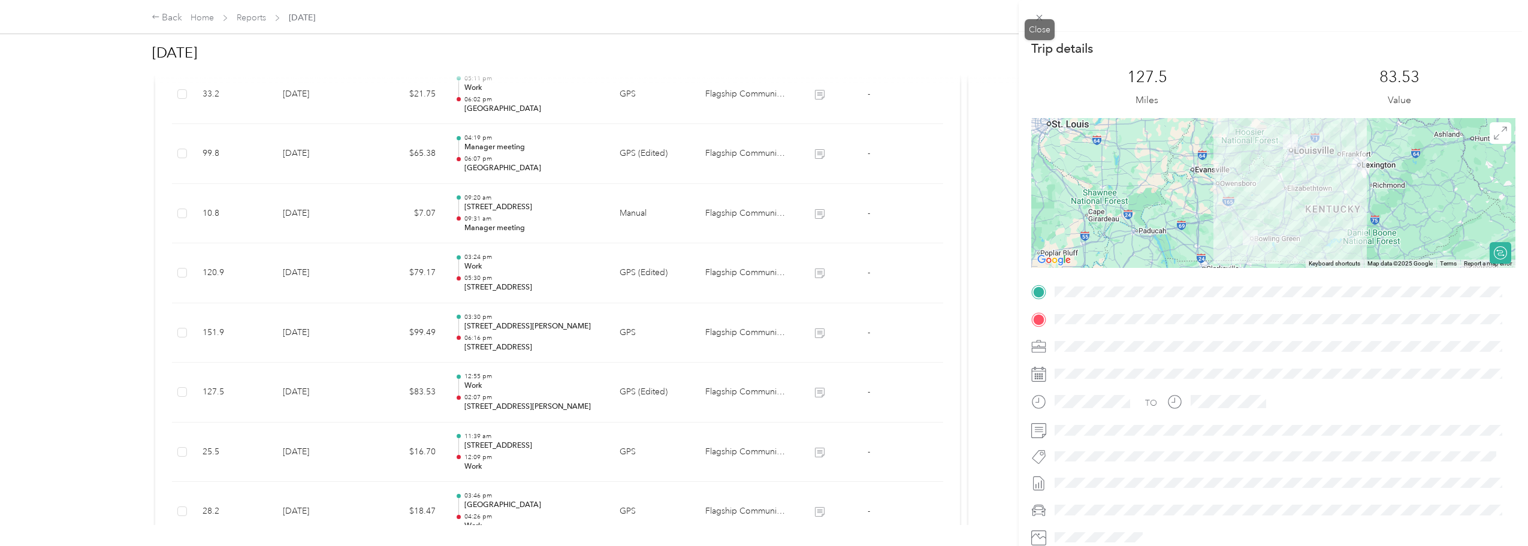
click at [1043, 545] on div "Trip details This trip cannot be edited because it is either under review, appr…" at bounding box center [761, 546] width 1522 height 0
click at [1041, 545] on div "Trip details This trip cannot be edited because it is either under review, appr…" at bounding box center [761, 546] width 1522 height 0
click at [1037, 20] on icon at bounding box center [1039, 18] width 10 height 10
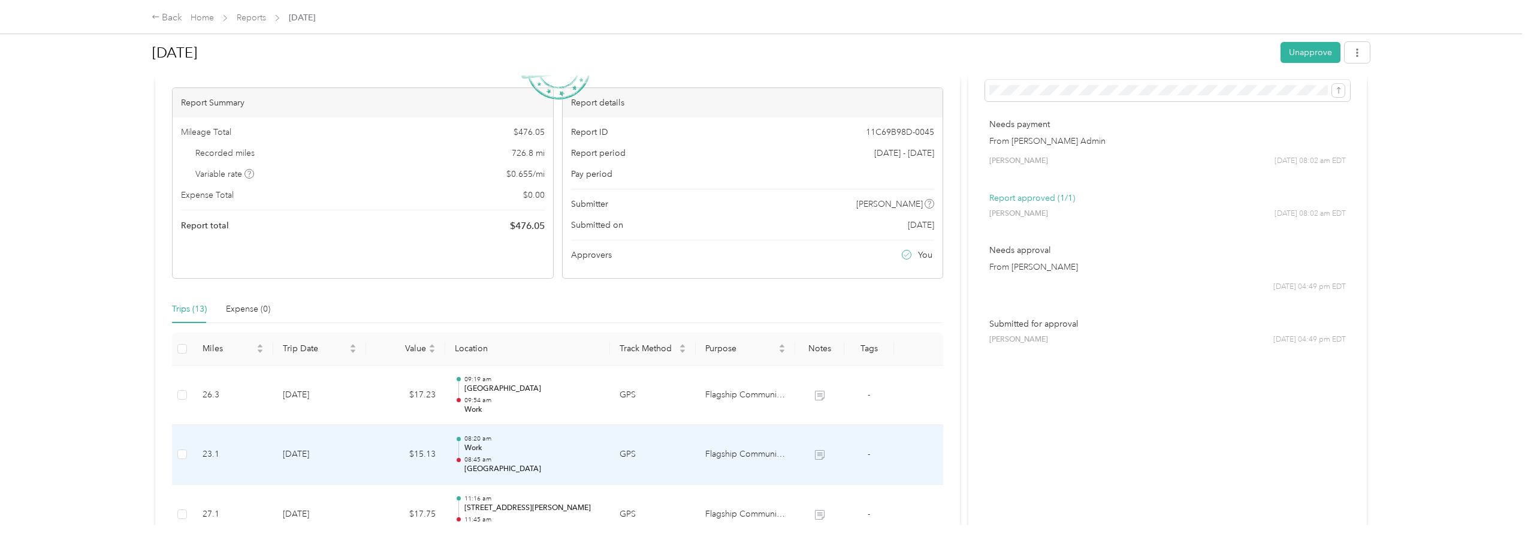
scroll to position [0, 0]
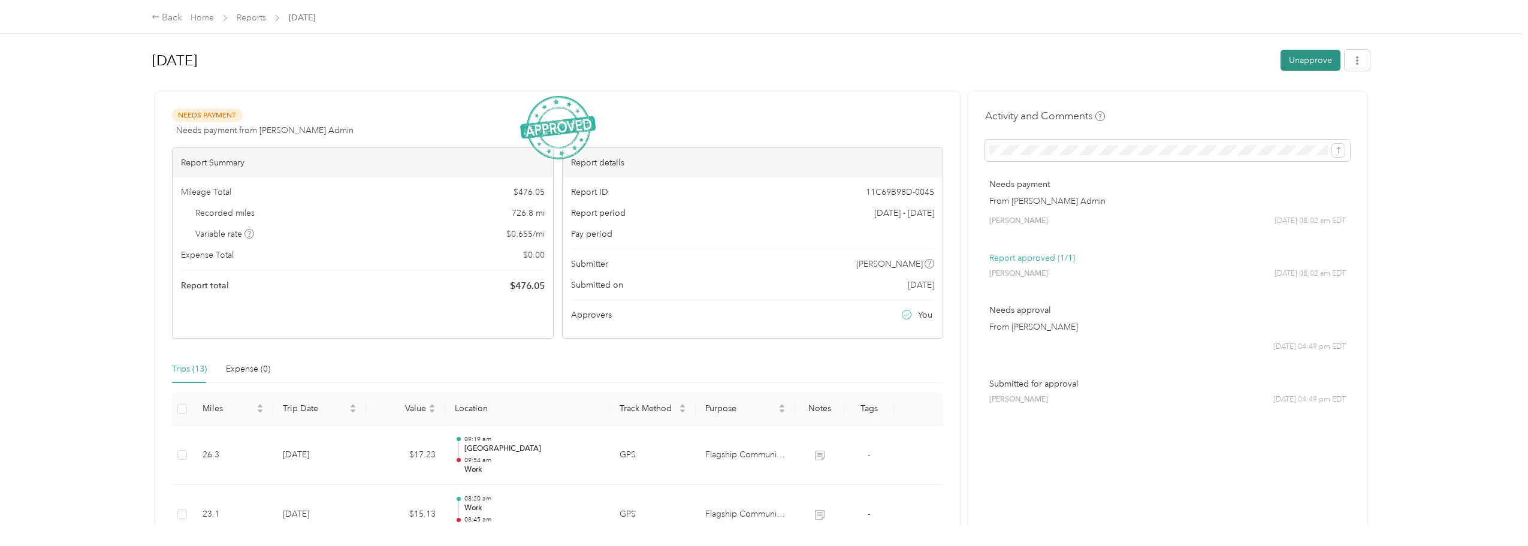
click at [1289, 59] on button "Unapprove" at bounding box center [1310, 60] width 60 height 21
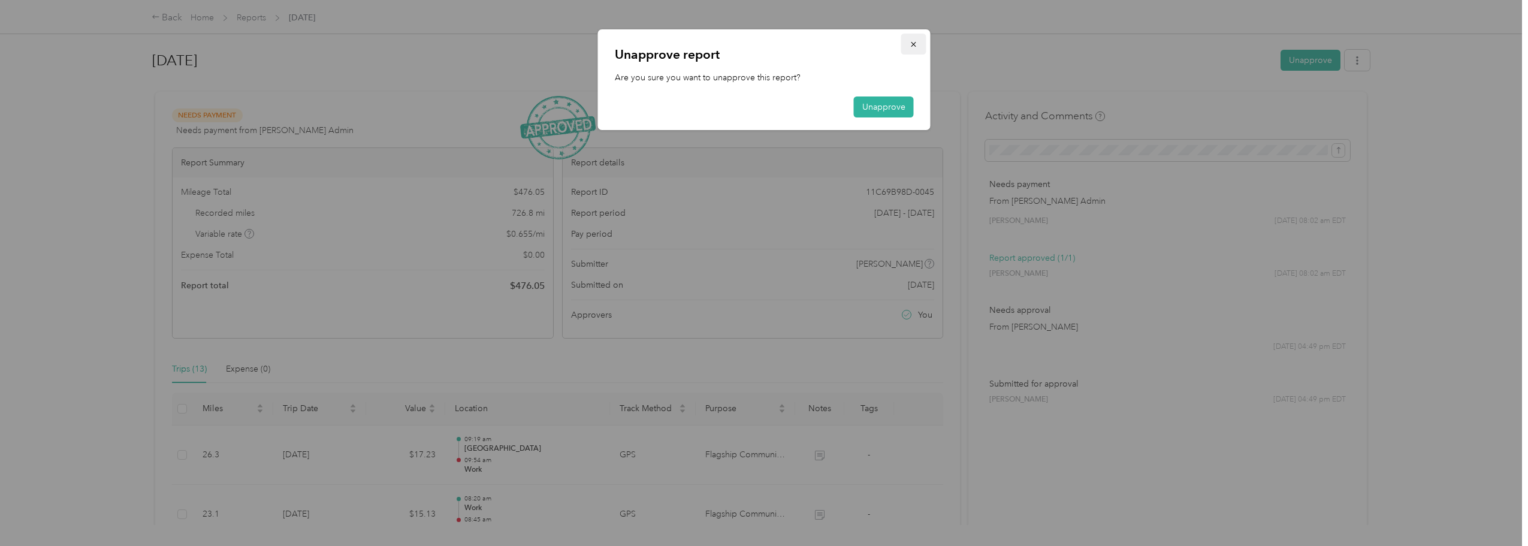
click at [911, 40] on icon "button" at bounding box center [913, 44] width 8 height 8
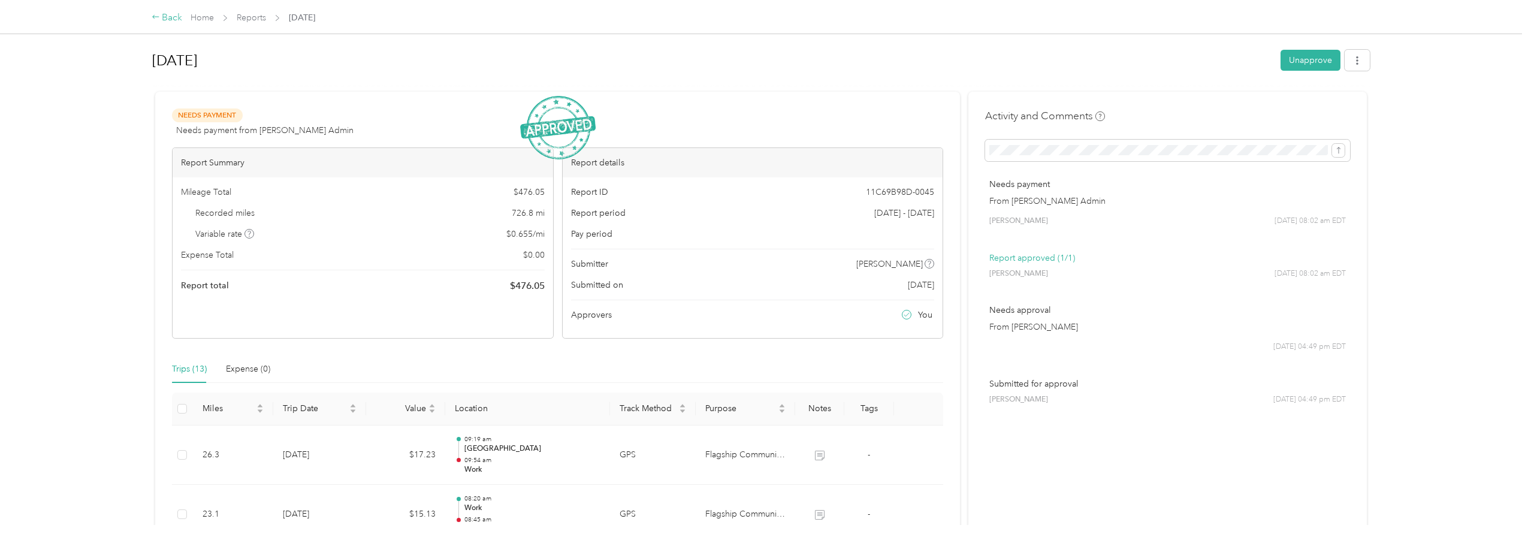
click at [157, 17] on icon at bounding box center [156, 17] width 8 height 8
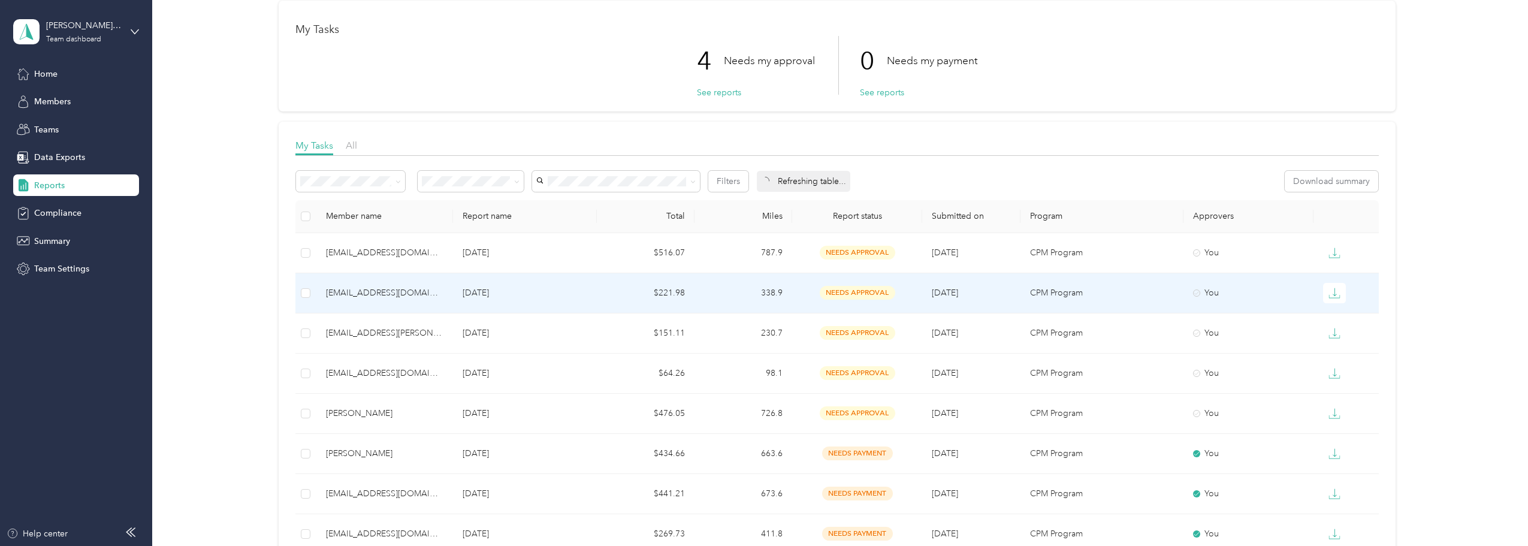
scroll to position [180, 0]
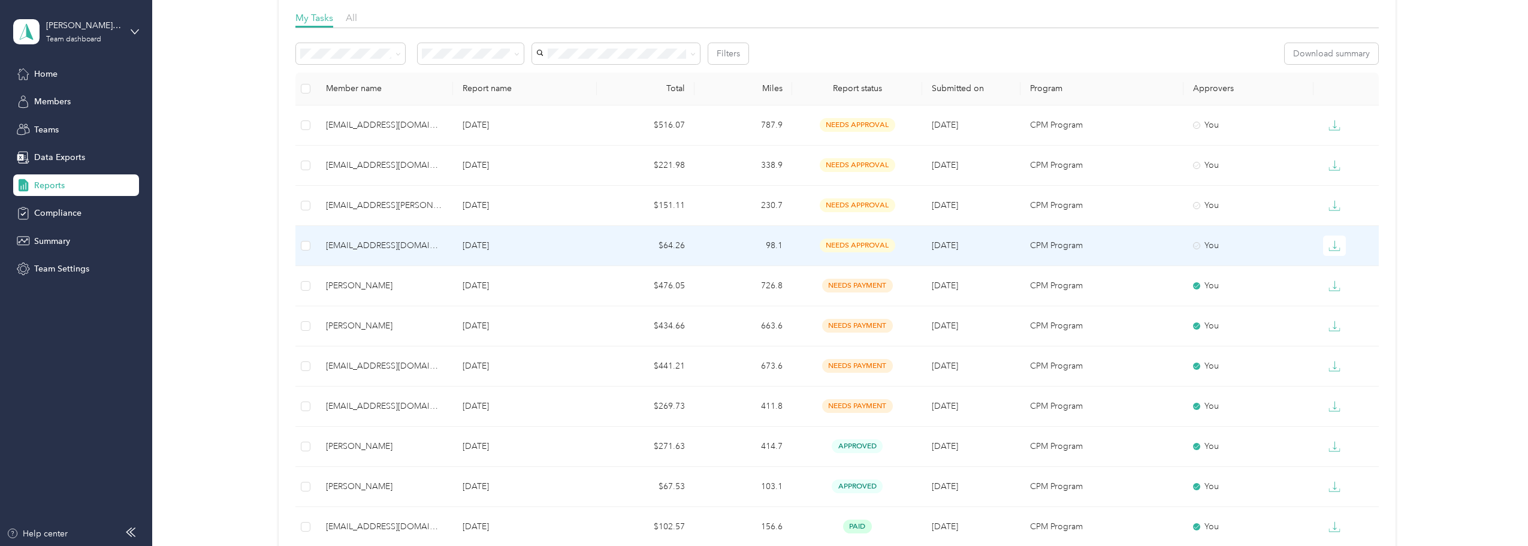
click at [414, 240] on div "[EMAIL_ADDRESS][DOMAIN_NAME]" at bounding box center [384, 245] width 117 height 13
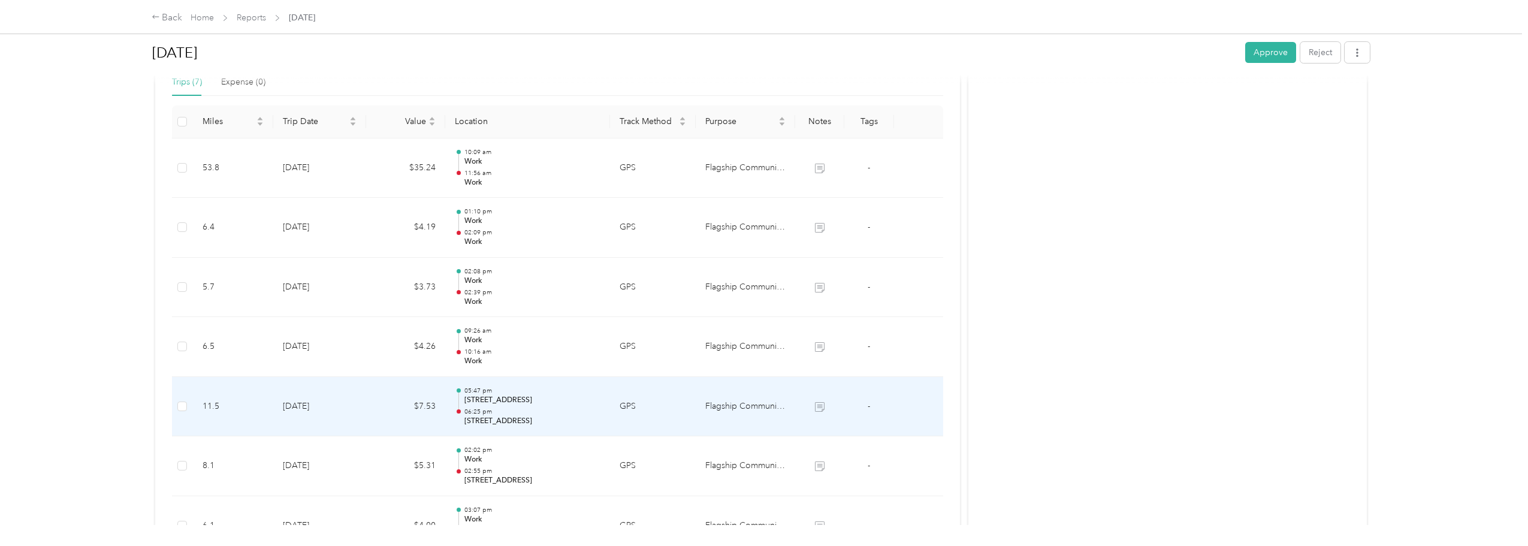
scroll to position [47, 0]
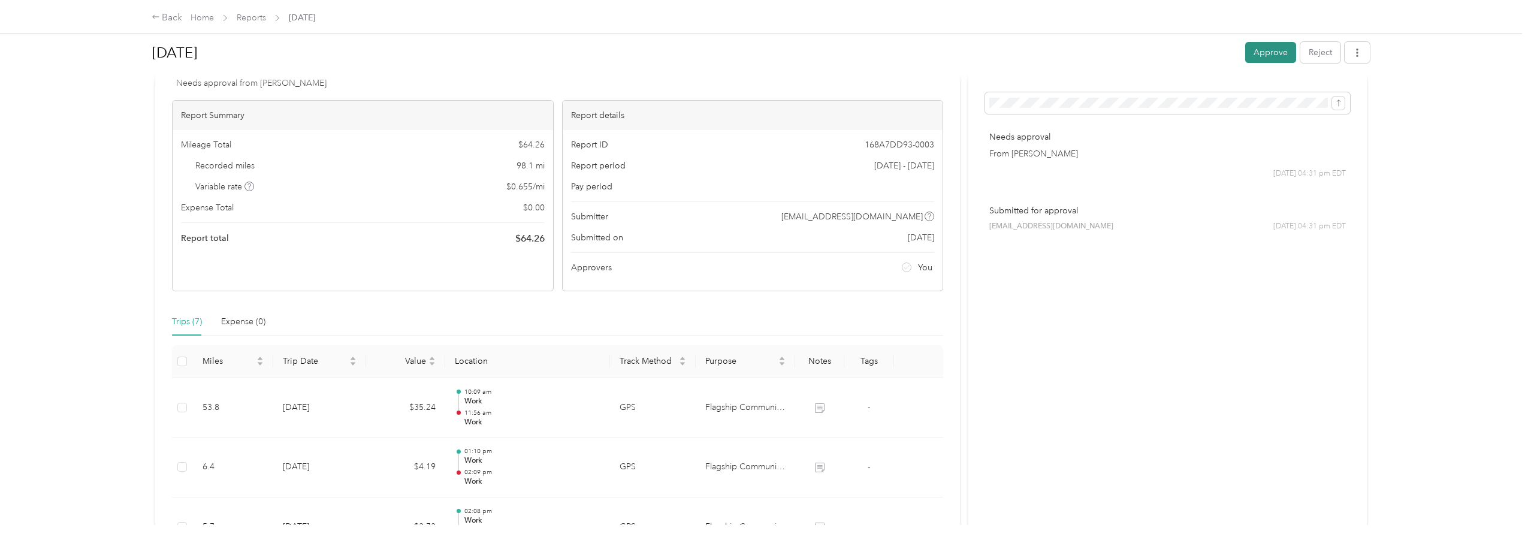
click at [1277, 56] on button "Approve" at bounding box center [1270, 52] width 51 height 21
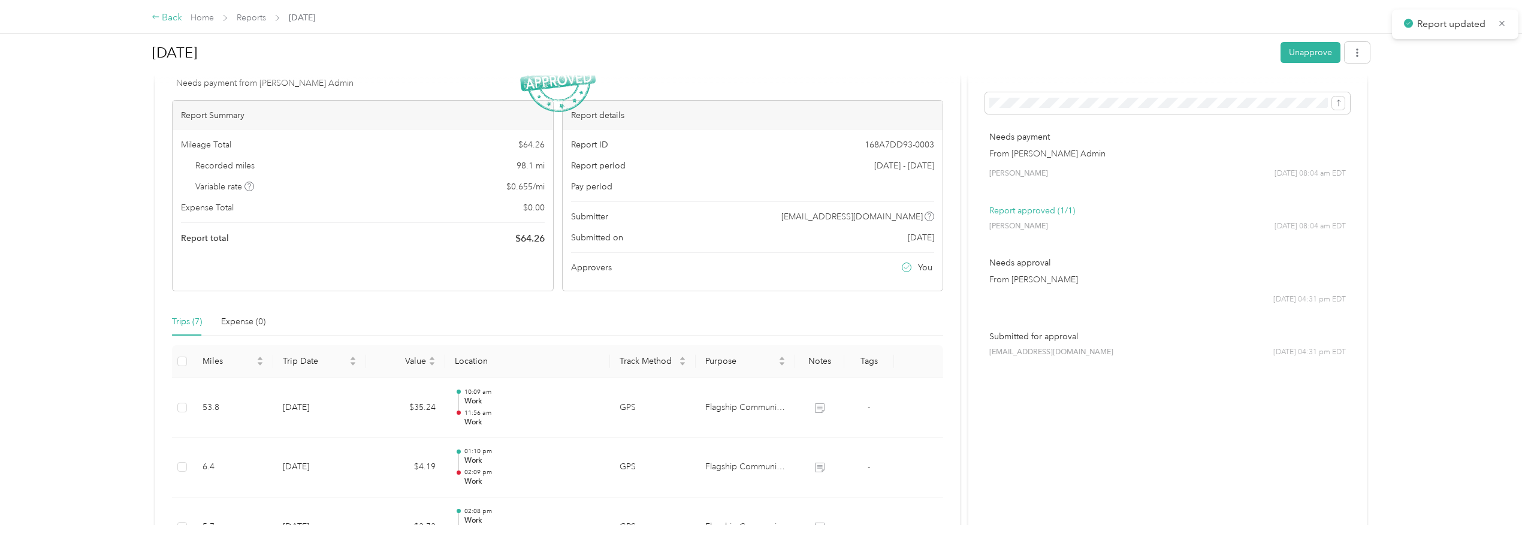
click at [159, 16] on icon at bounding box center [156, 17] width 8 height 8
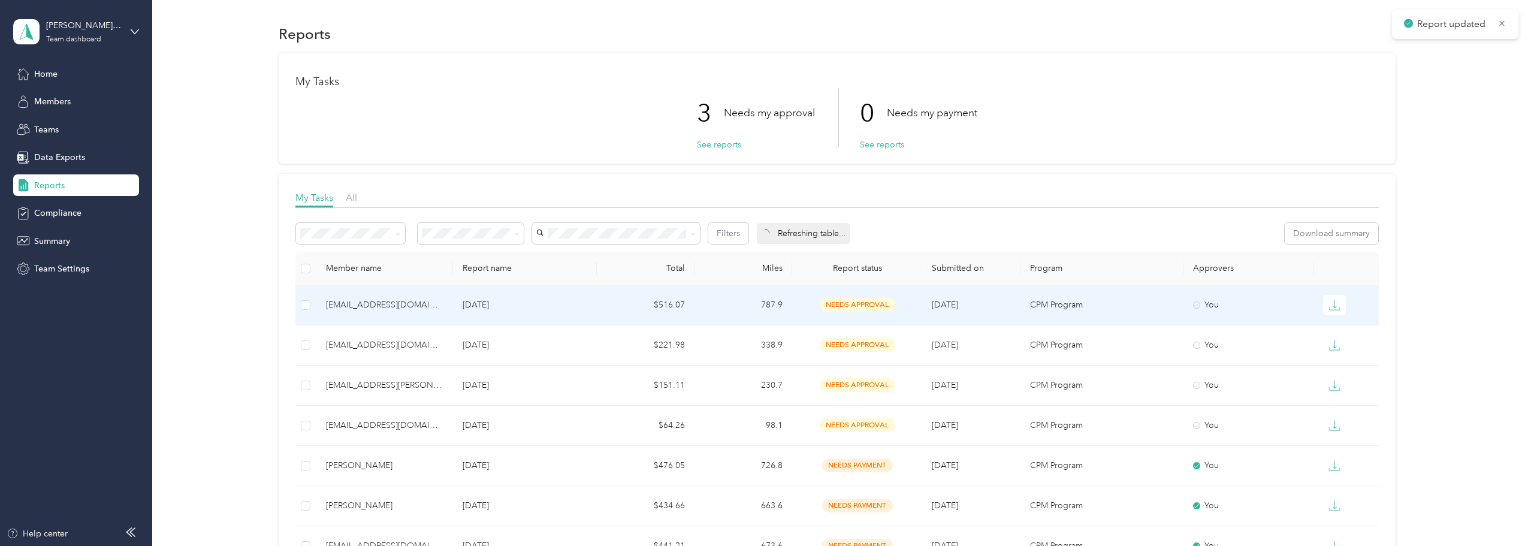
scroll to position [60, 0]
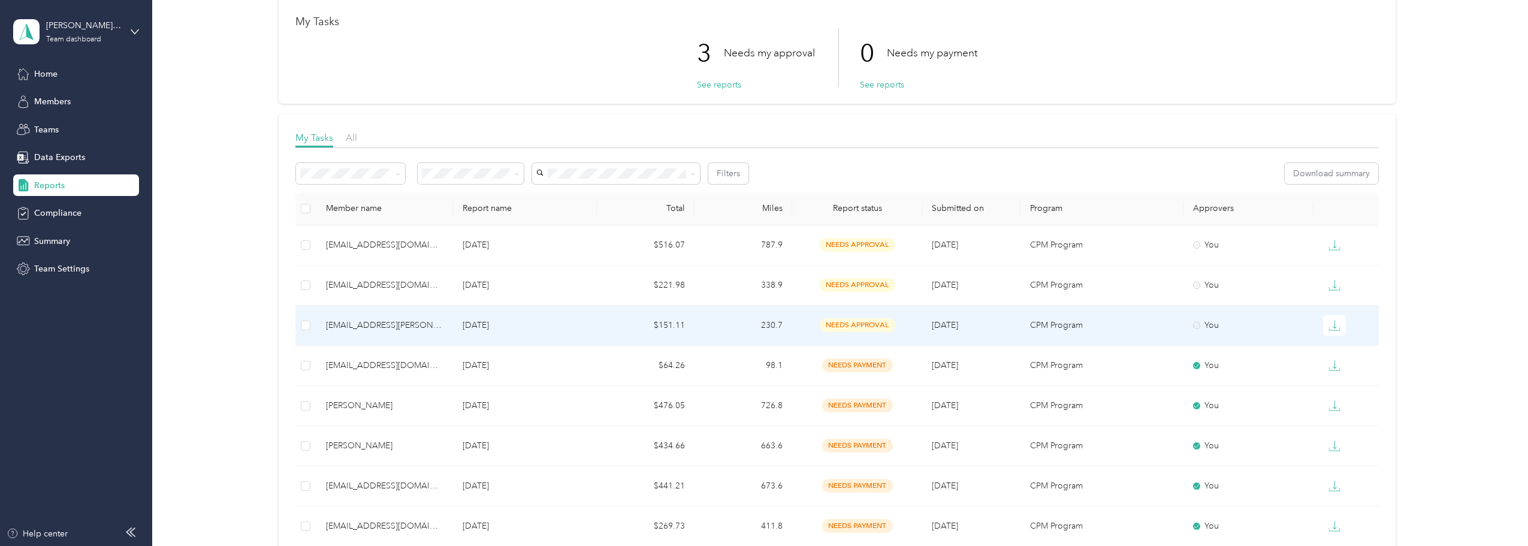
click at [392, 320] on div "[EMAIL_ADDRESS][PERSON_NAME][DOMAIN_NAME]" at bounding box center [384, 325] width 117 height 13
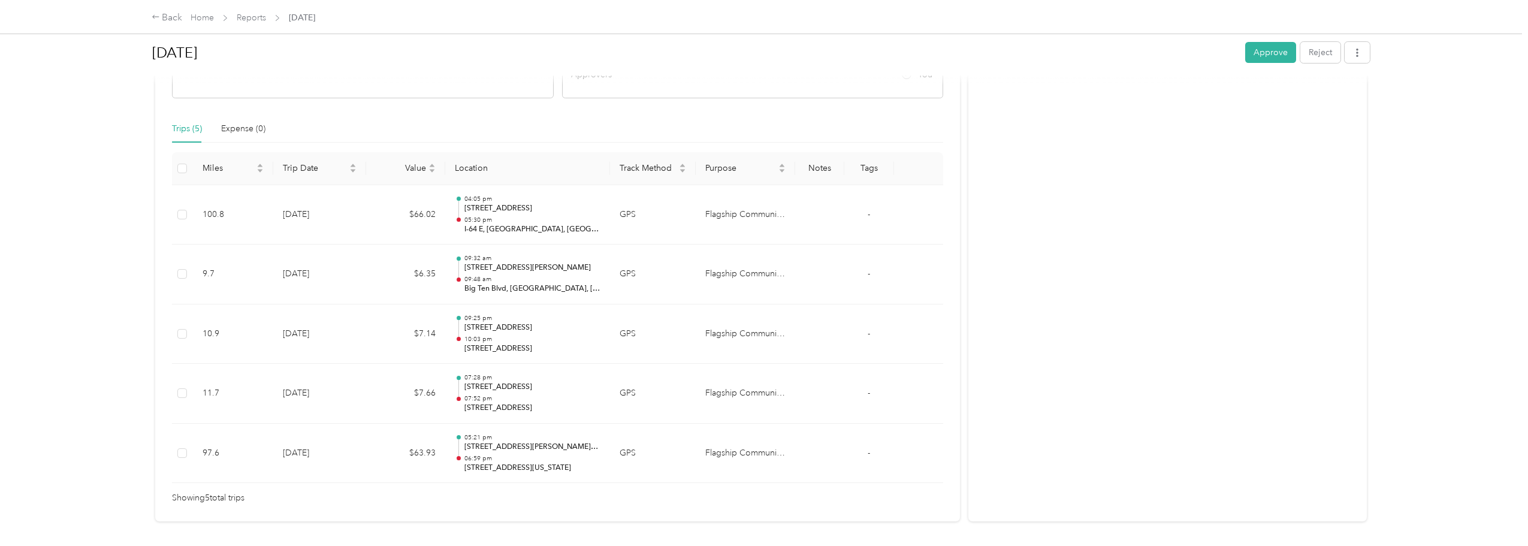
scroll to position [288, 0]
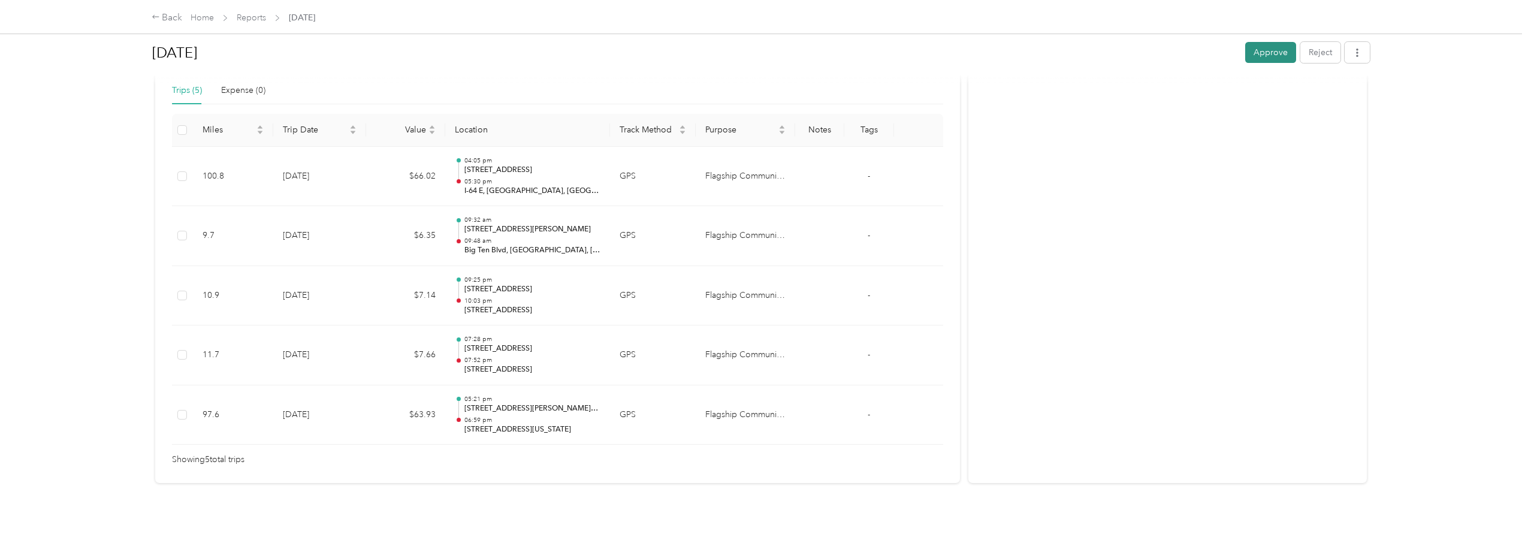
click at [1248, 49] on button "Approve" at bounding box center [1270, 52] width 51 height 21
click at [164, 19] on div "Back" at bounding box center [167, 18] width 31 height 14
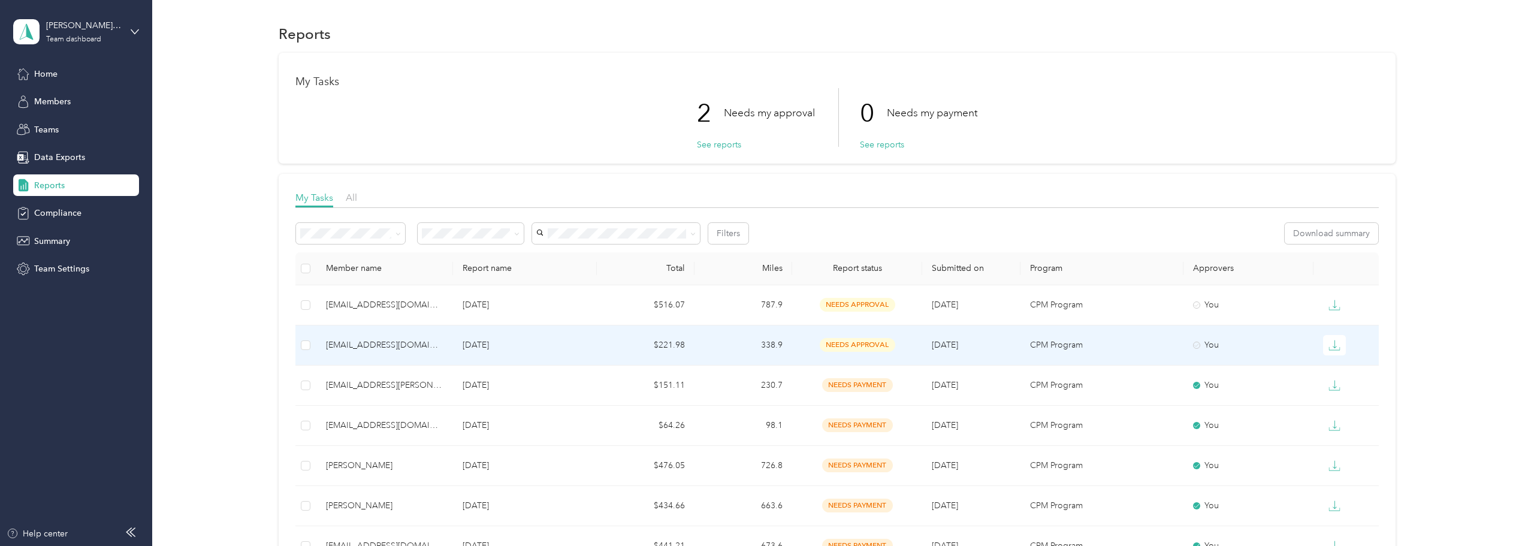
click at [364, 342] on div "[EMAIL_ADDRESS][DOMAIN_NAME]" at bounding box center [384, 345] width 117 height 13
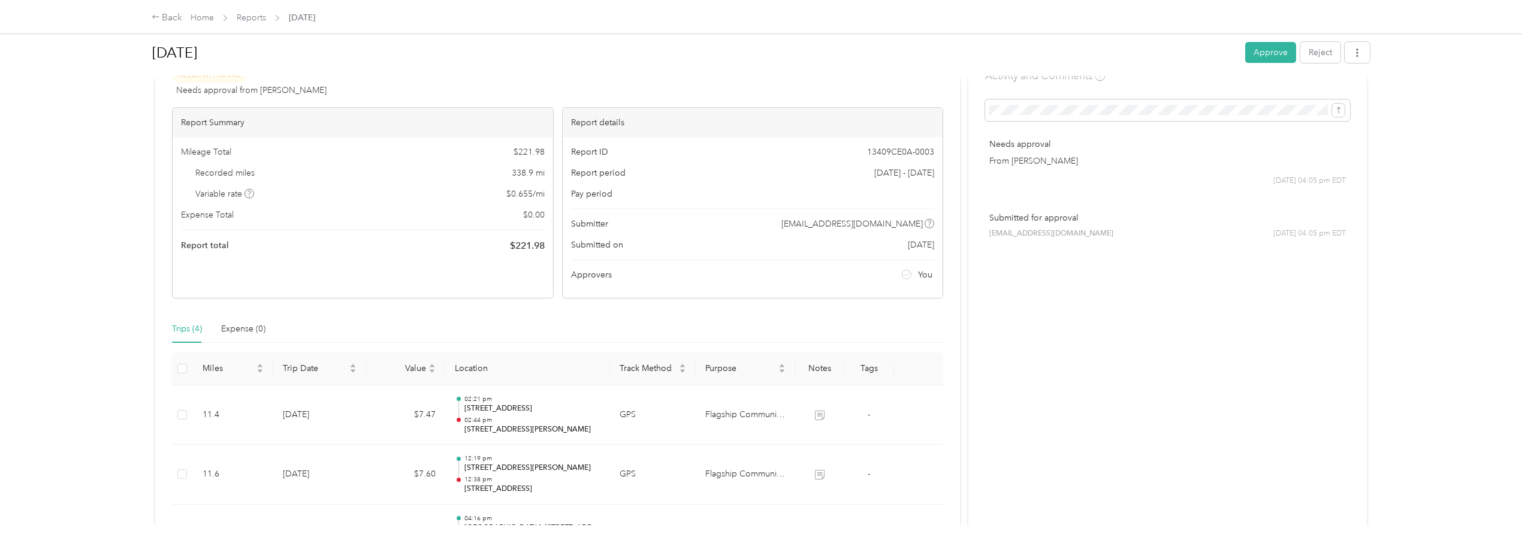
scroll to position [180, 0]
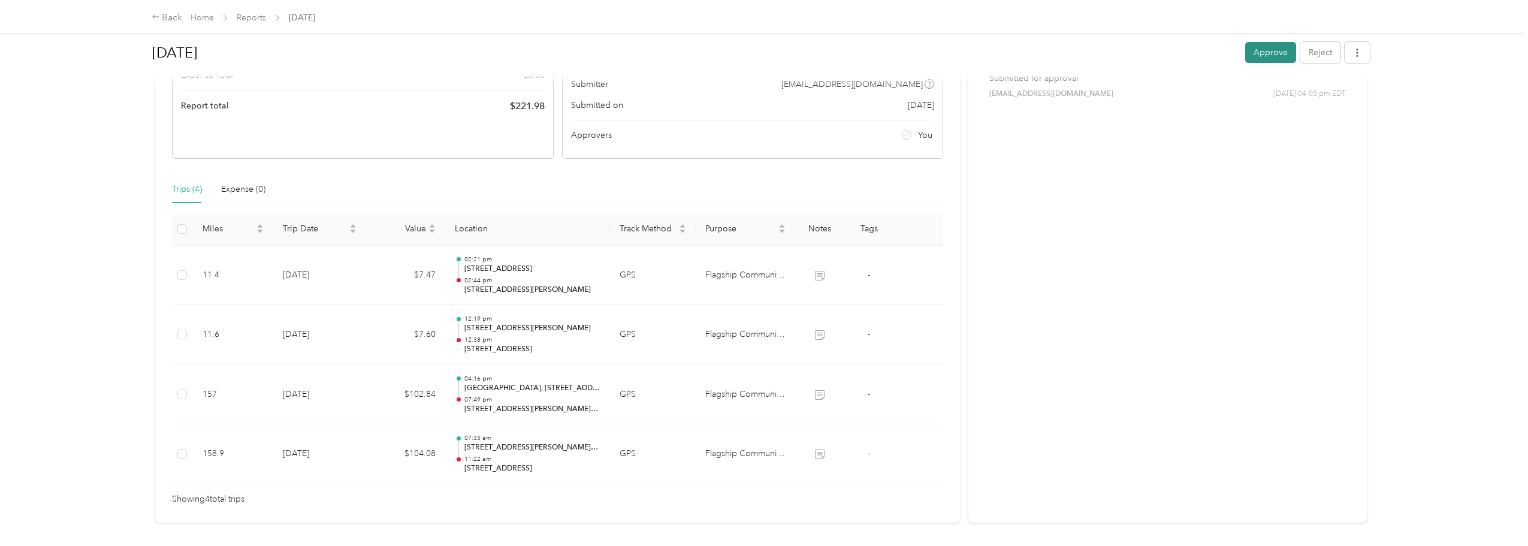
click at [1272, 50] on button "Approve" at bounding box center [1270, 52] width 51 height 21
click at [164, 21] on div "Back" at bounding box center [167, 18] width 31 height 14
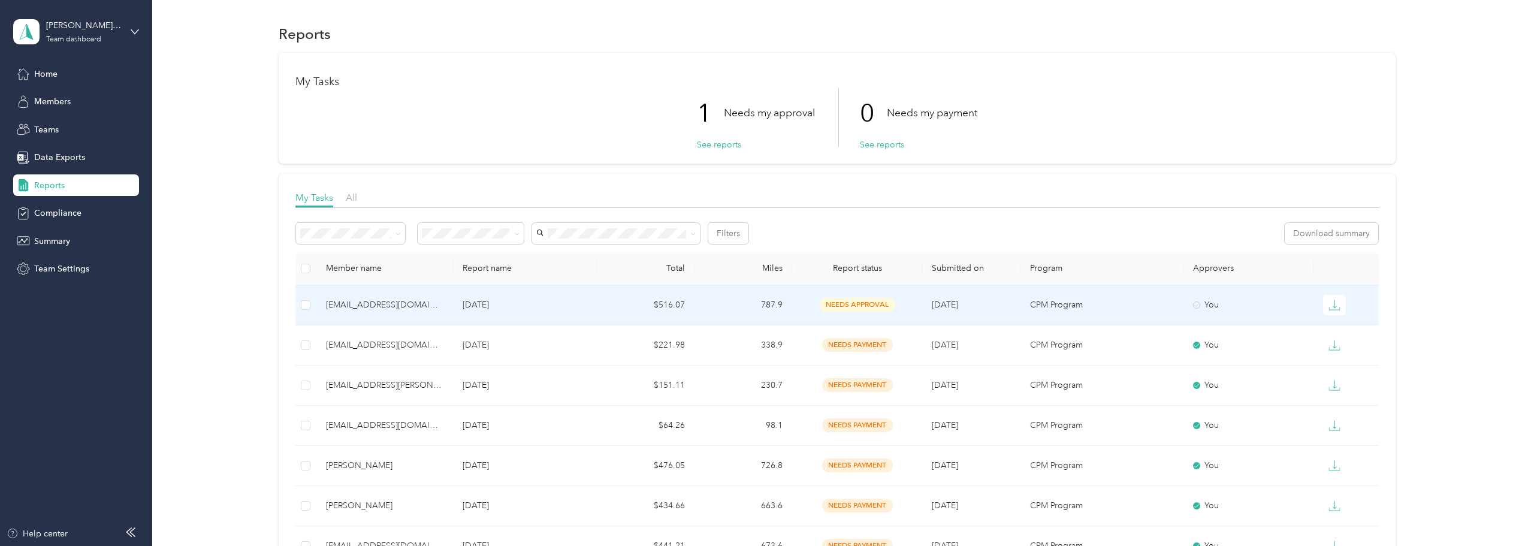
click at [337, 301] on div "[EMAIL_ADDRESS][DOMAIN_NAME]" at bounding box center [384, 304] width 117 height 13
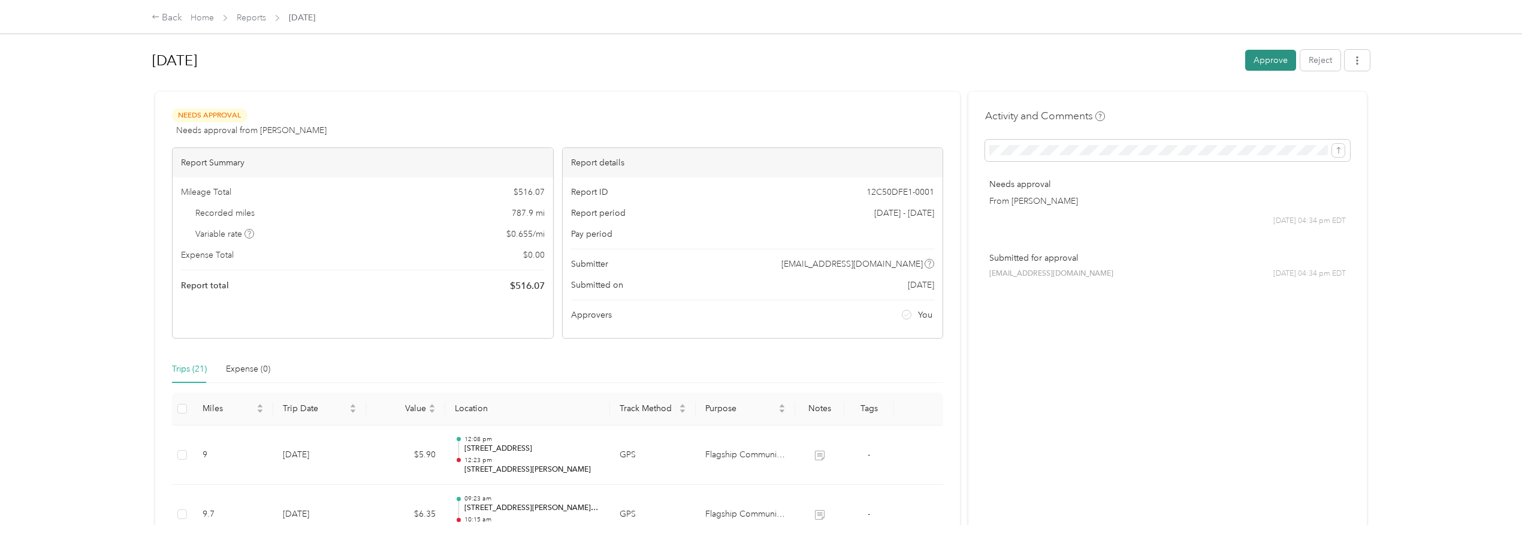
click at [1265, 56] on button "Approve" at bounding box center [1270, 60] width 51 height 21
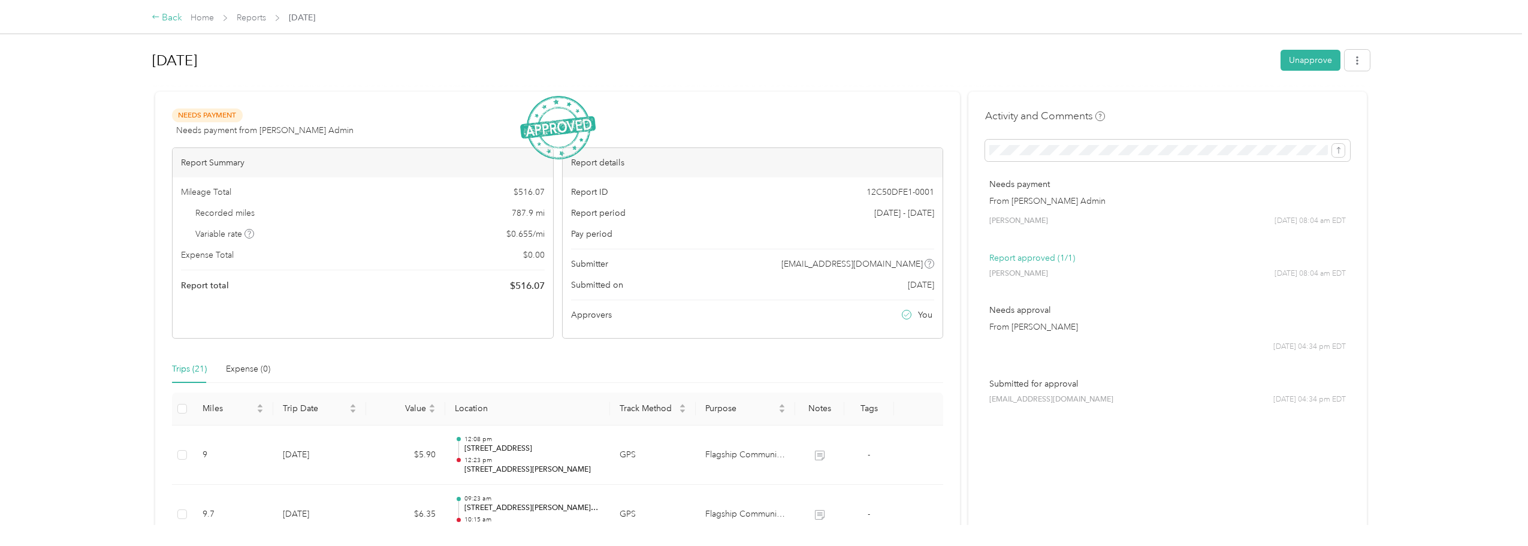
click at [164, 13] on div "Back" at bounding box center [167, 18] width 31 height 14
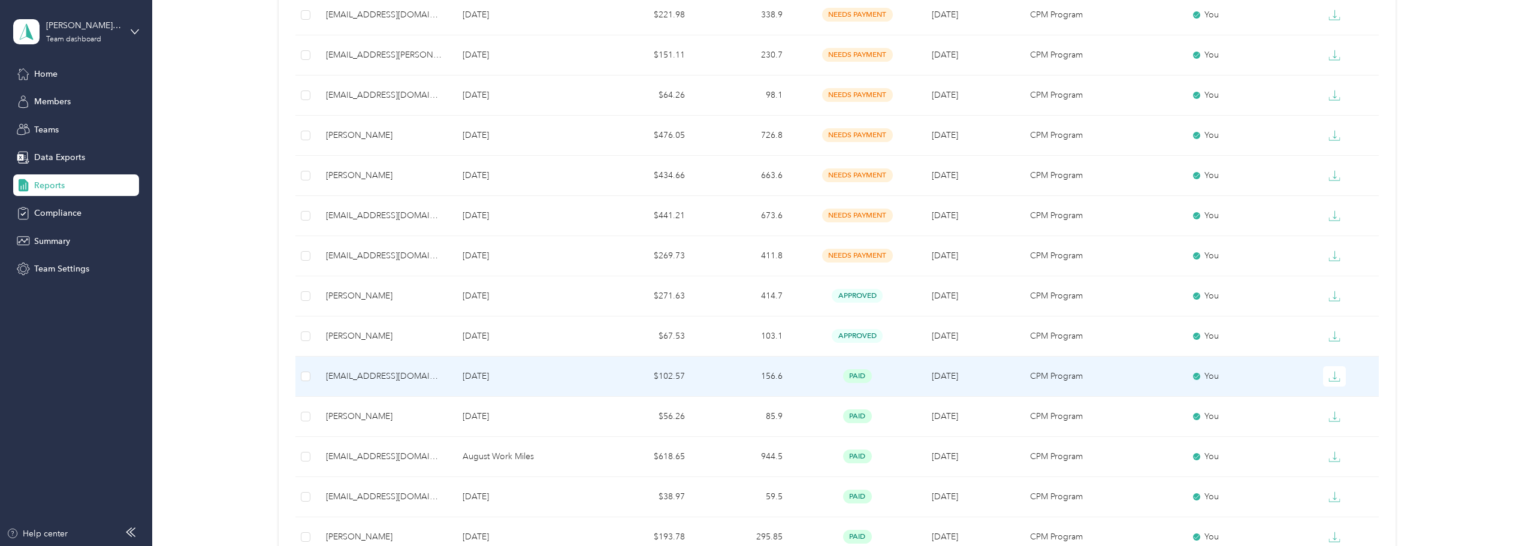
scroll to position [359, 0]
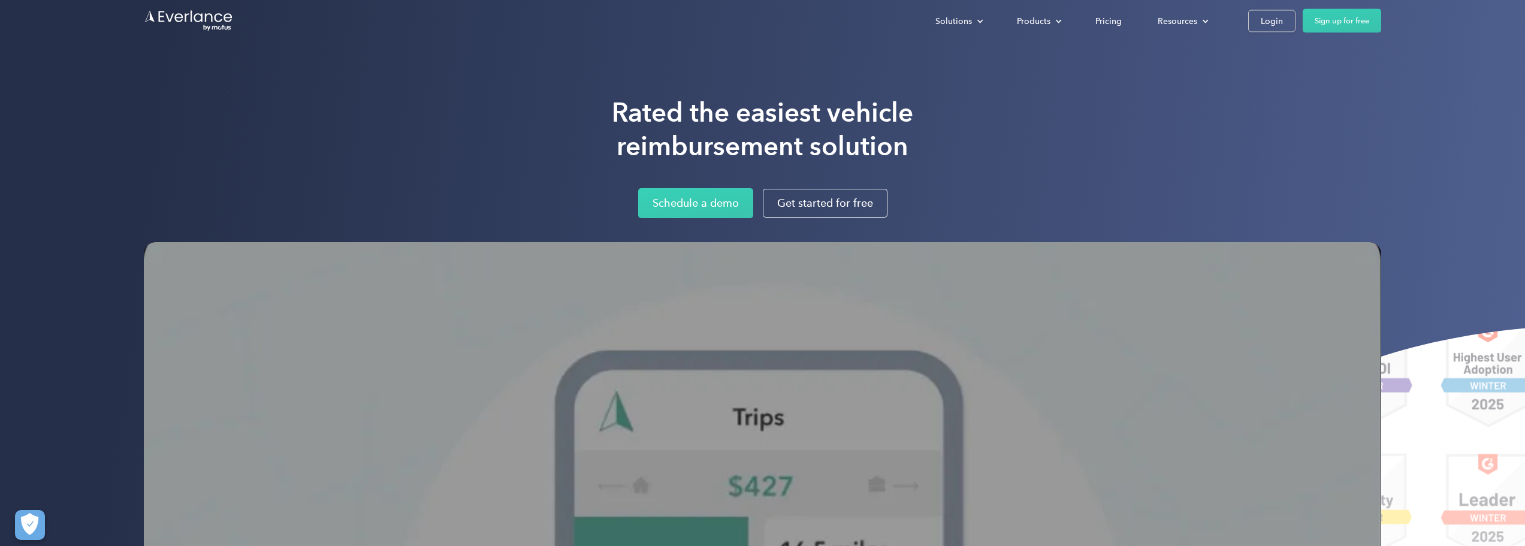
scroll to position [60, 0]
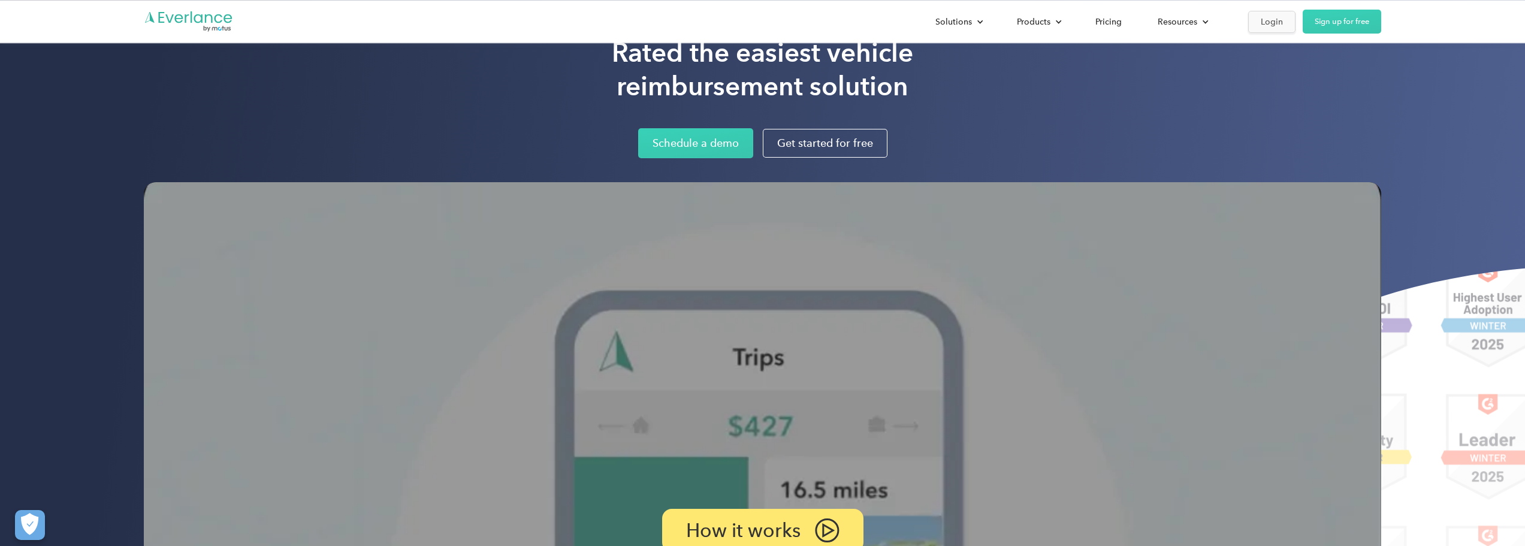
click at [1254, 21] on link "Login" at bounding box center [1271, 22] width 47 height 22
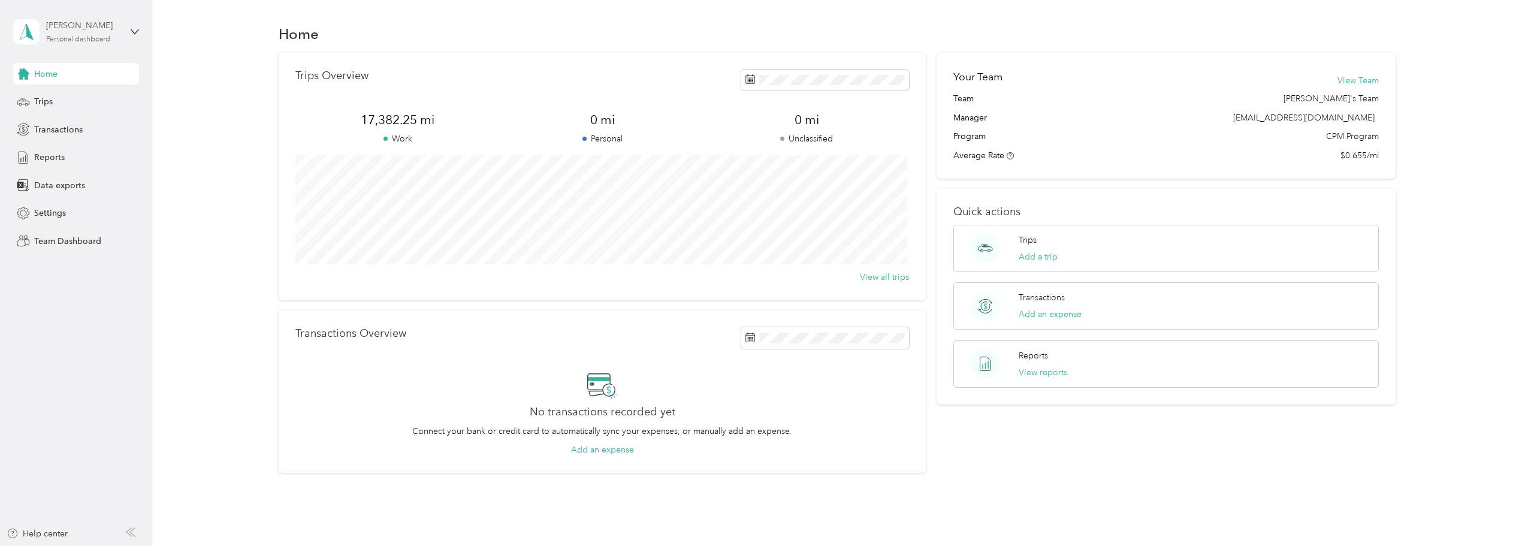
click at [119, 33] on div "Beth Prather Personal dashboard" at bounding box center [83, 31] width 75 height 24
click at [81, 107] on div "Team dashboard Personal dashboard Log out" at bounding box center [139, 125] width 235 height 75
click at [49, 156] on span "Reports" at bounding box center [49, 157] width 31 height 13
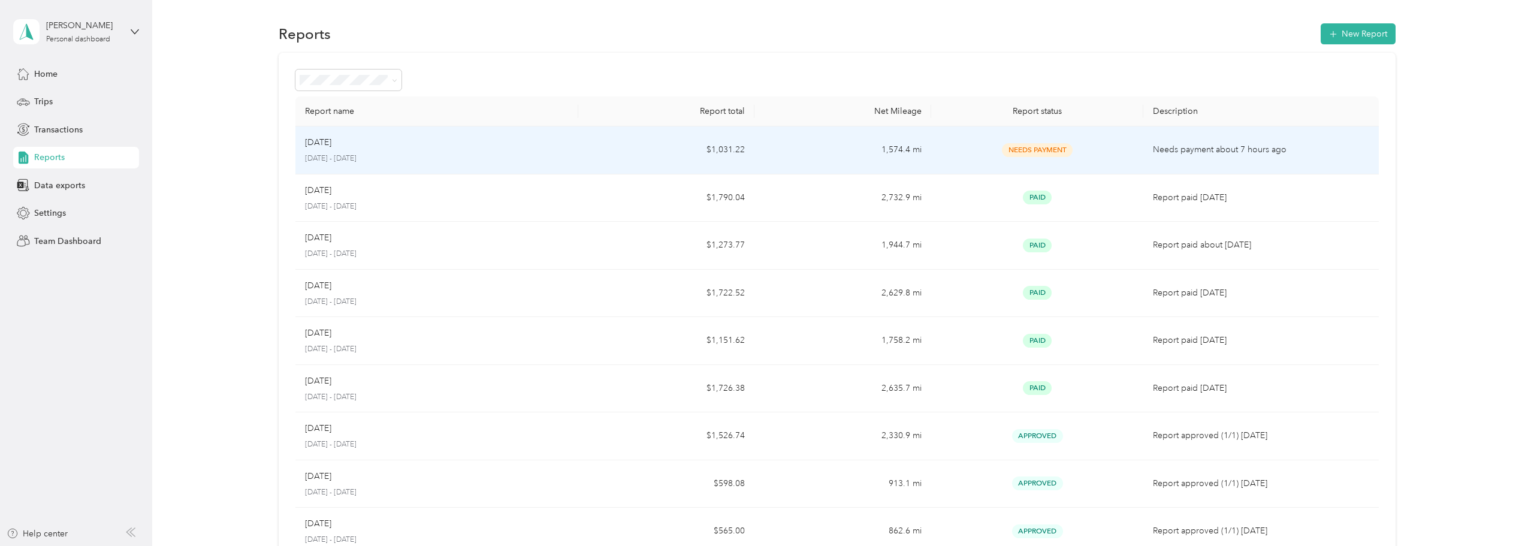
click at [474, 163] on p "September 1 - 30, 2025" at bounding box center [437, 158] width 264 height 11
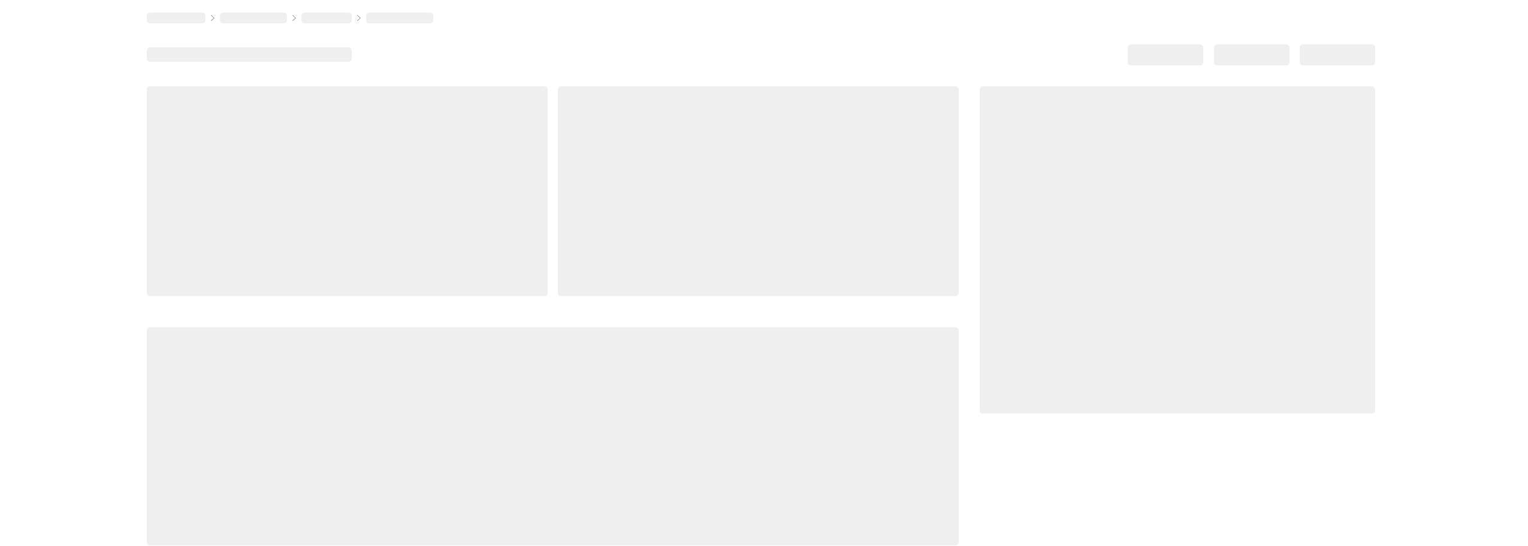
click at [738, 466] on div at bounding box center [553, 436] width 812 height 218
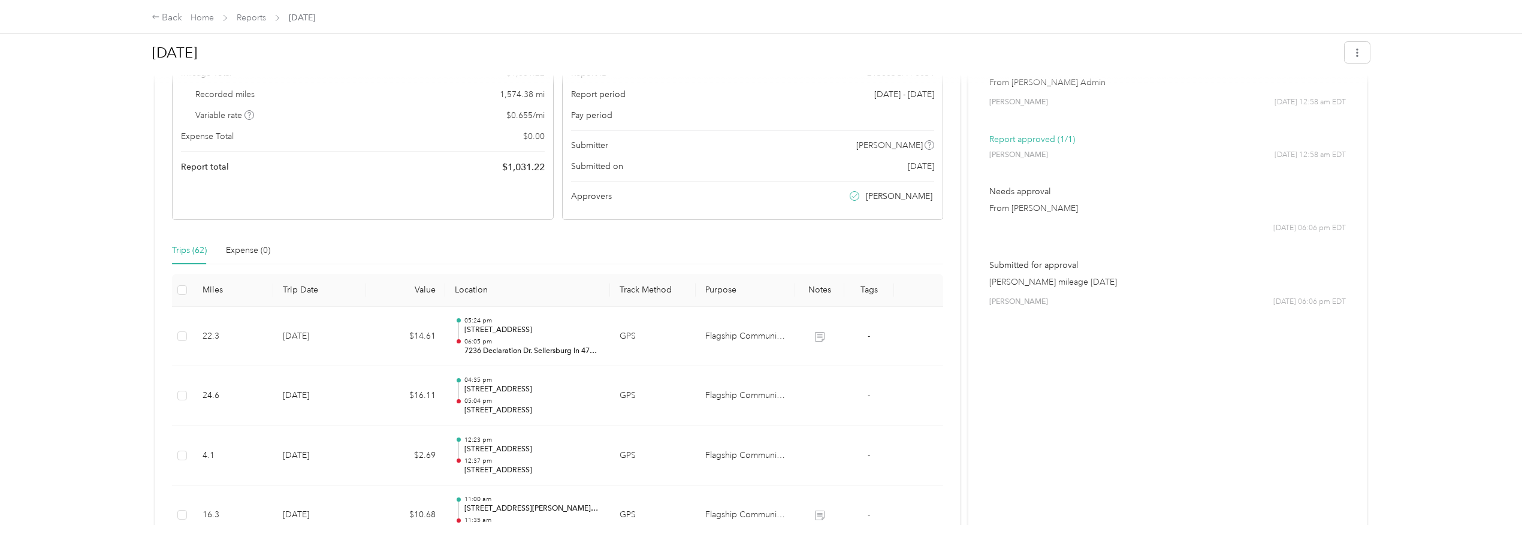
scroll to position [120, 0]
click at [165, 5] on div "Back Home Reports Sep 2025" at bounding box center [764, 17] width 1273 height 34
click at [165, 21] on div "Back" at bounding box center [167, 18] width 31 height 14
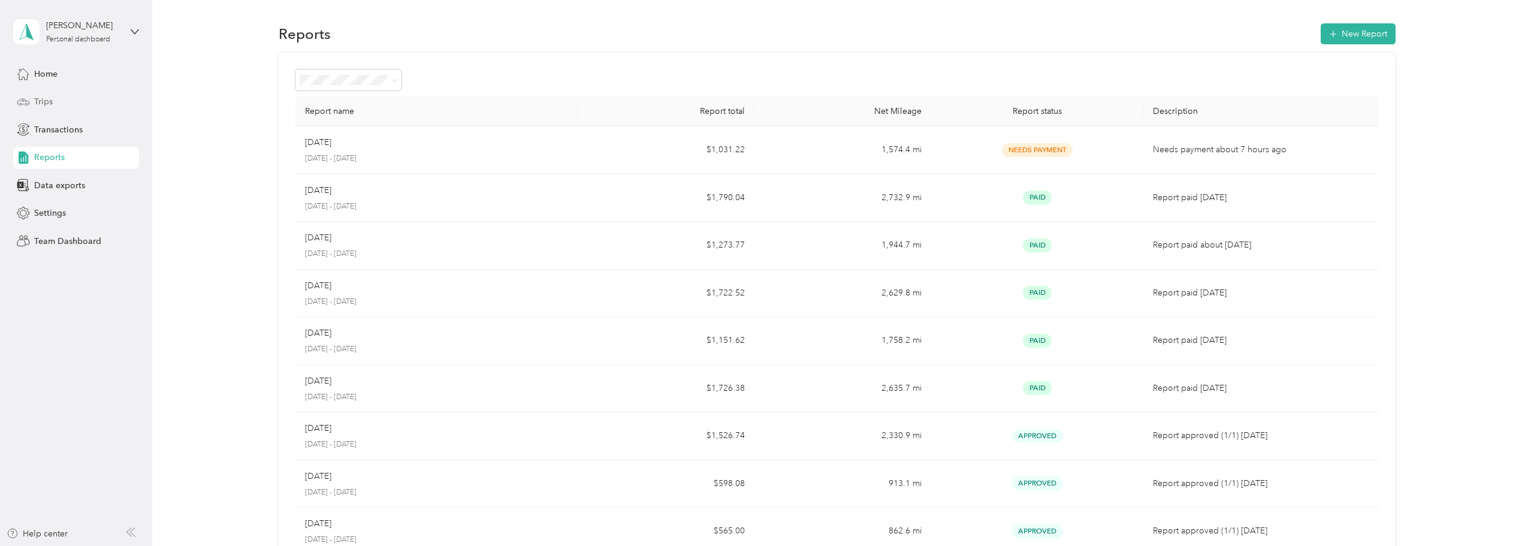
click at [43, 101] on span "Trips" at bounding box center [43, 101] width 19 height 13
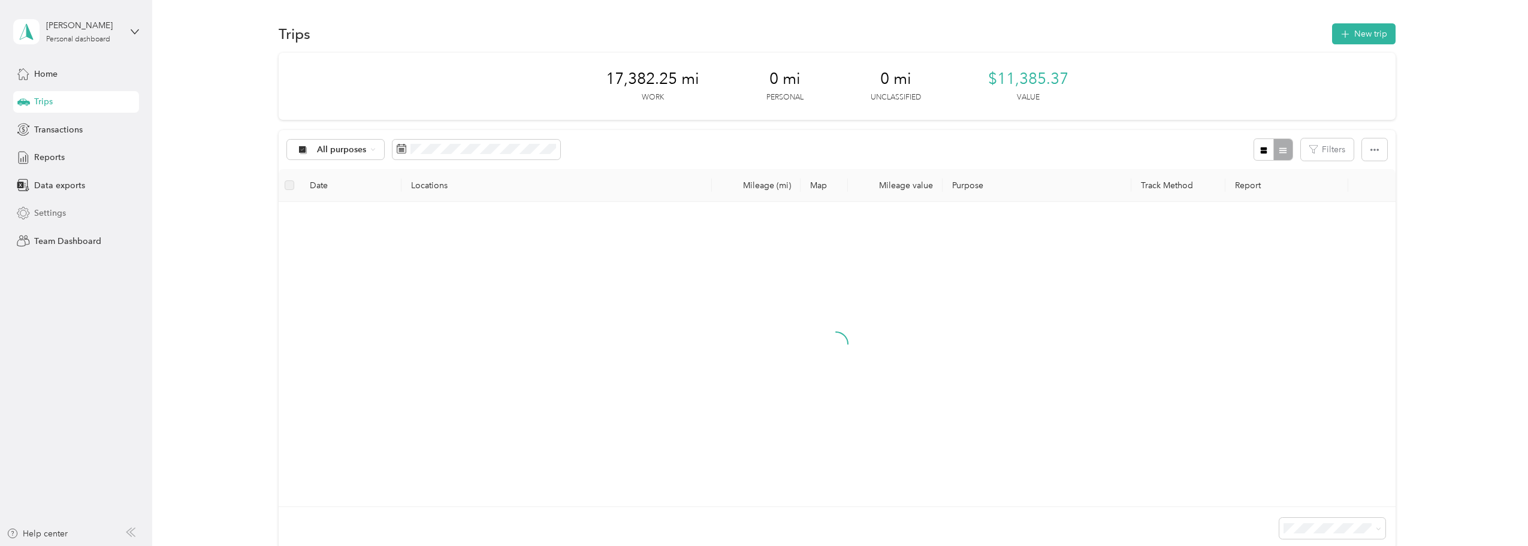
click at [27, 211] on icon at bounding box center [23, 213] width 13 height 13
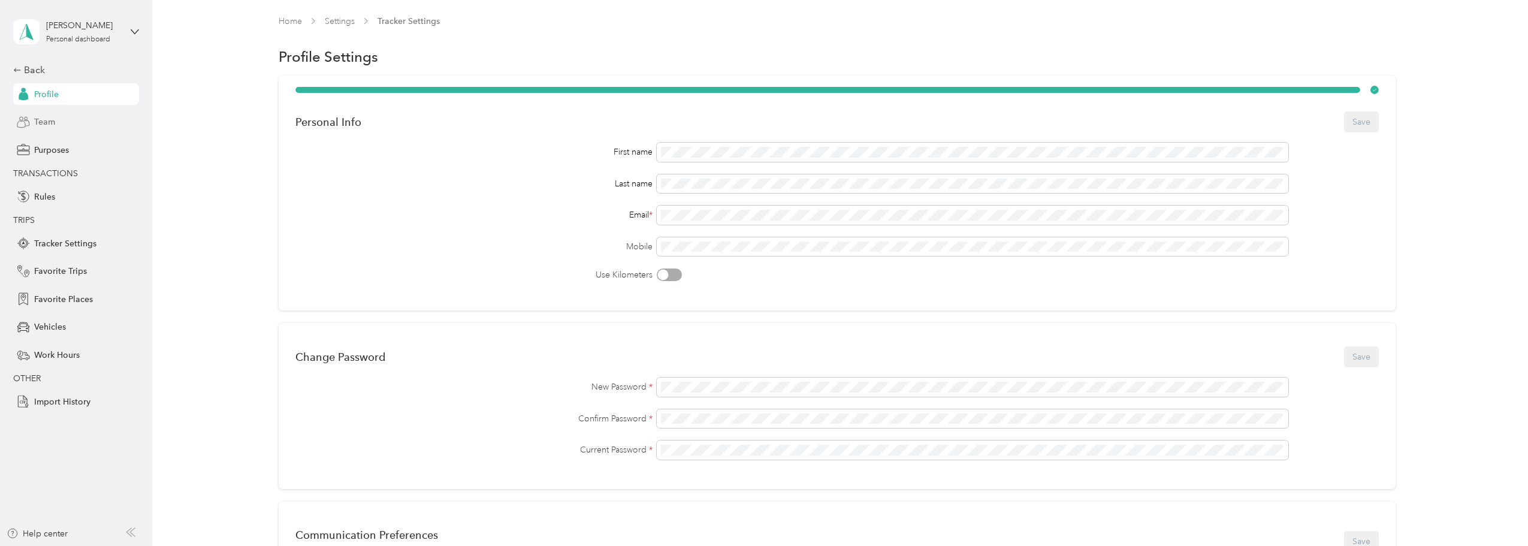
click at [49, 125] on span "Team" at bounding box center [44, 122] width 21 height 13
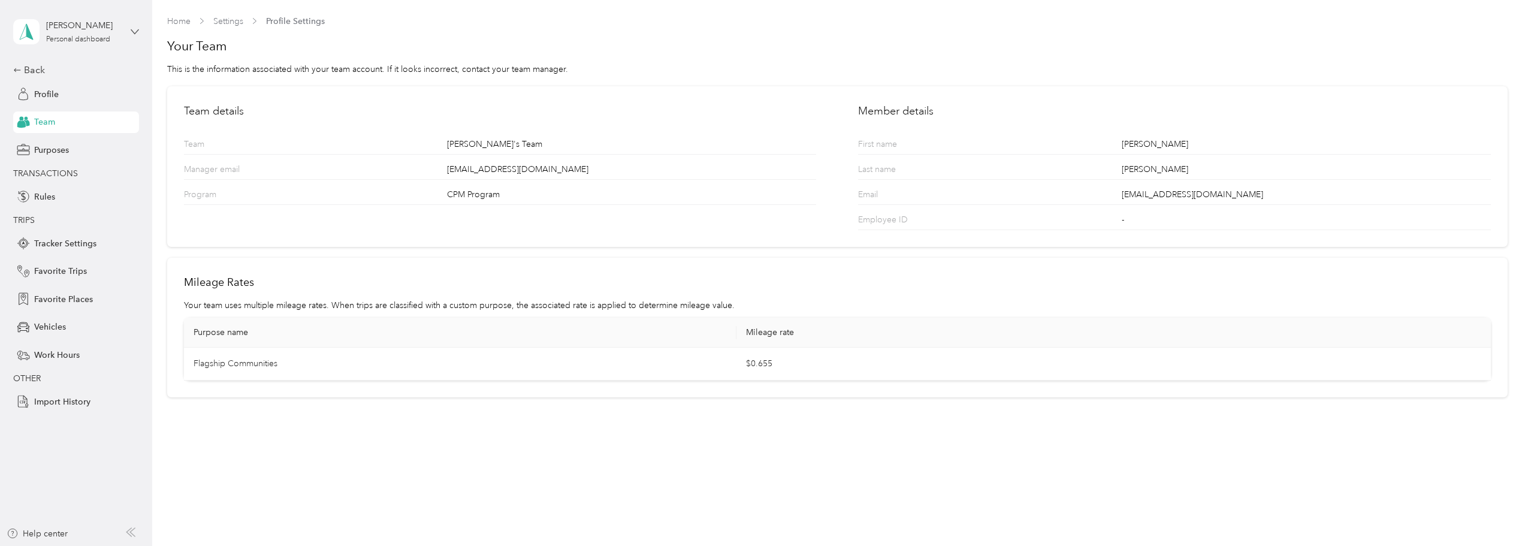
click at [131, 30] on icon at bounding box center [135, 32] width 8 height 8
click at [67, 104] on div "Team dashboard" at bounding box center [139, 98] width 235 height 21
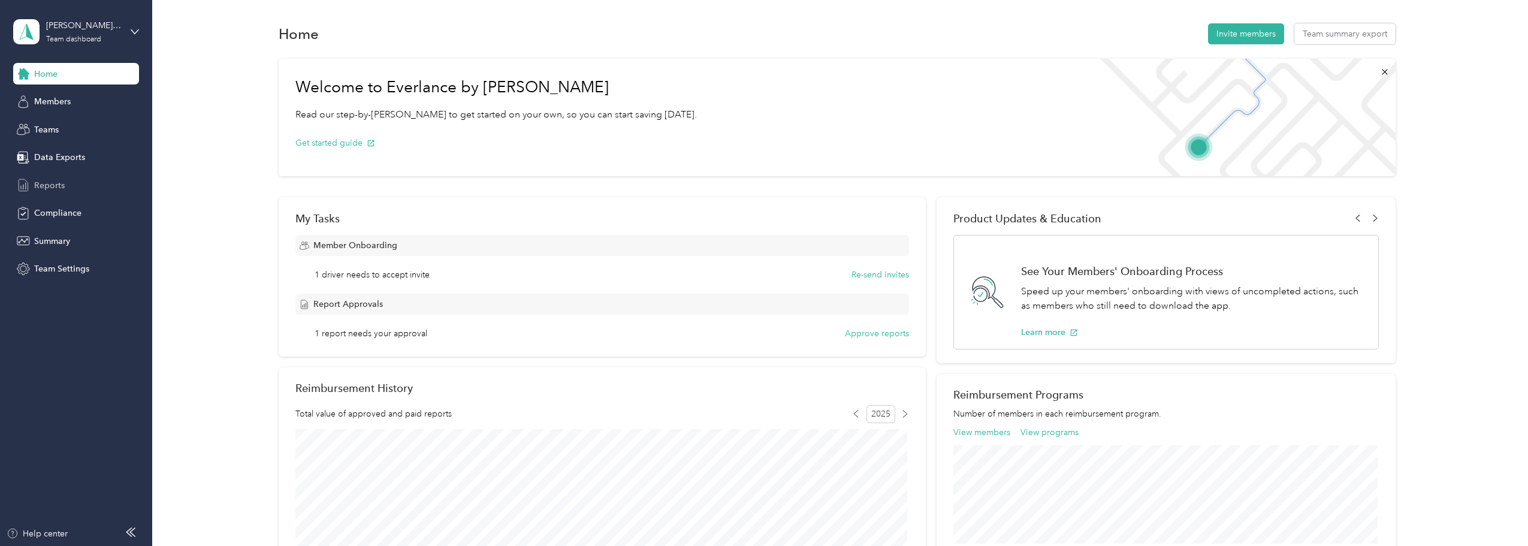
click at [37, 195] on div "Reports" at bounding box center [76, 185] width 126 height 22
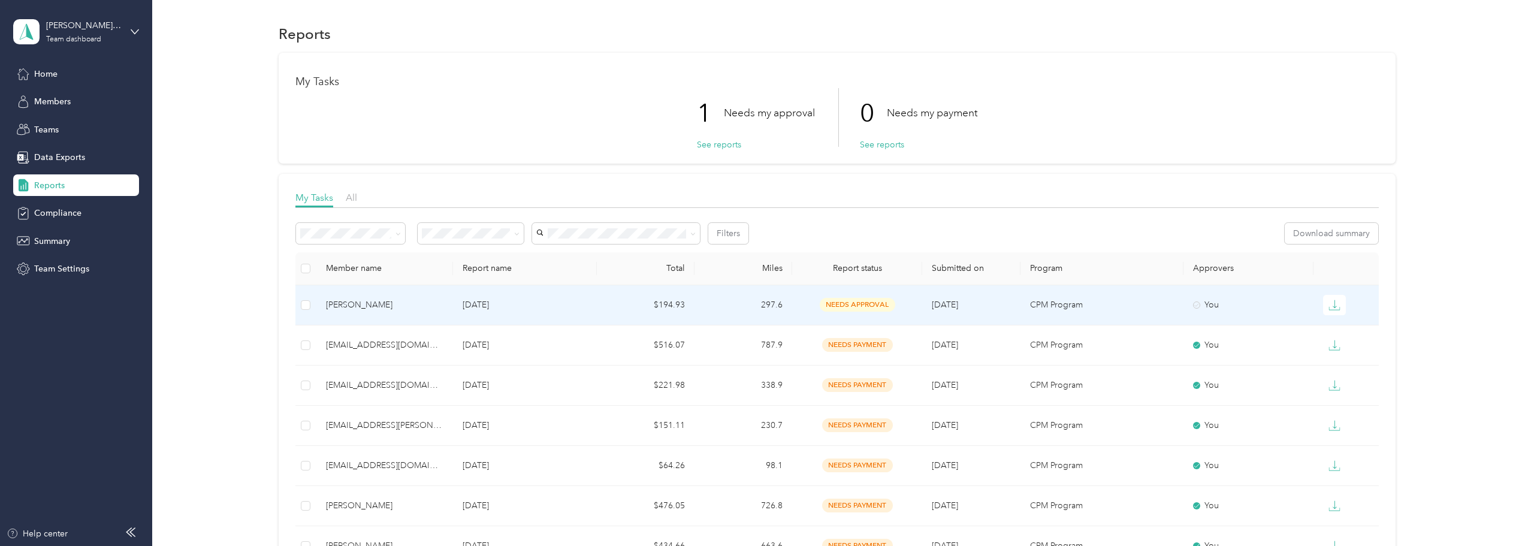
click at [347, 303] on div "[PERSON_NAME]" at bounding box center [384, 304] width 117 height 13
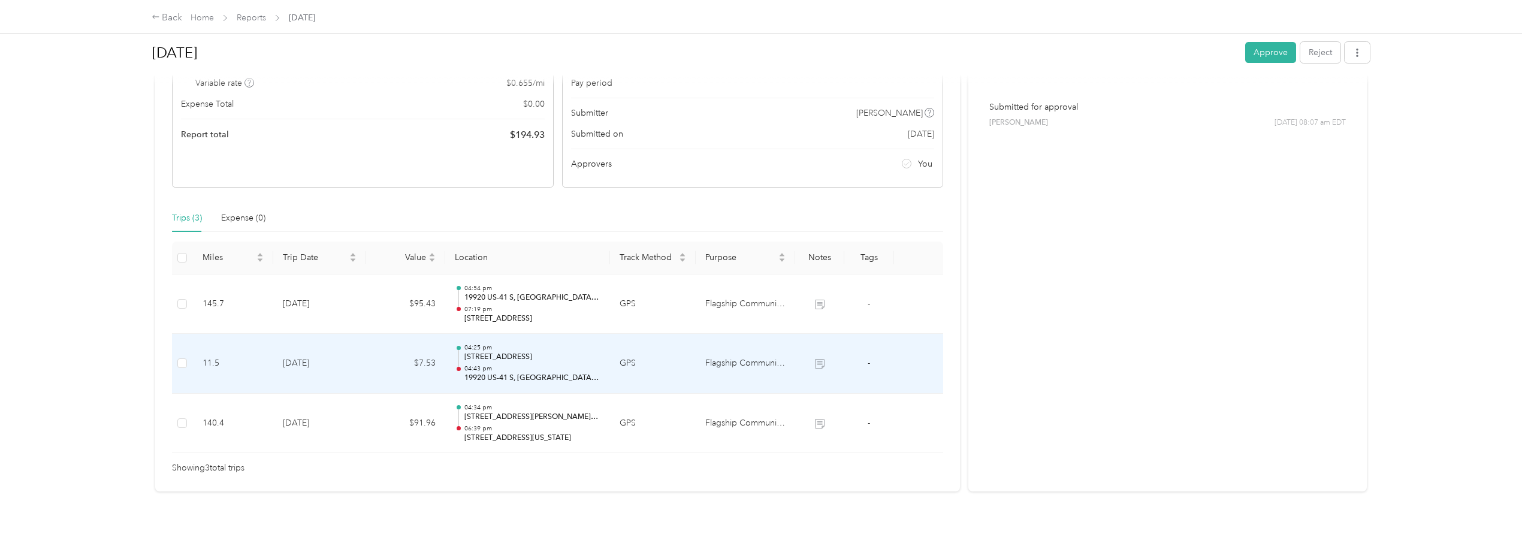
scroll to position [168, 0]
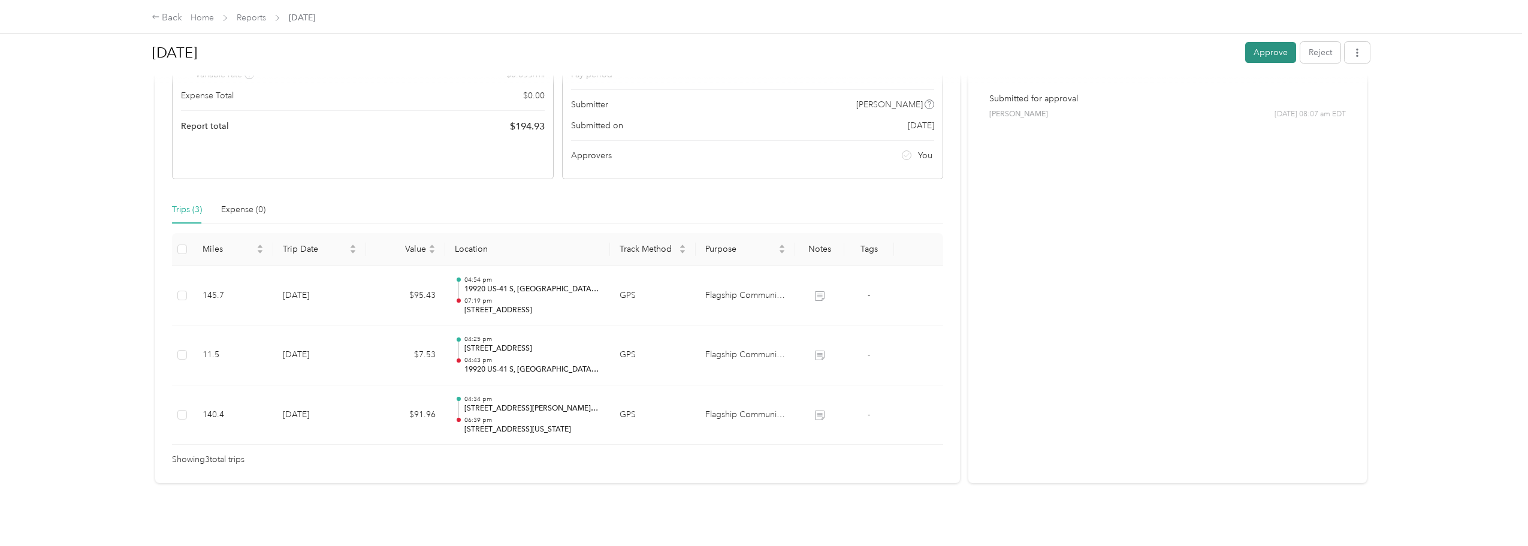
click at [1269, 52] on button "Approve" at bounding box center [1270, 52] width 51 height 21
click at [162, 20] on div "Back" at bounding box center [167, 18] width 31 height 14
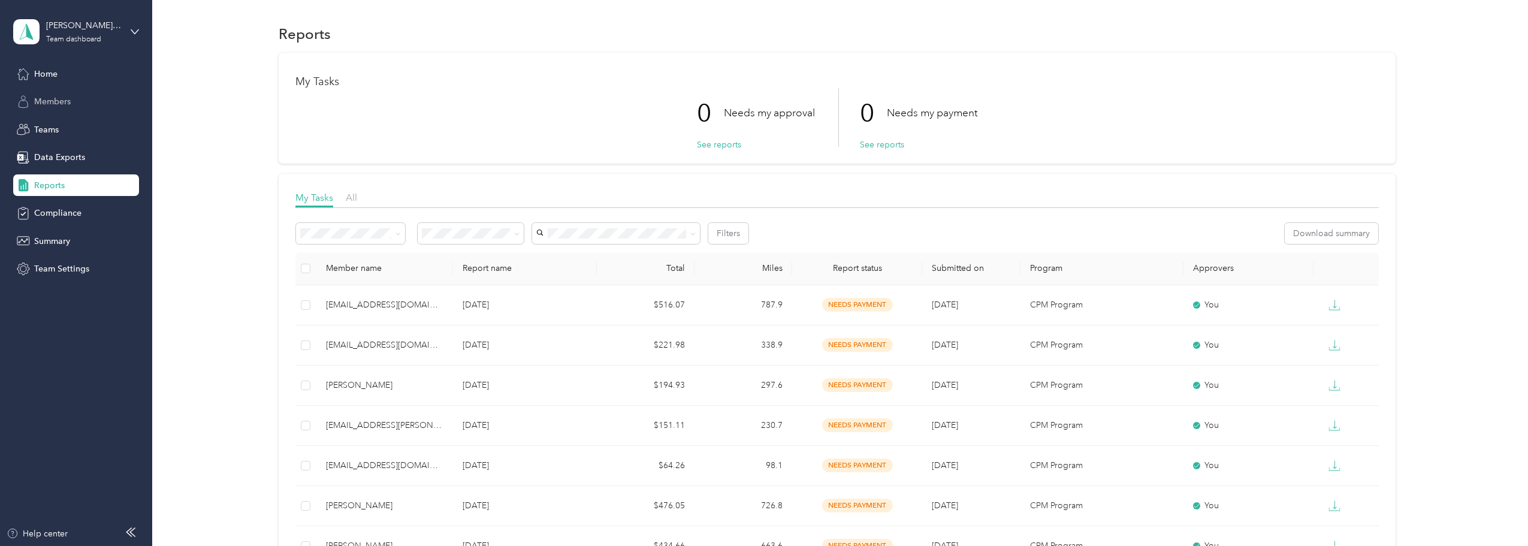
click at [39, 93] on div "Members" at bounding box center [76, 102] width 126 height 22
